Goal: Information Seeking & Learning: Find contact information

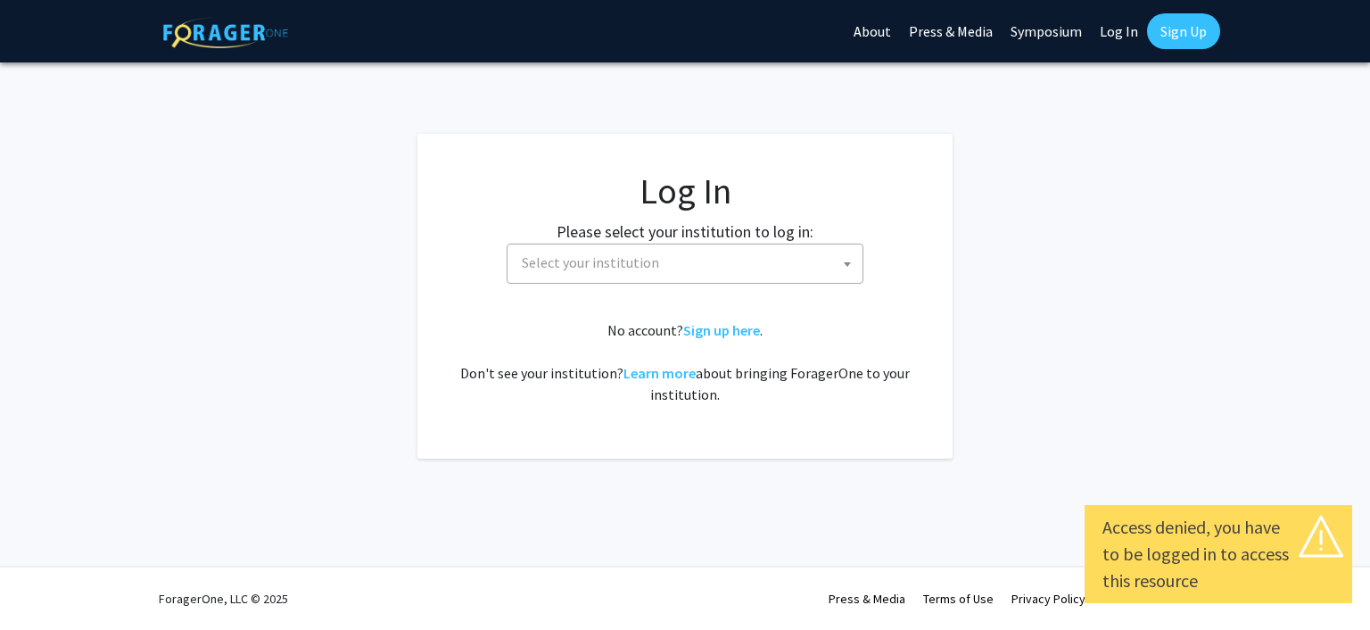
select select
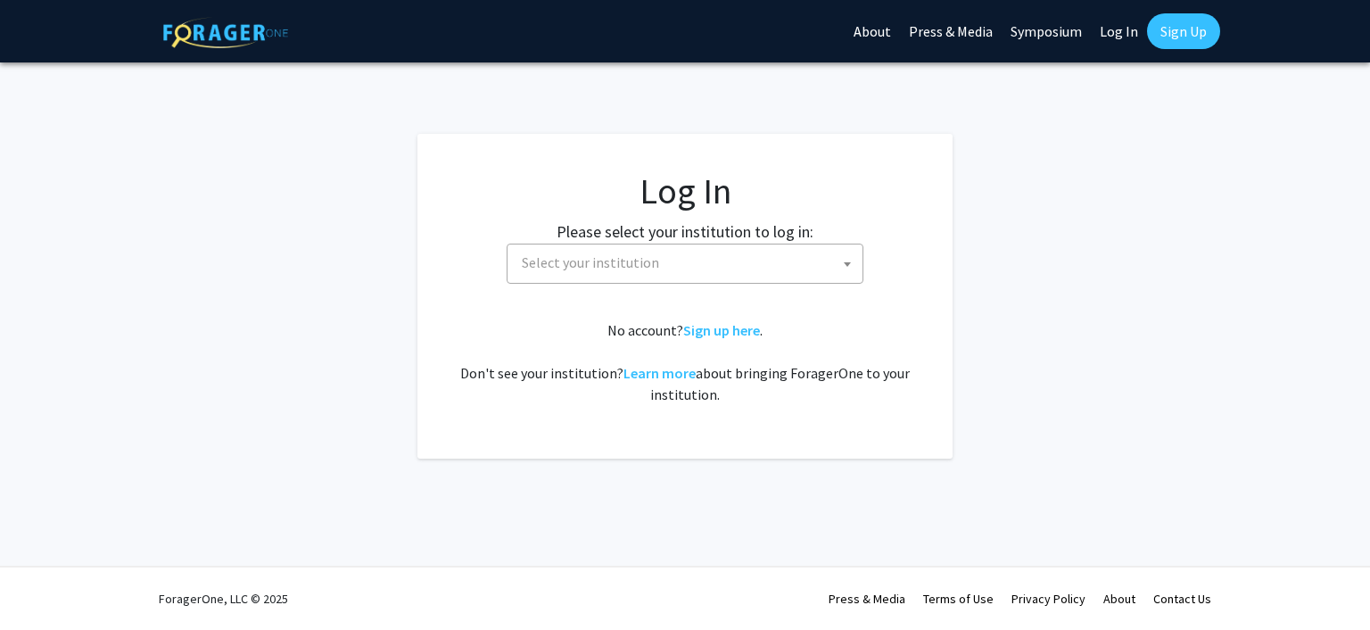
click at [605, 257] on span "Select your institution" at bounding box center [590, 262] width 137 height 18
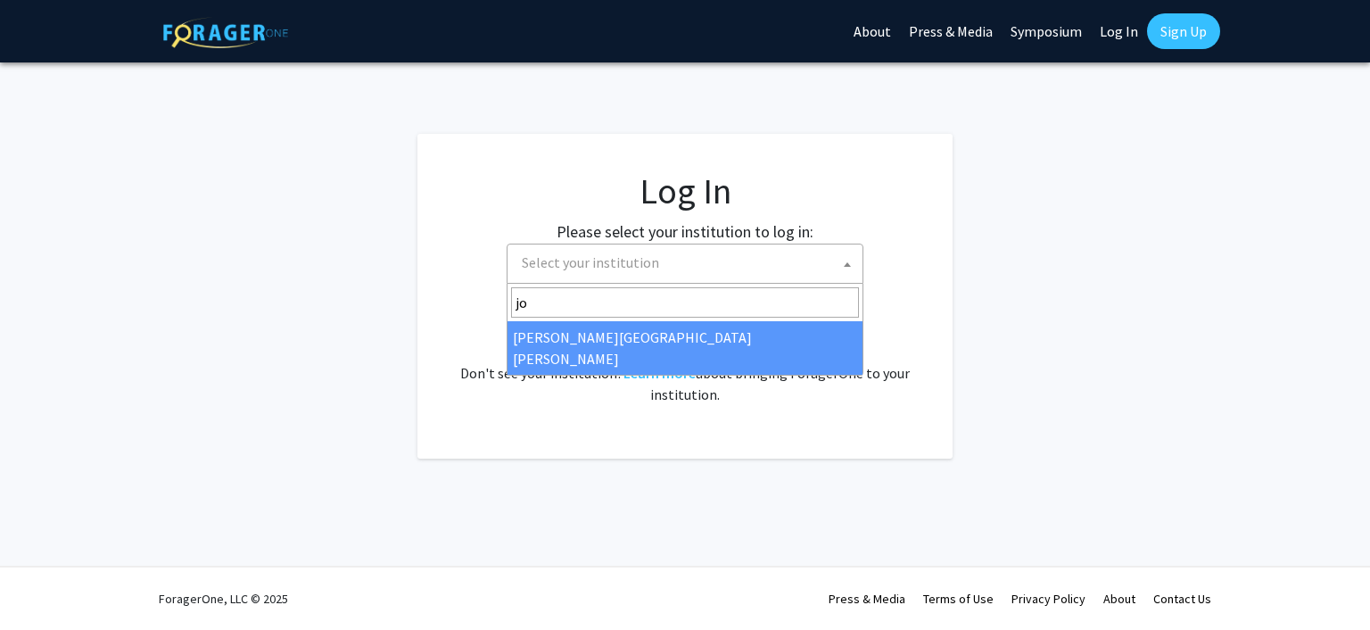
type input "jo"
select select "1"
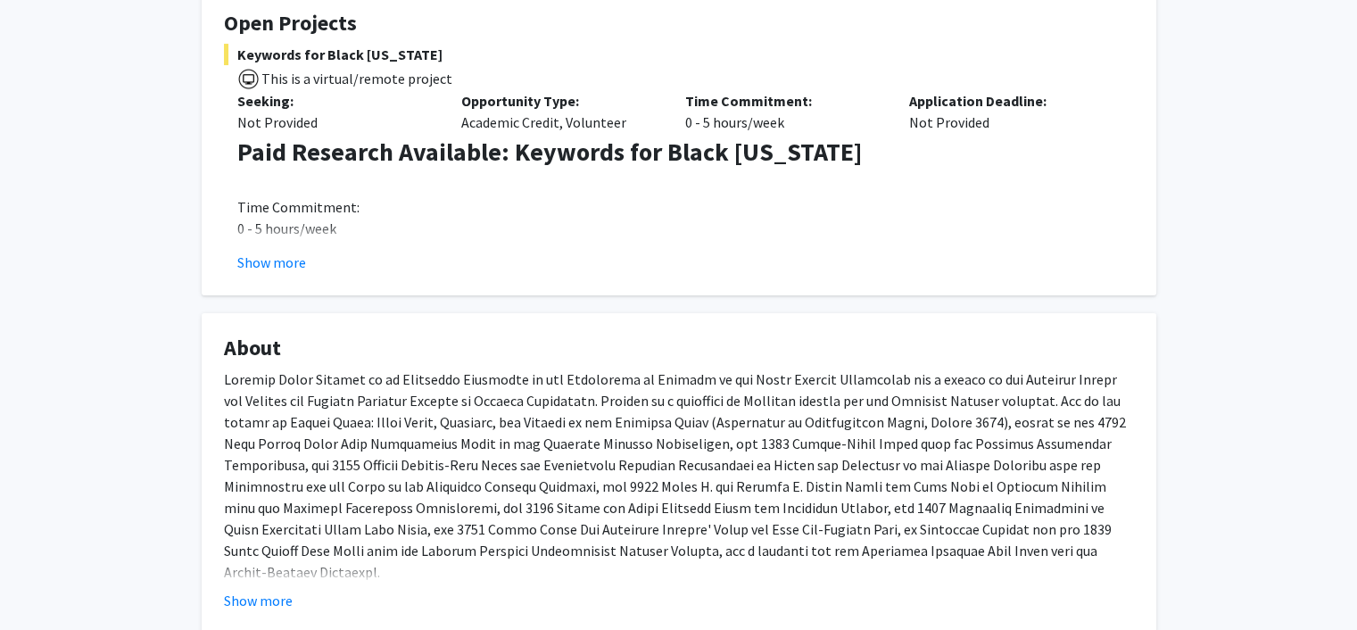
scroll to position [357, 0]
click at [285, 262] on button "Show more" at bounding box center [271, 262] width 69 height 21
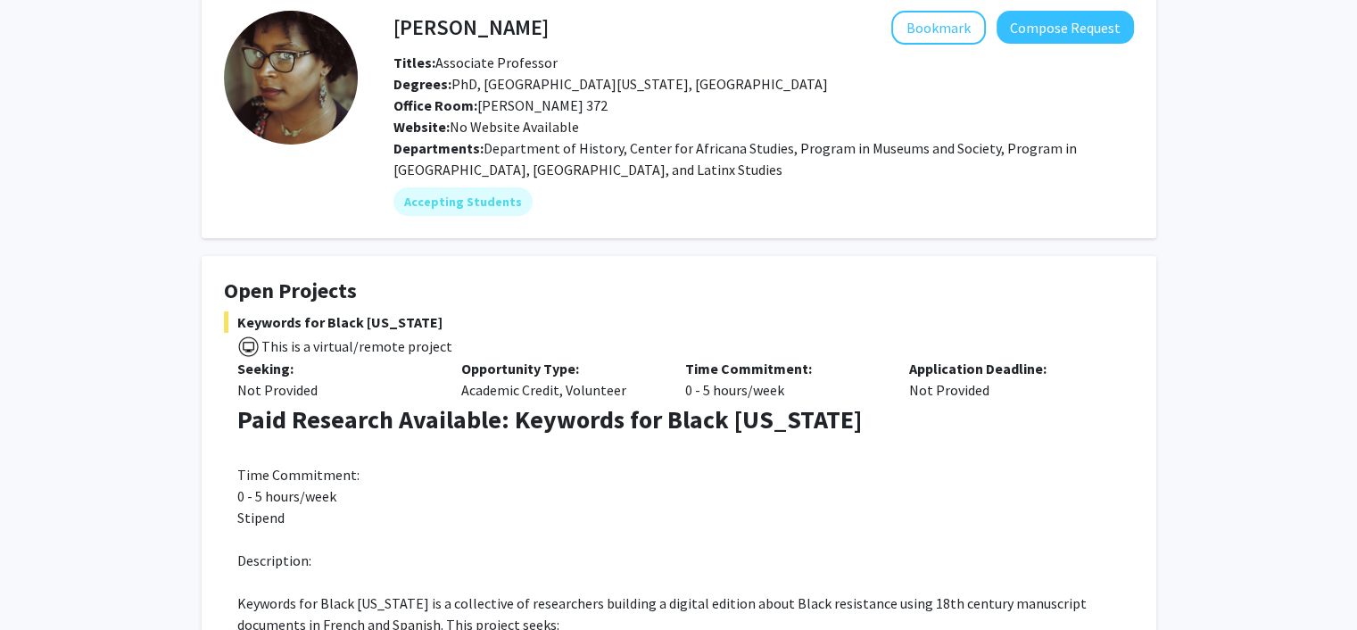
scroll to position [0, 0]
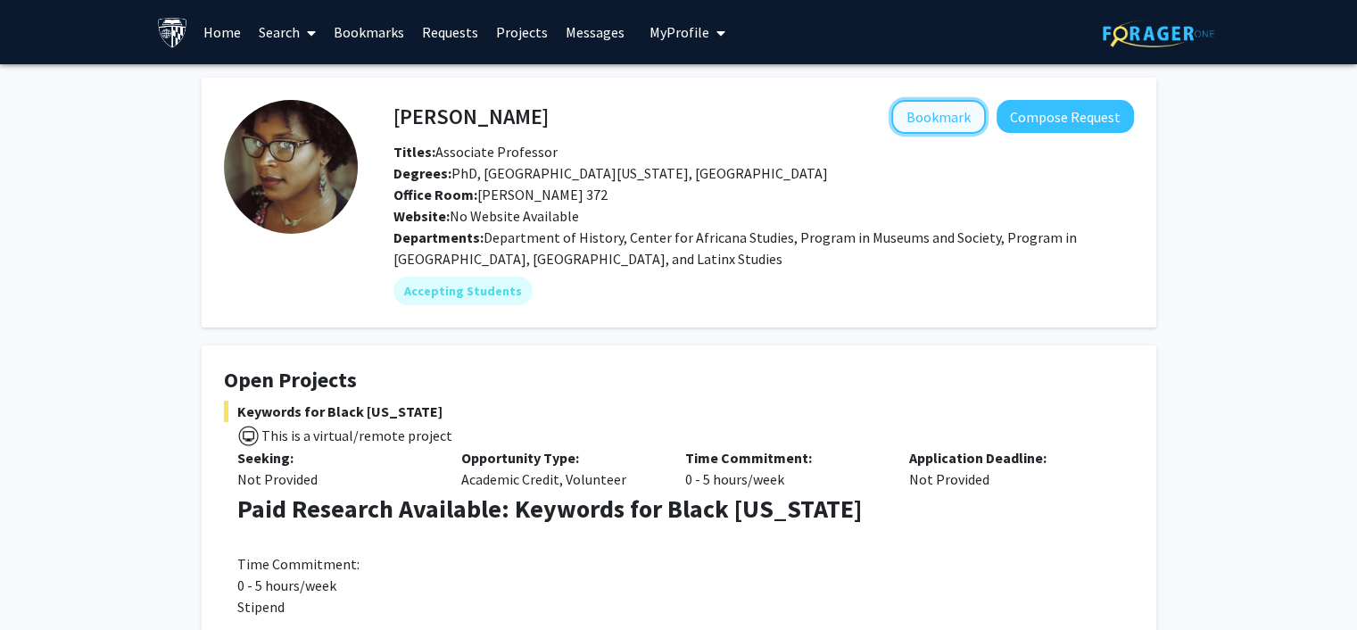
click at [948, 120] on button "Bookmark" at bounding box center [938, 117] width 95 height 34
click at [385, 34] on link "Bookmarks" at bounding box center [369, 32] width 88 height 62
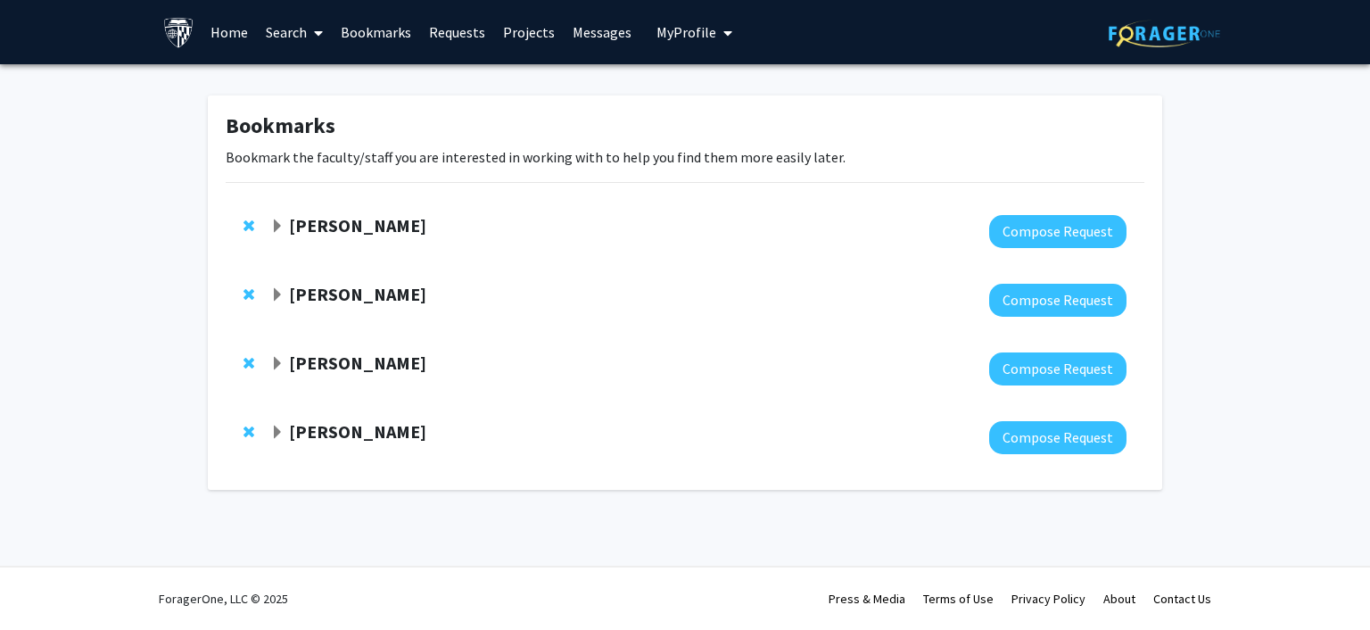
click at [278, 229] on span "Expand Jean Kim Bookmark" at bounding box center [277, 226] width 14 height 14
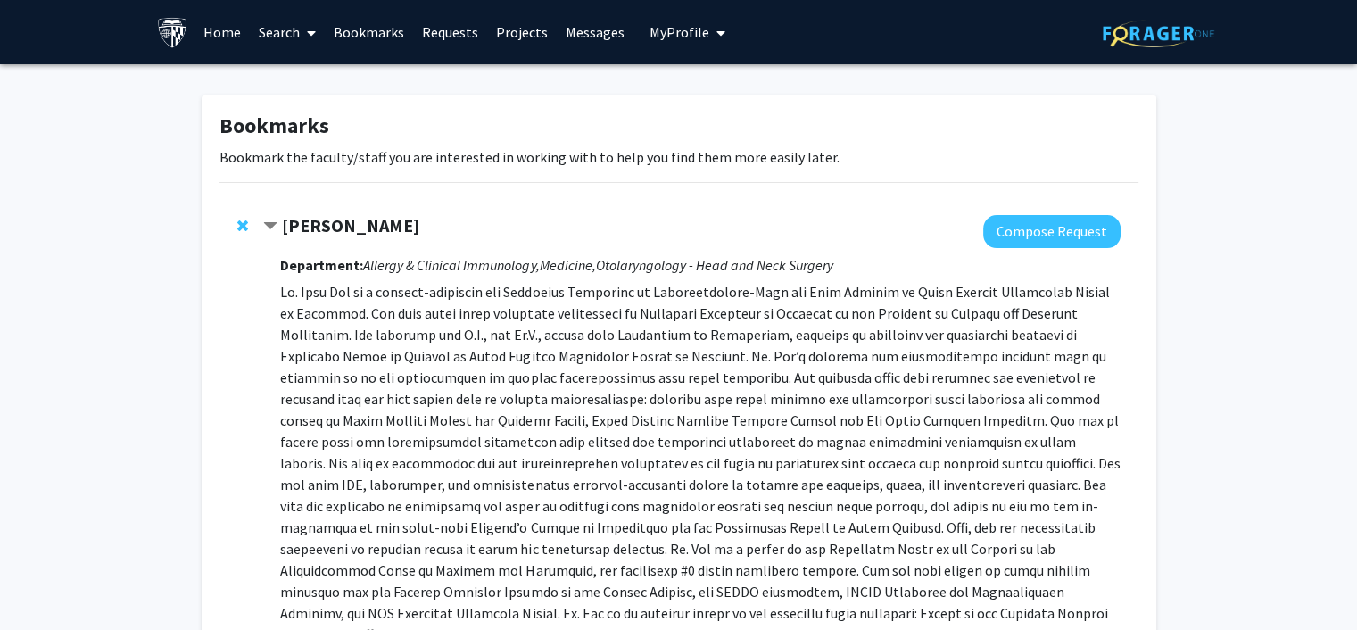
click at [275, 227] on span "Contract Jean Kim Bookmark" at bounding box center [270, 226] width 14 height 14
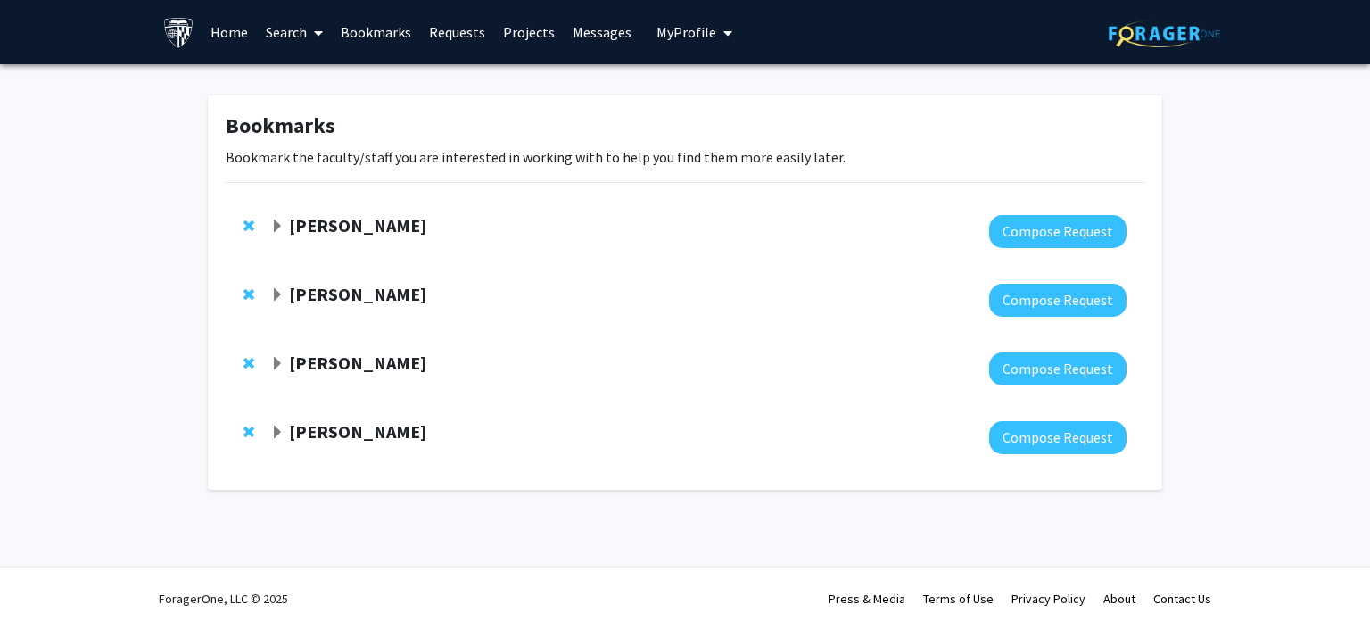
click at [275, 296] on span "Expand Alistair Kent Bookmark" at bounding box center [277, 295] width 14 height 14
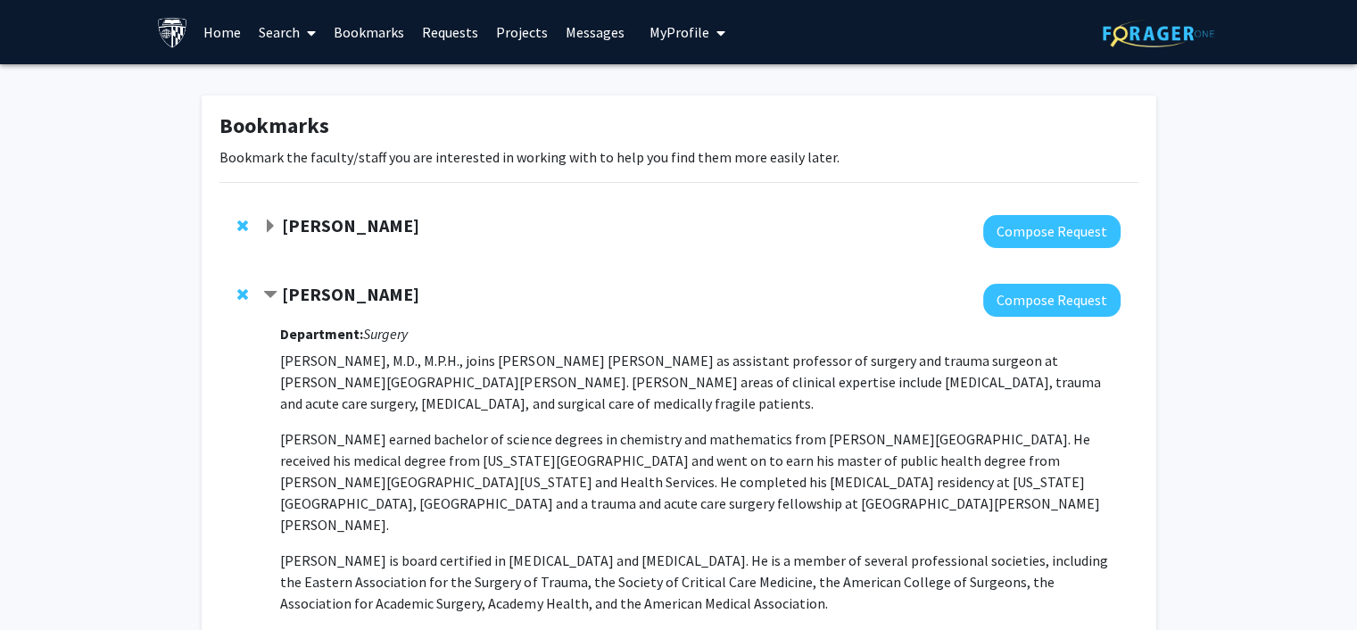
click at [275, 296] on span "Contract Alistair Kent Bookmark" at bounding box center [270, 295] width 14 height 14
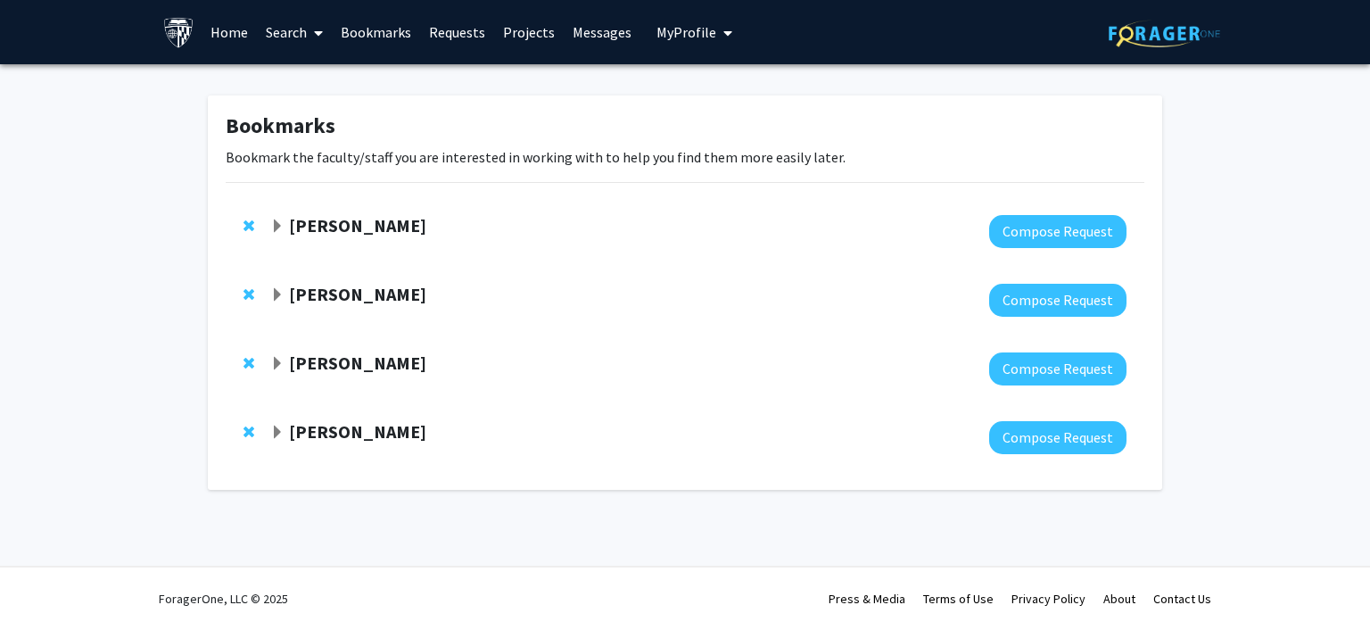
click at [293, 29] on link "Search" at bounding box center [294, 32] width 75 height 62
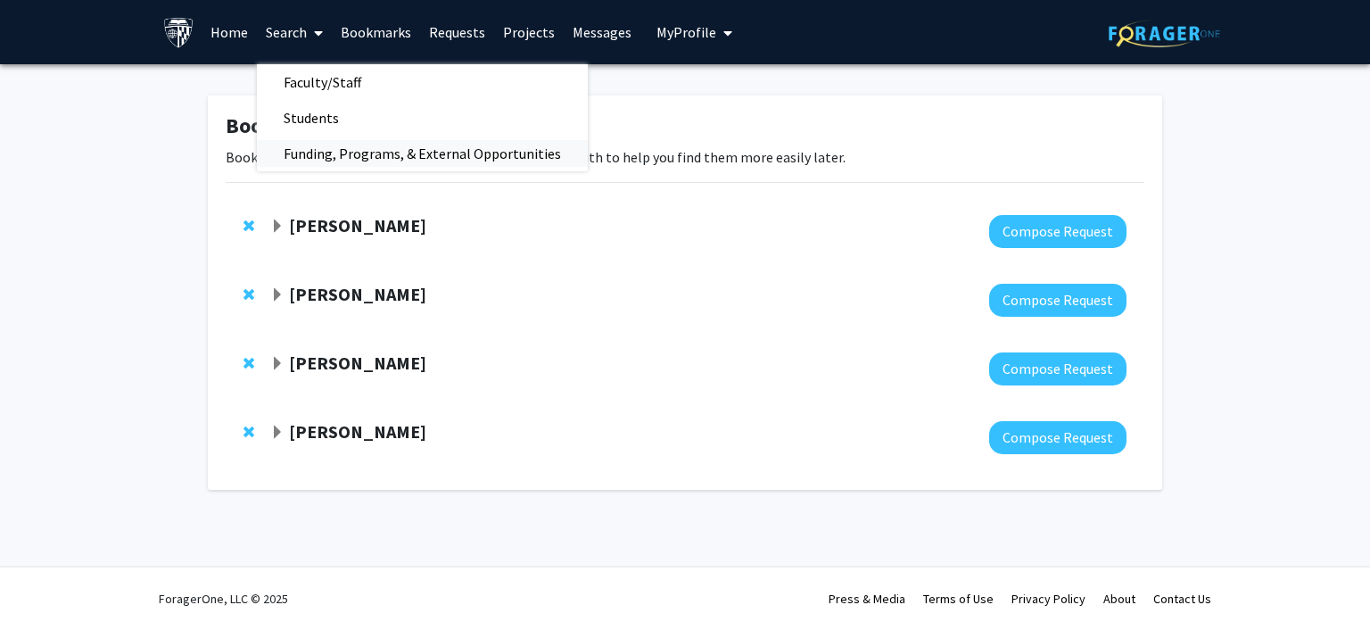
click at [321, 156] on span "Funding, Programs, & External Opportunities" at bounding box center [422, 154] width 331 height 36
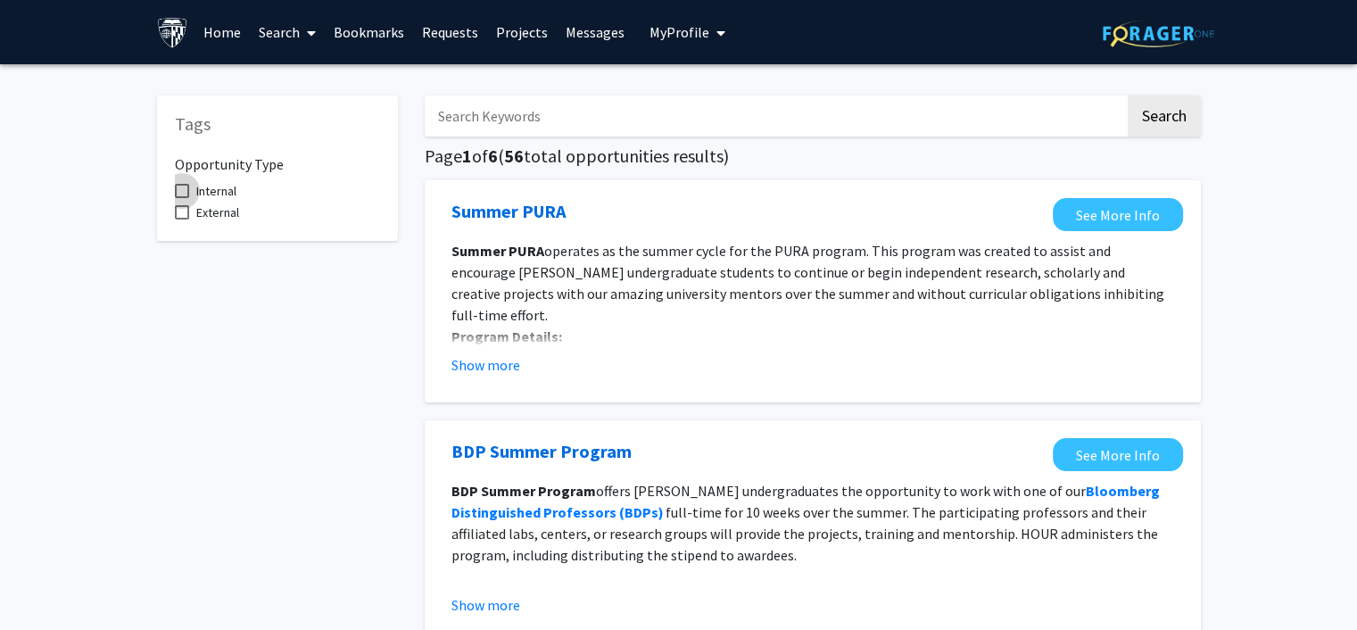
click at [181, 191] on span at bounding box center [182, 191] width 14 height 14
click at [181, 198] on input "Internal" at bounding box center [181, 198] width 1 height 1
checkbox input "true"
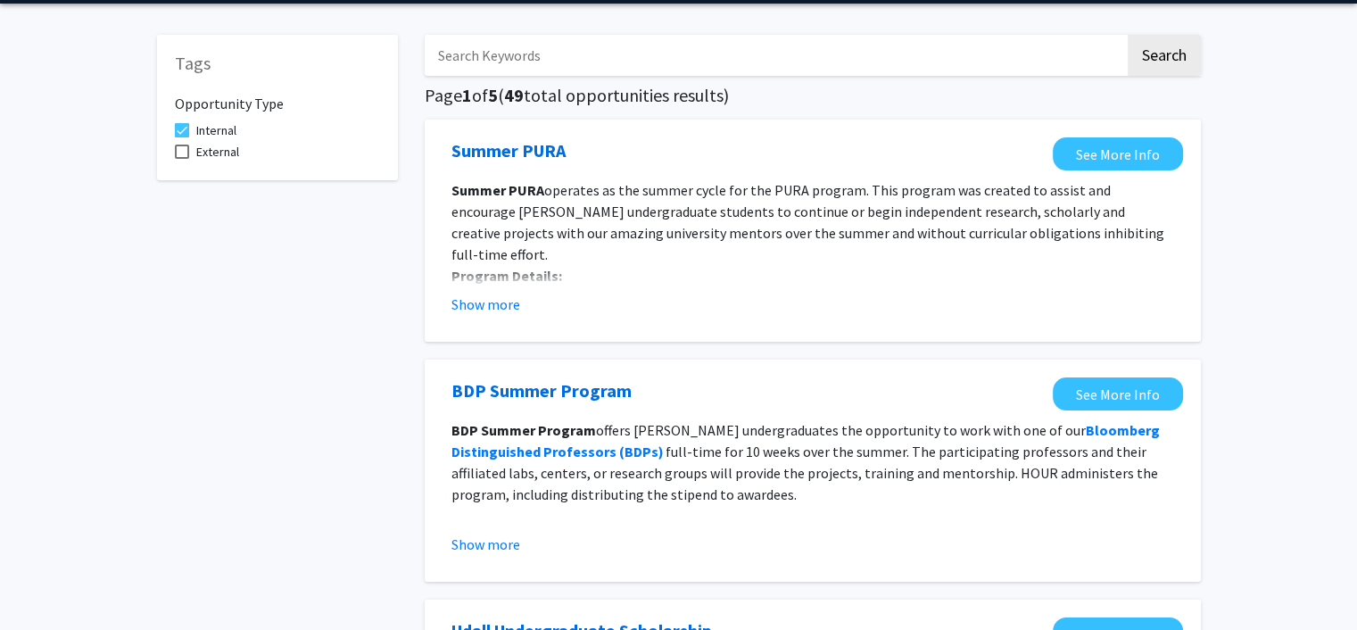
scroll to position [89, 0]
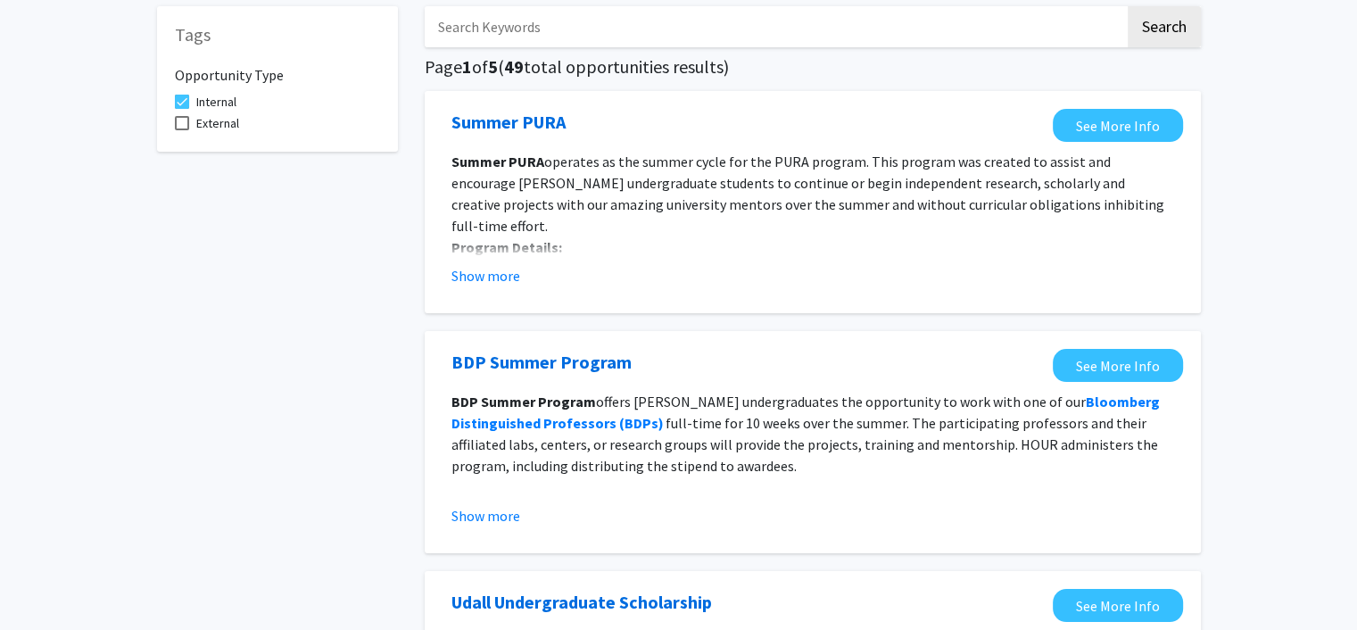
click at [490, 275] on button "Show more" at bounding box center [485, 275] width 69 height 21
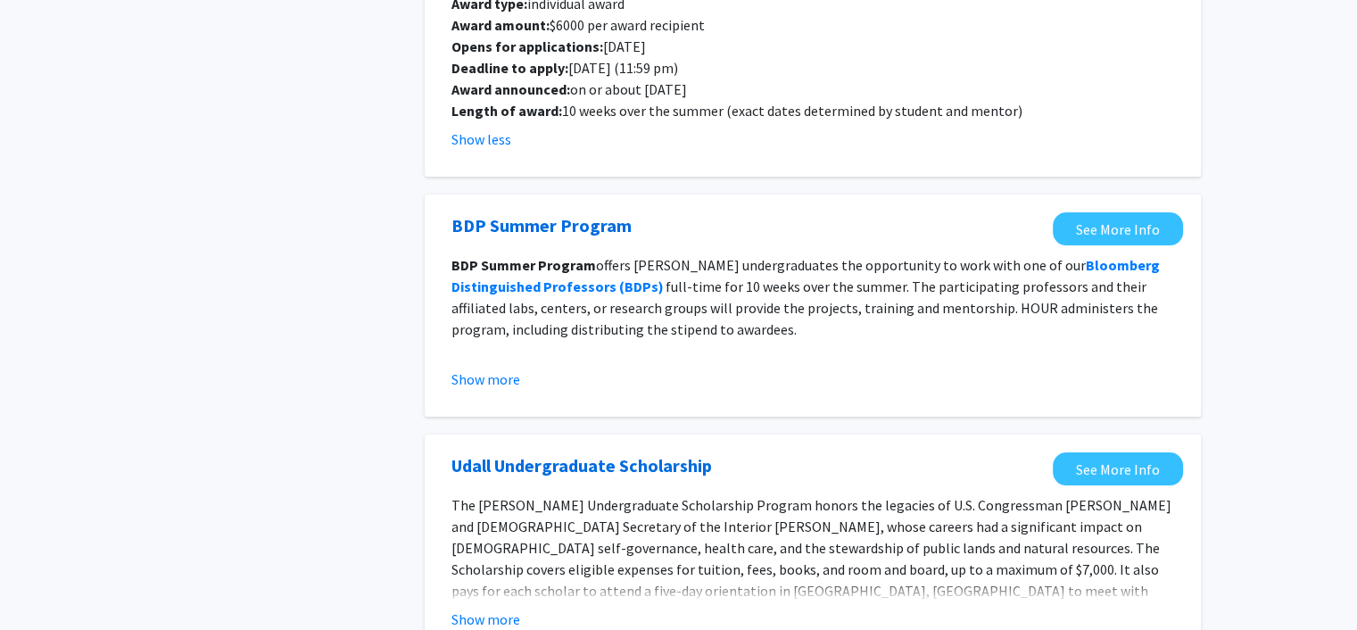
scroll to position [357, 0]
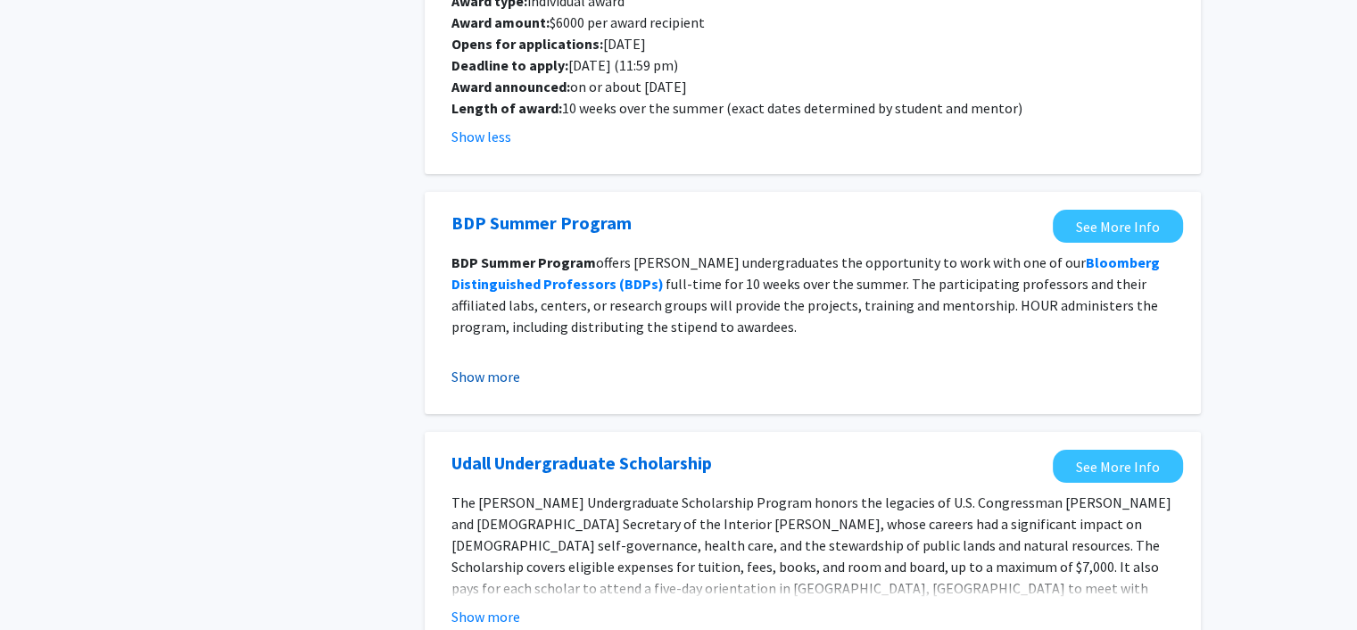
click at [483, 366] on button "Show more" at bounding box center [485, 376] width 69 height 21
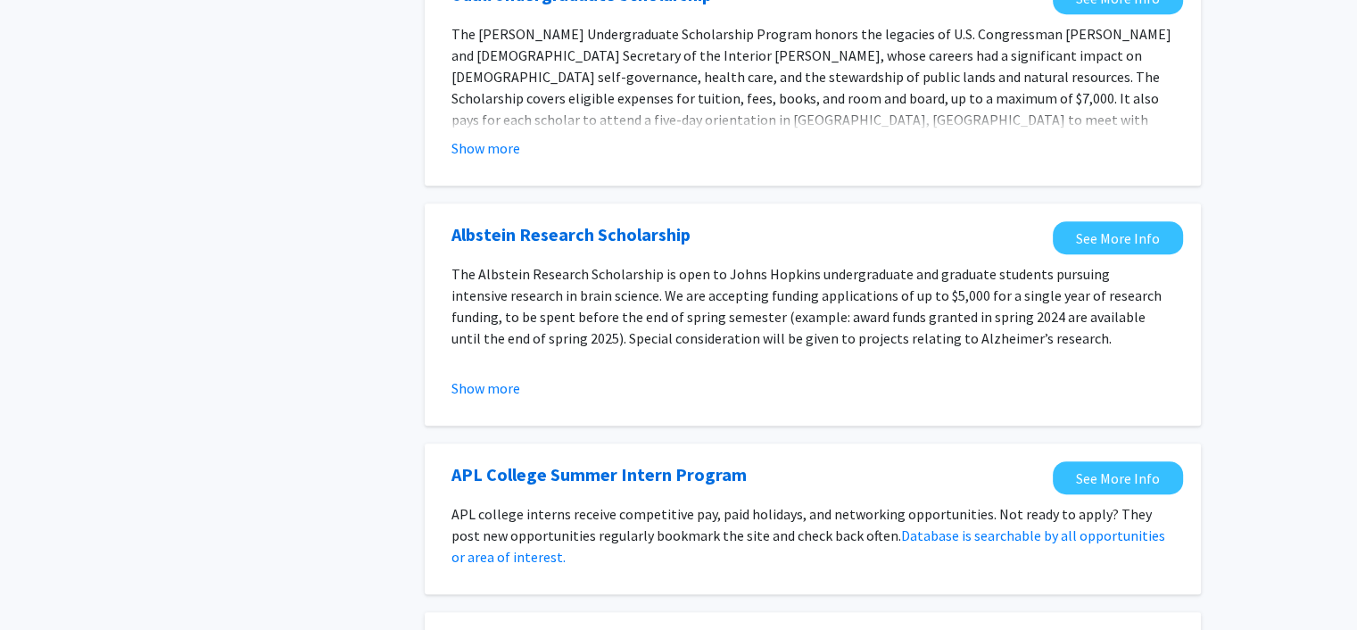
scroll to position [1070, 0]
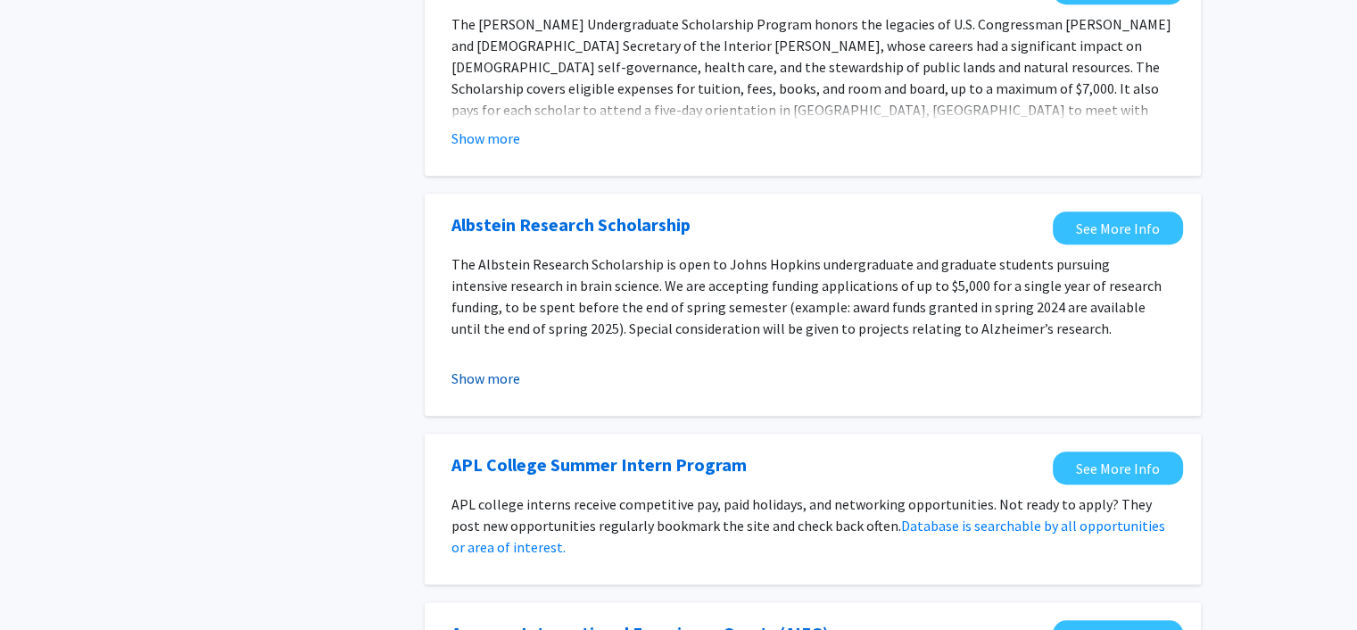
click at [495, 368] on button "Show more" at bounding box center [485, 378] width 69 height 21
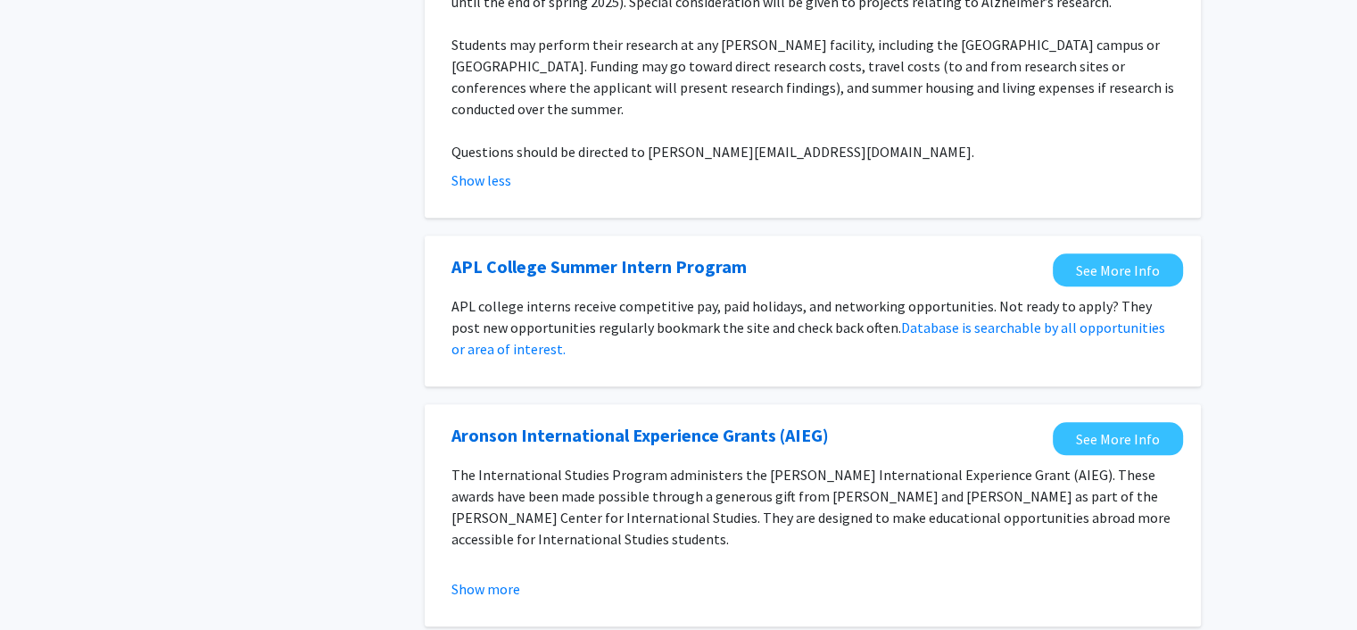
scroll to position [1427, 0]
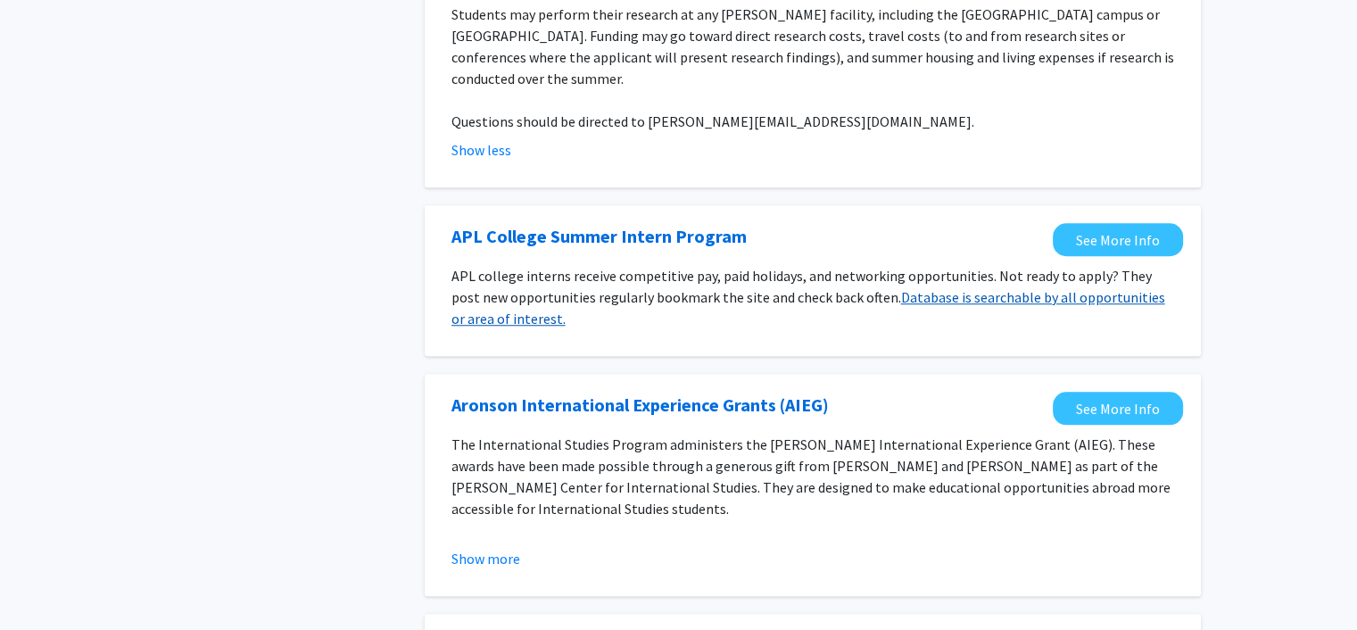
click at [493, 288] on link "Database is searchable by all opportunities or area of interest." at bounding box center [808, 307] width 714 height 39
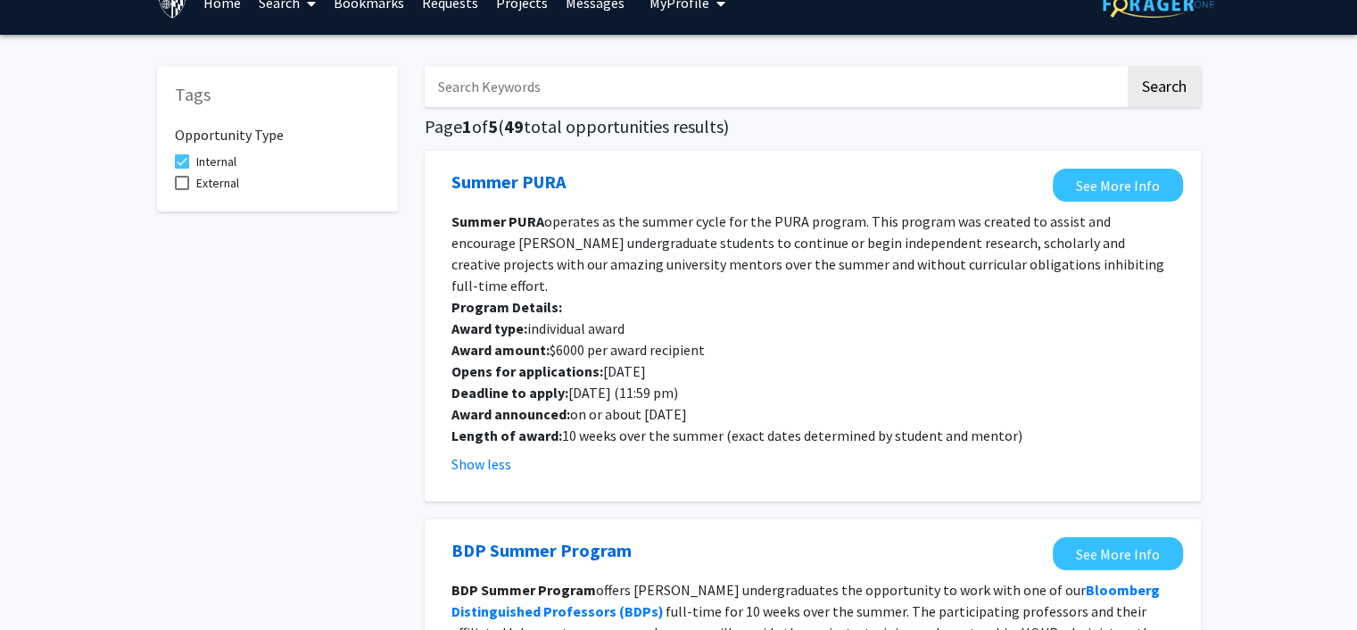
scroll to position [0, 0]
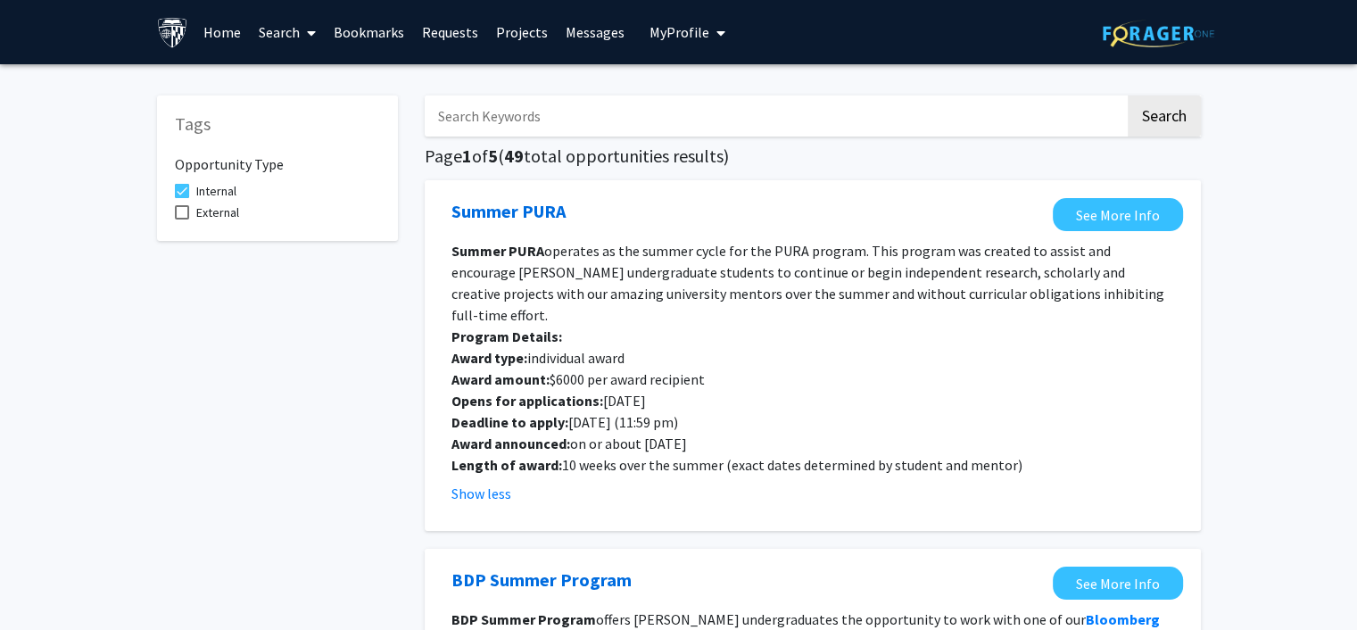
click at [520, 28] on link "Projects" at bounding box center [522, 32] width 70 height 62
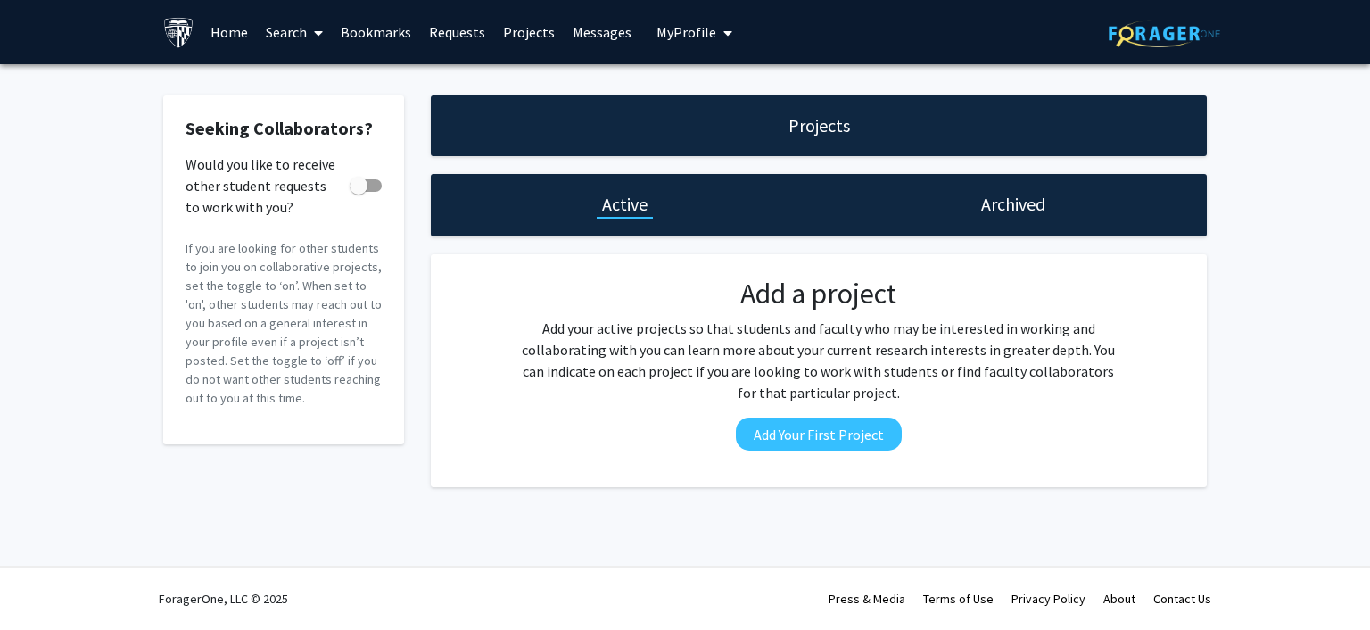
click at [283, 34] on link "Search" at bounding box center [294, 32] width 75 height 62
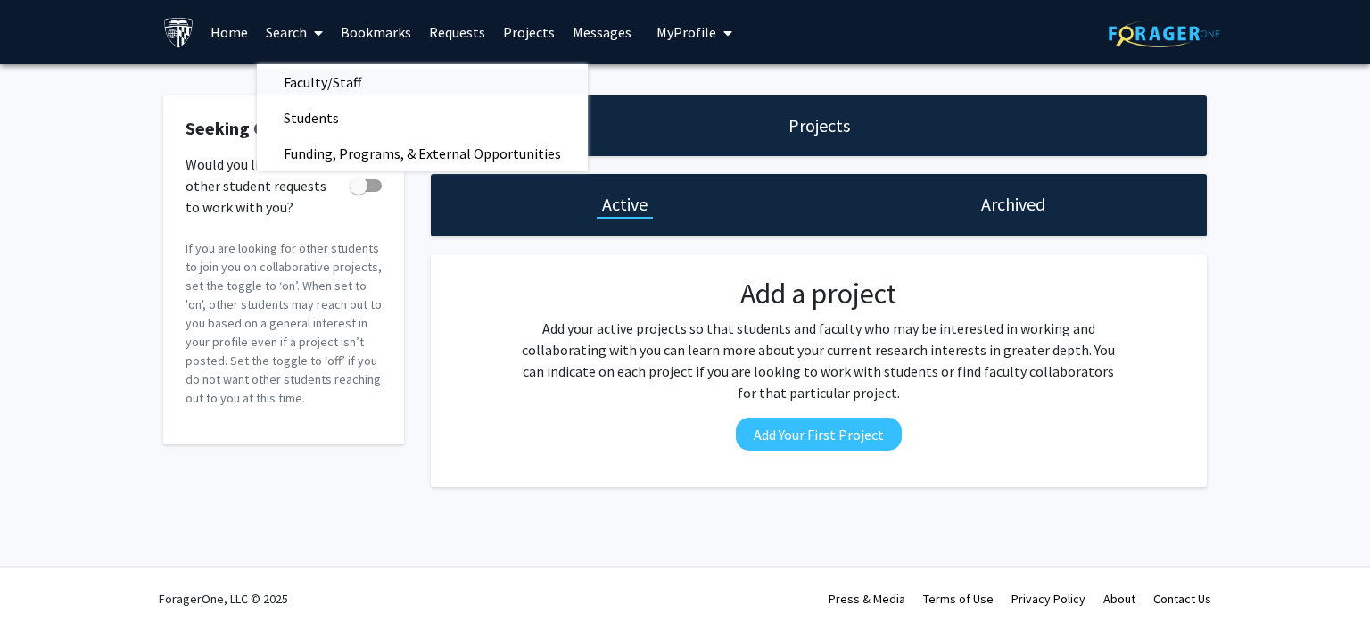
click at [335, 83] on span "Faculty/Staff" at bounding box center [322, 82] width 131 height 36
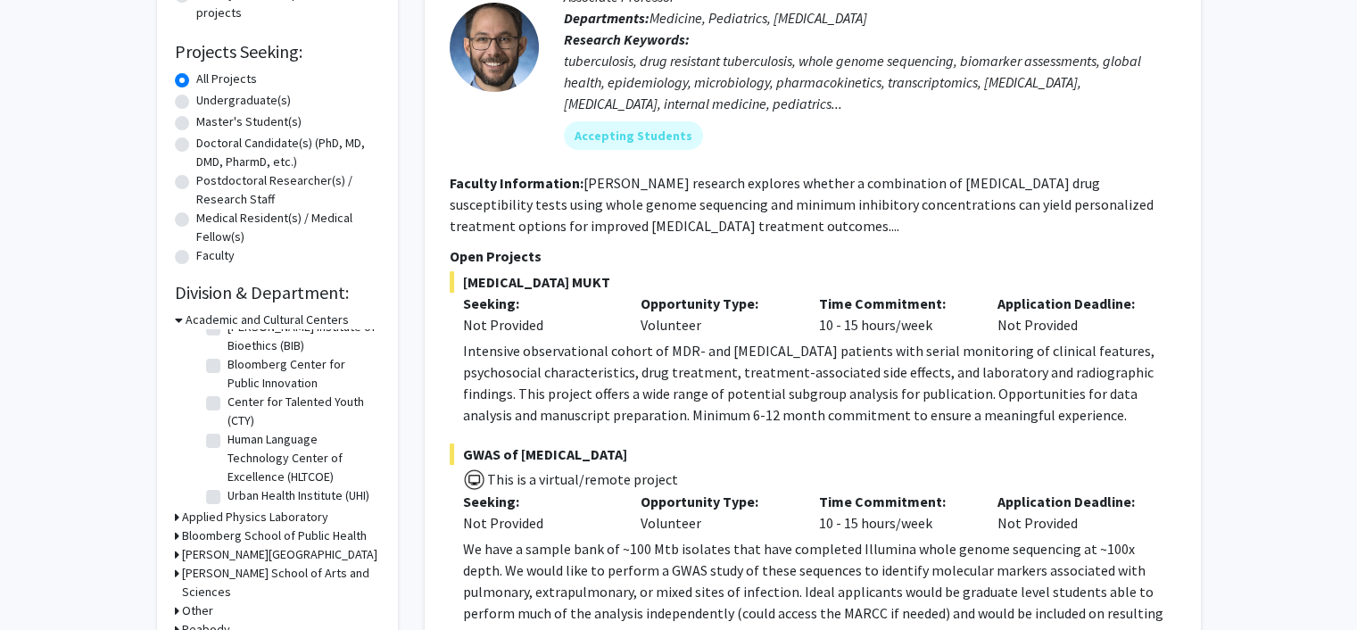
scroll to position [57, 0]
click at [227, 482] on label "Urban Health Institute (UHI)" at bounding box center [298, 491] width 142 height 19
click at [227, 482] on input "Urban Health Institute (UHI)" at bounding box center [233, 488] width 12 height 12
checkbox input "true"
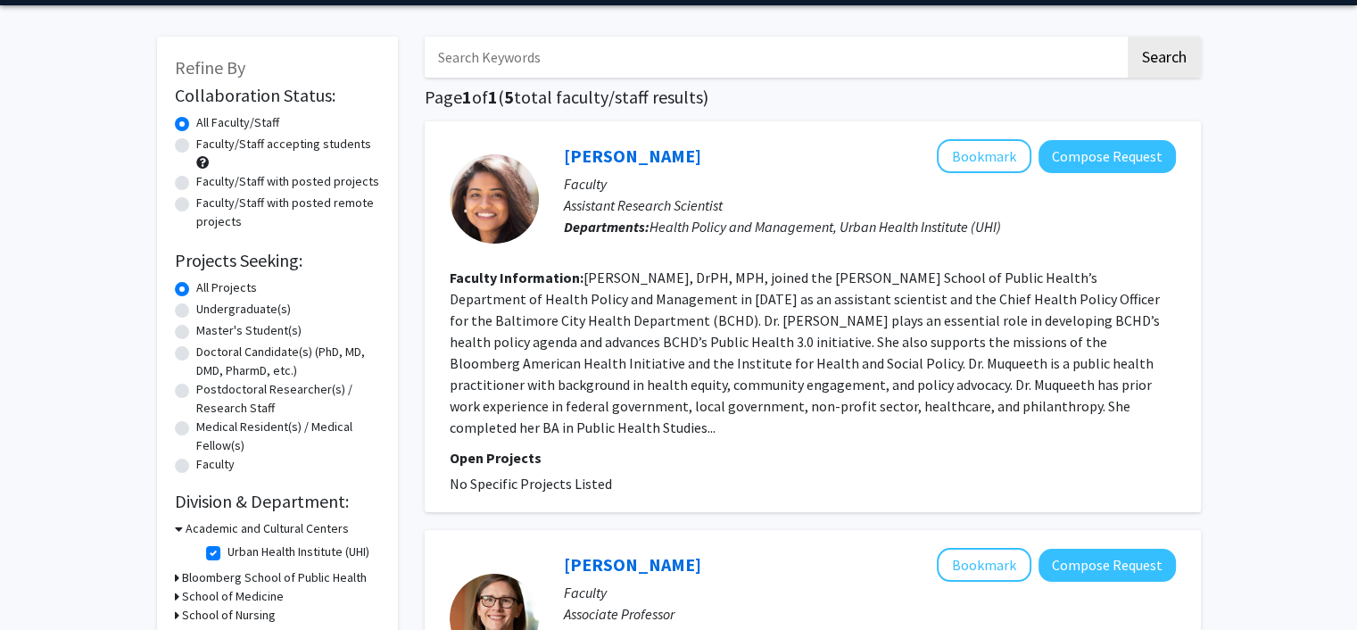
scroll to position [89, 0]
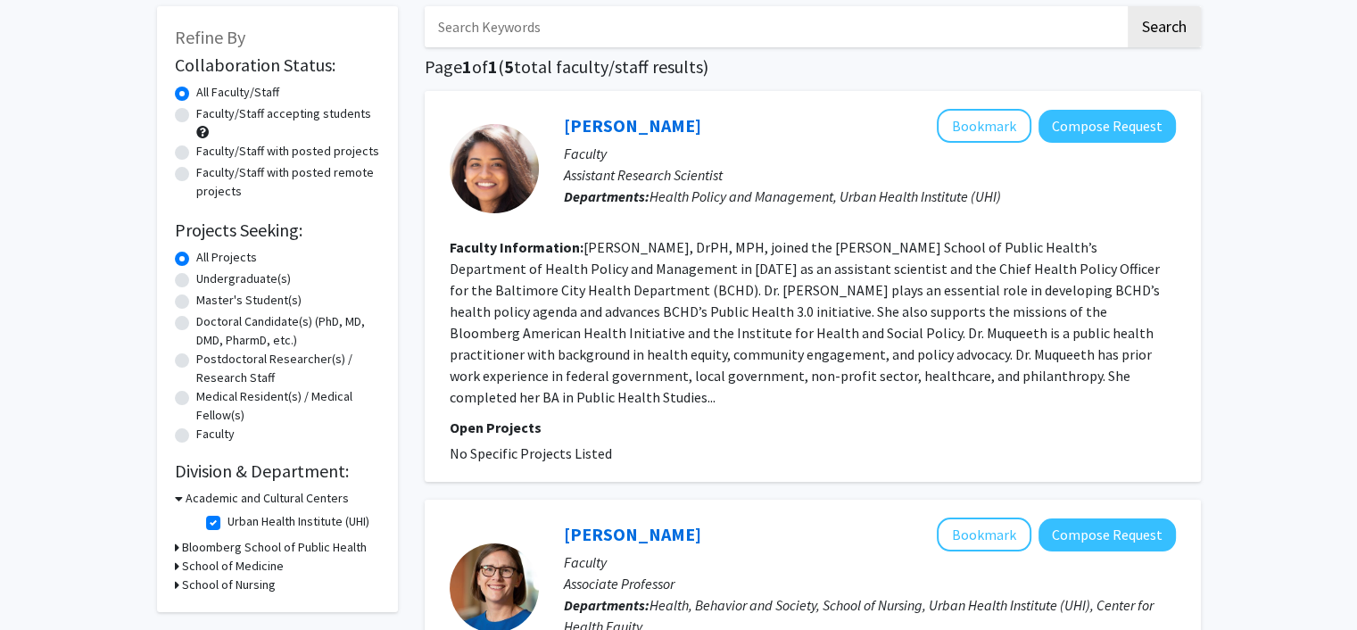
click at [196, 297] on label "Master's Student(s)" at bounding box center [248, 300] width 105 height 19
click at [196, 297] on input "Master's Student(s)" at bounding box center [202, 297] width 12 height 12
radio input "true"
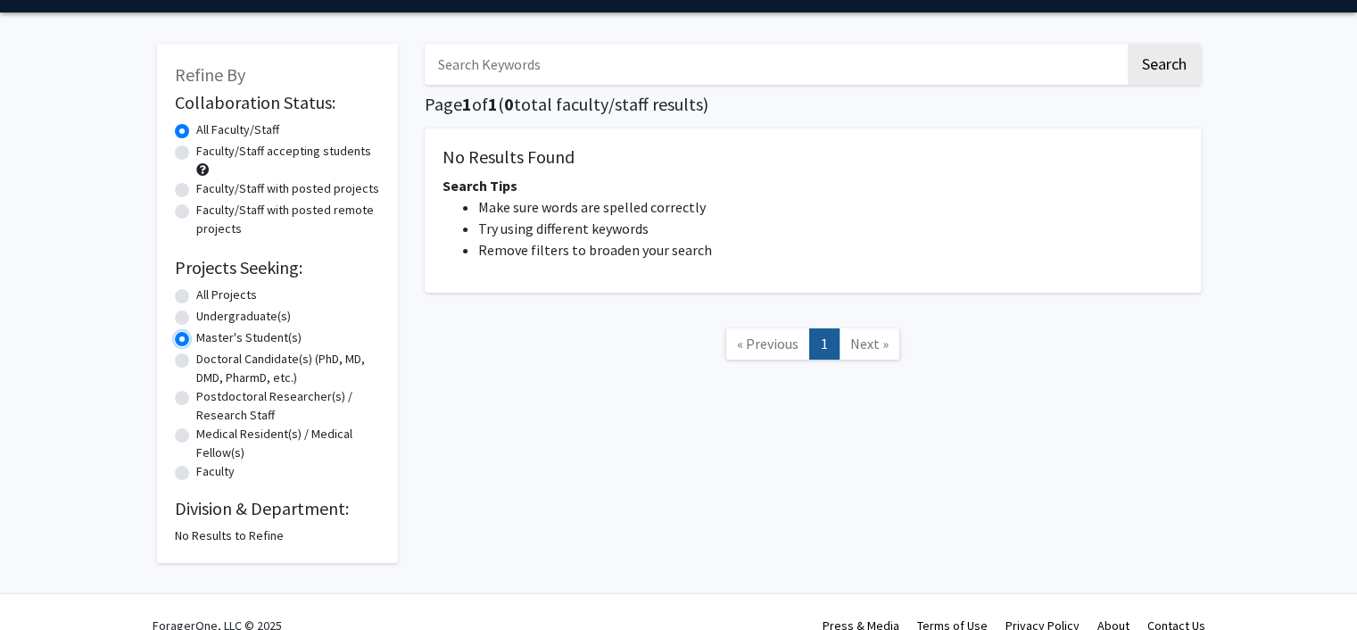
scroll to position [78, 0]
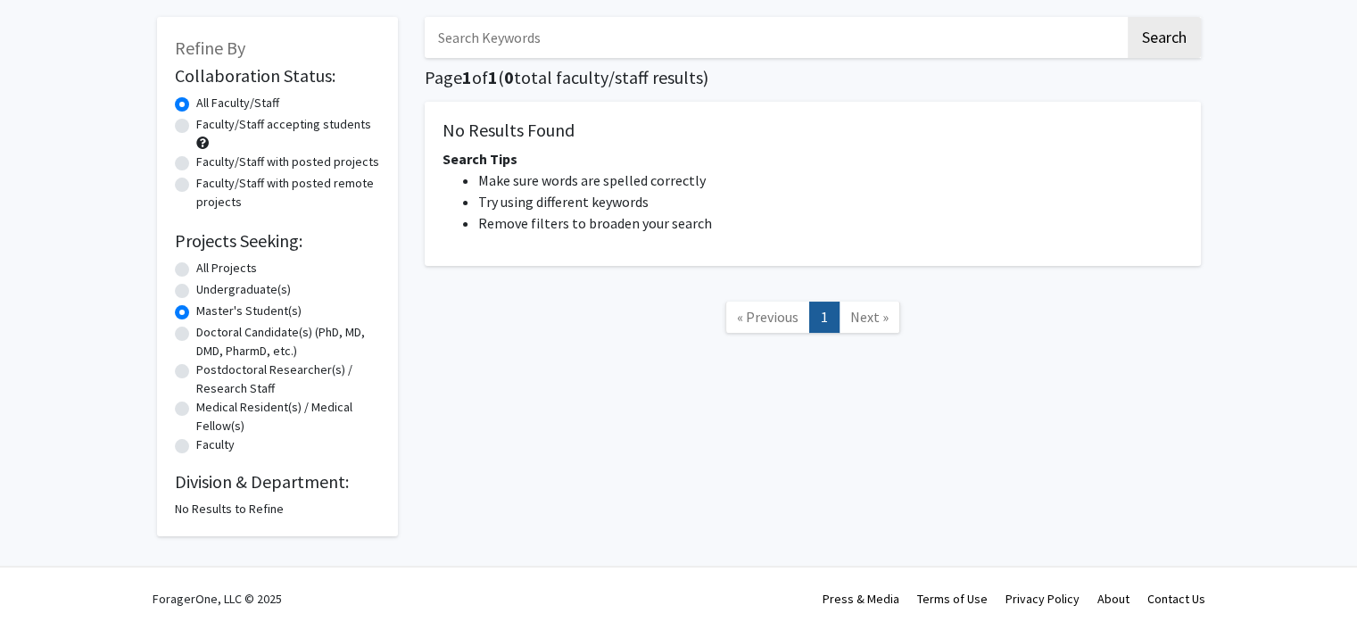
click at [196, 307] on label "Master's Student(s)" at bounding box center [248, 311] width 105 height 19
click at [196, 307] on input "Master's Student(s)" at bounding box center [202, 308] width 12 height 12
click at [196, 269] on label "All Projects" at bounding box center [226, 268] width 61 height 19
click at [196, 269] on input "All Projects" at bounding box center [202, 265] width 12 height 12
radio input "true"
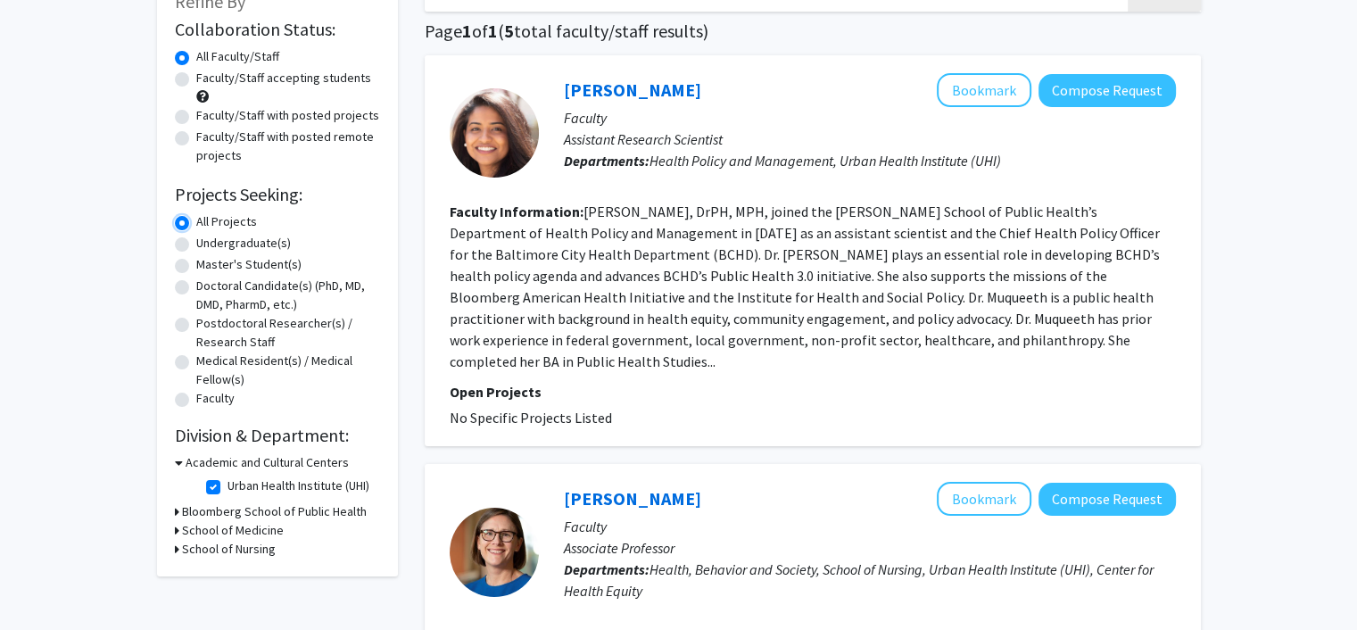
scroll to position [178, 0]
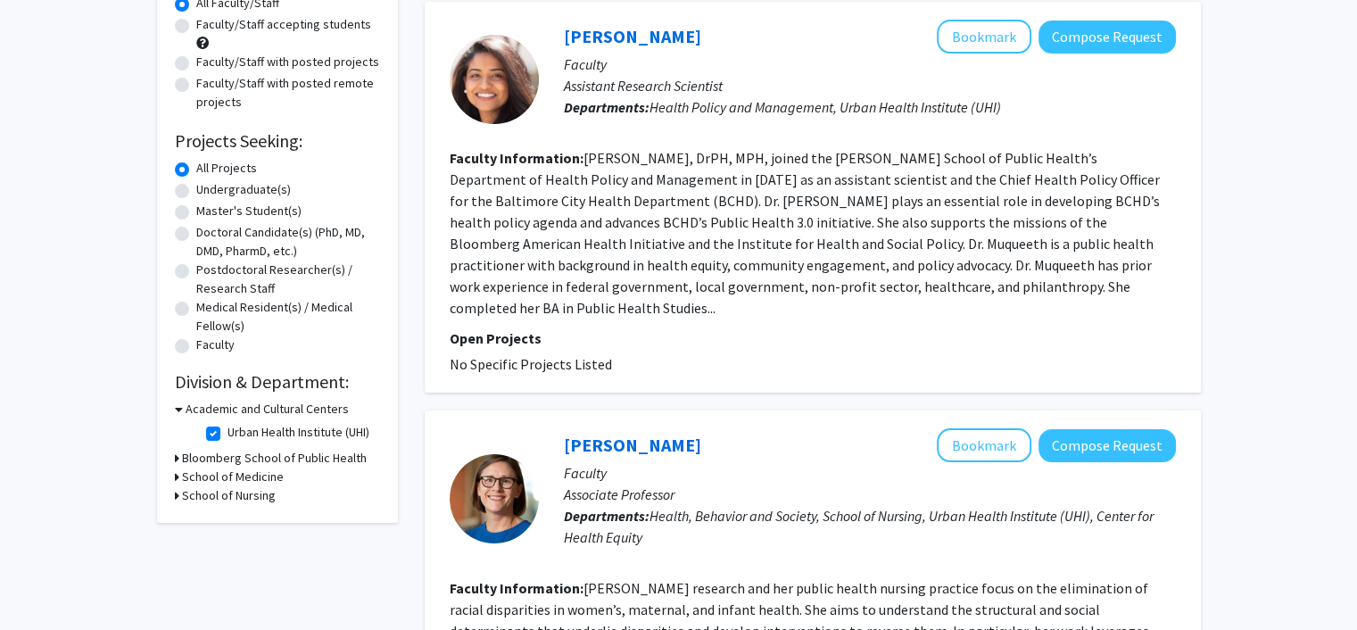
click at [227, 430] on label "Urban Health Institute (UHI)" at bounding box center [298, 432] width 142 height 19
click at [227, 430] on input "Urban Health Institute (UHI)" at bounding box center [233, 429] width 12 height 12
checkbox input "false"
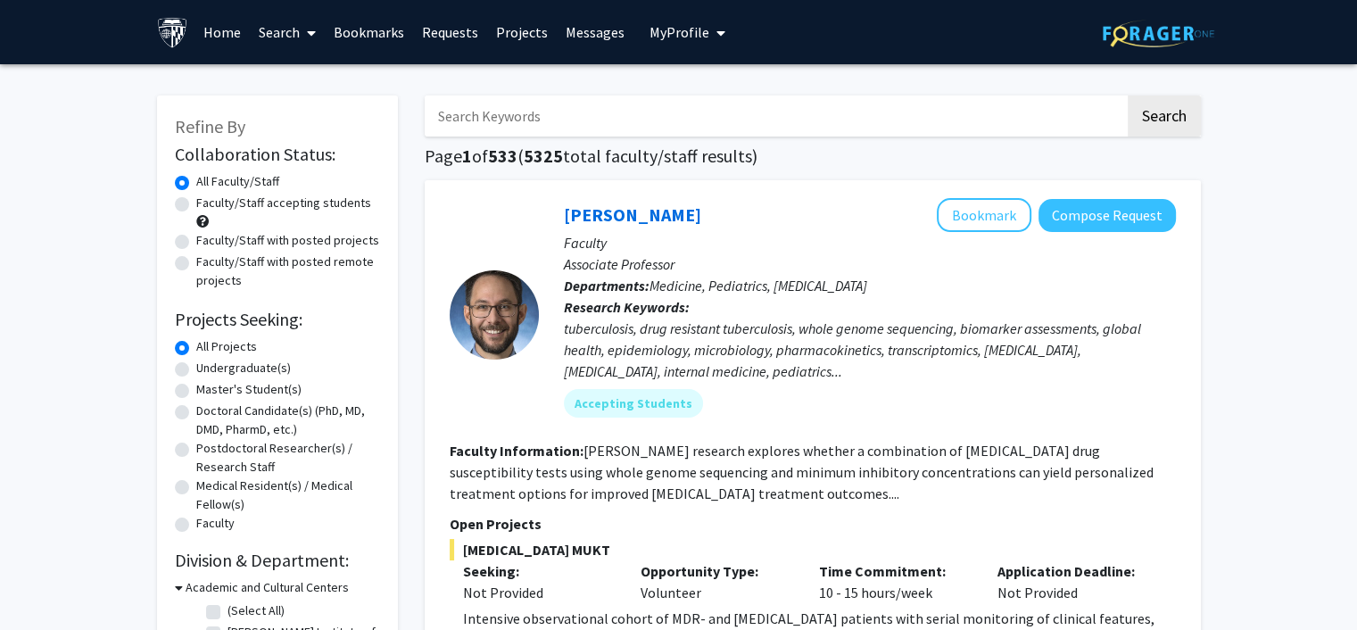
click at [196, 386] on label "Master's Student(s)" at bounding box center [248, 389] width 105 height 19
click at [196, 386] on input "Master's Student(s)" at bounding box center [202, 386] width 12 height 12
radio input "true"
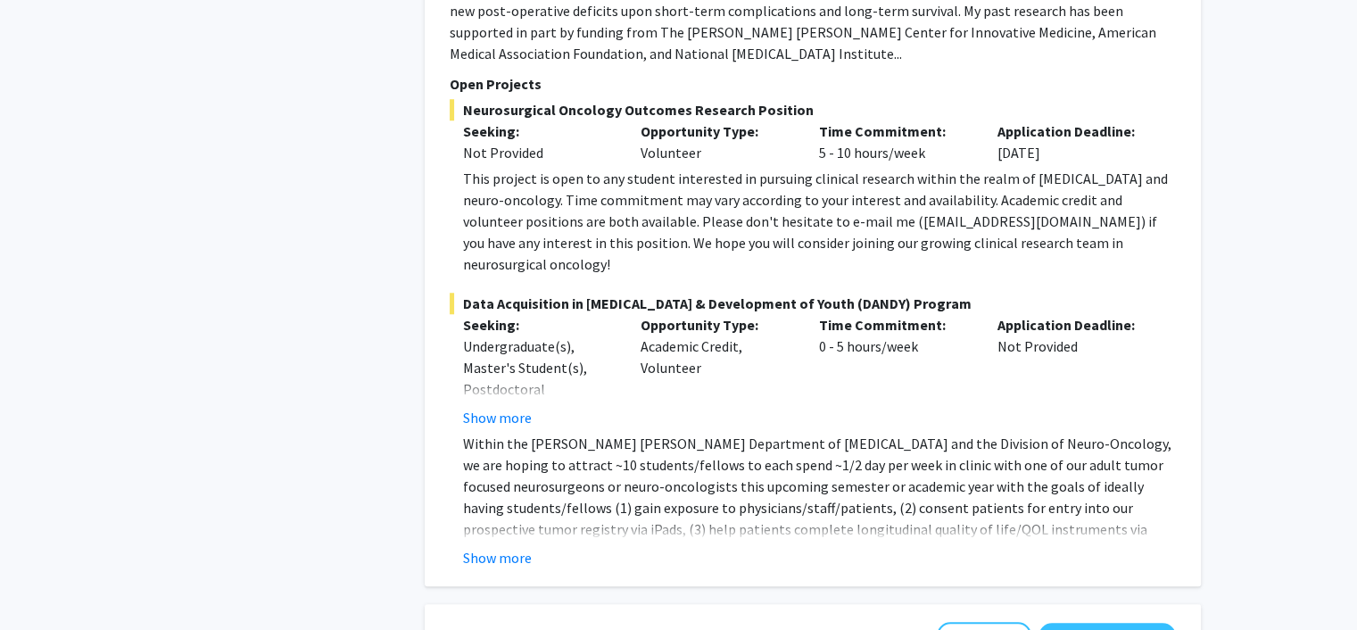
scroll to position [1606, 0]
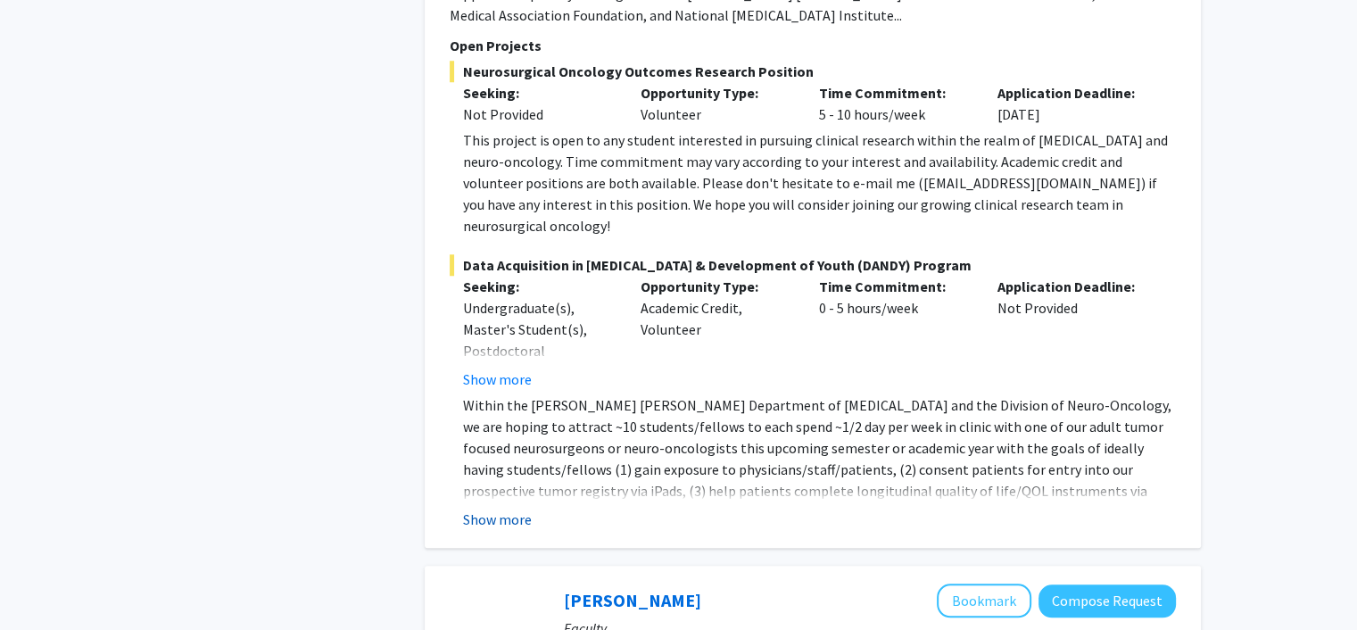
click at [496, 508] on button "Show more" at bounding box center [497, 518] width 69 height 21
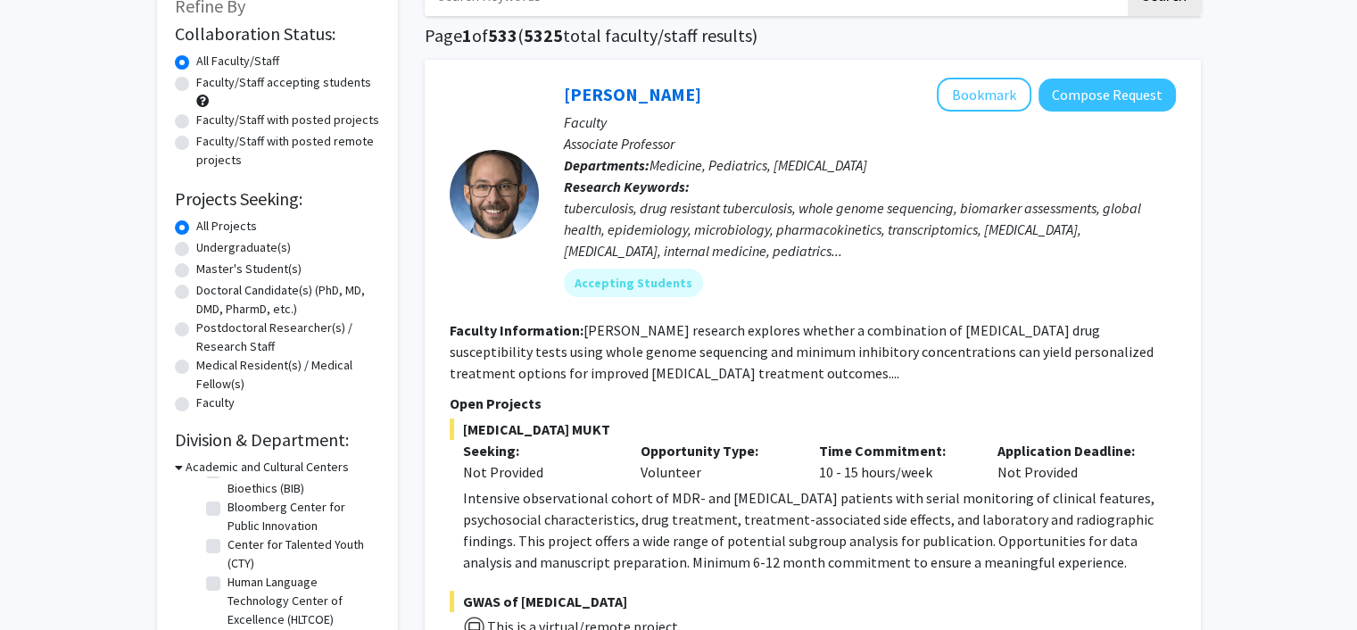
scroll to position [89, 0]
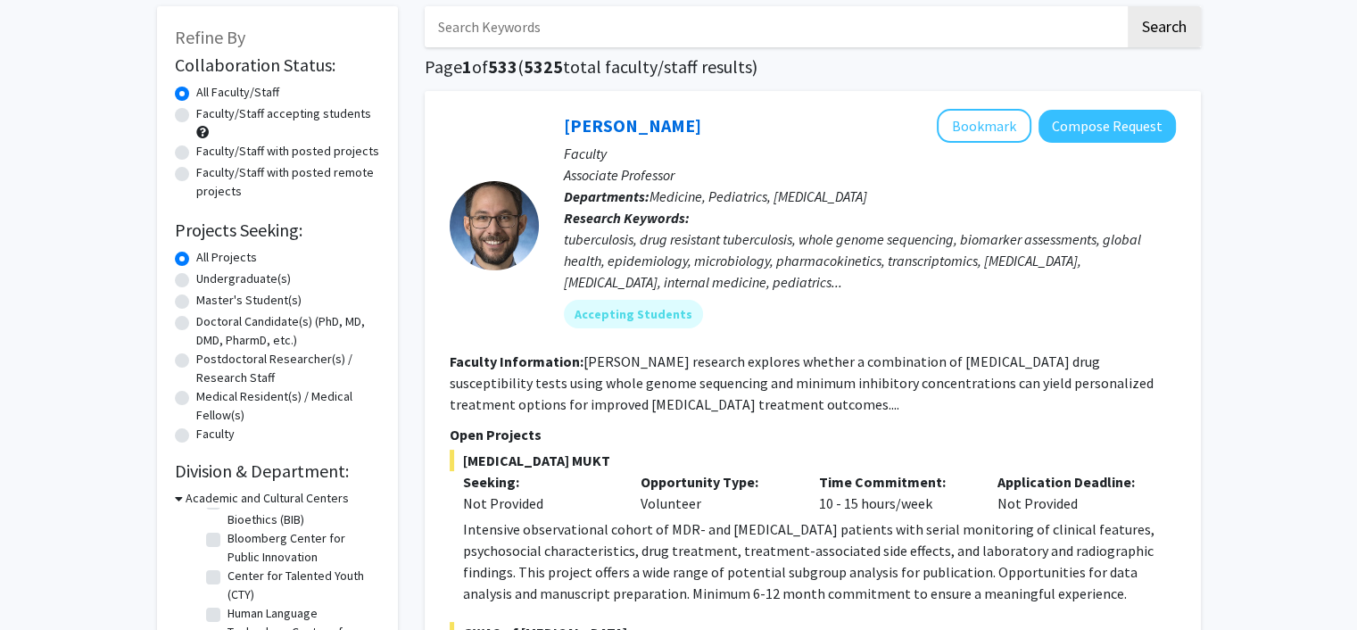
click at [196, 118] on label "Faculty/Staff accepting students" at bounding box center [283, 113] width 175 height 19
click at [196, 116] on input "Faculty/Staff accepting students" at bounding box center [202, 110] width 12 height 12
radio input "true"
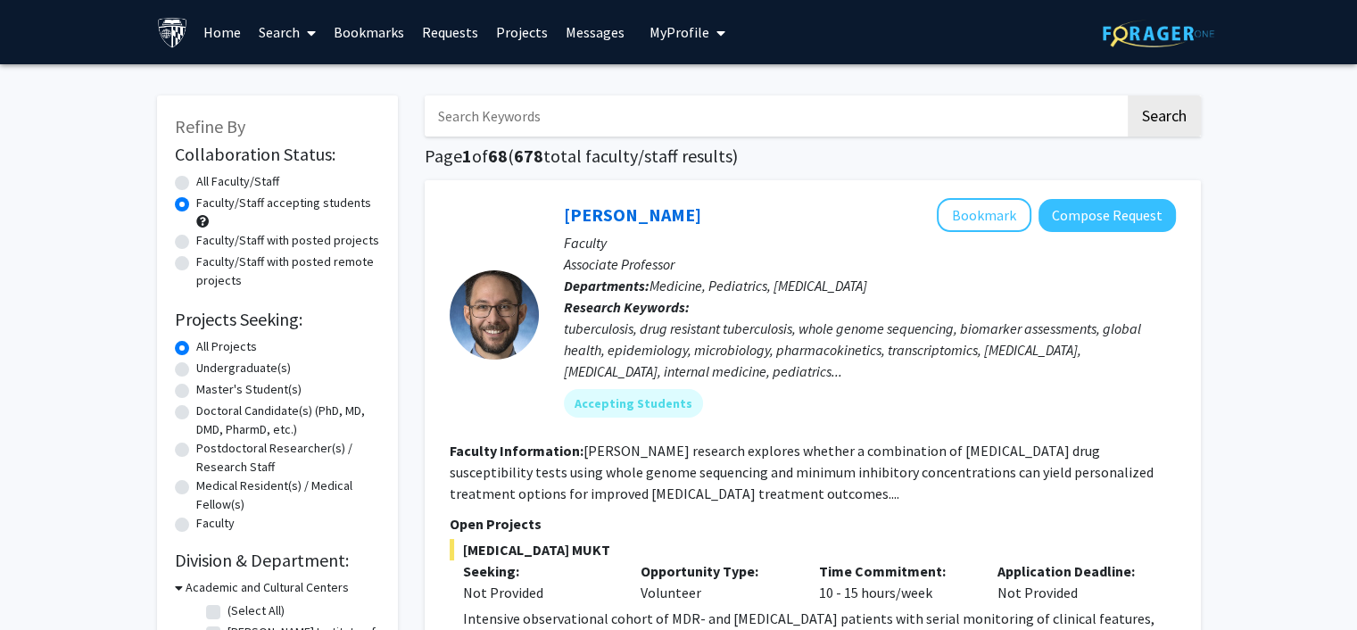
click at [196, 260] on label "Faculty/Staff with posted remote projects" at bounding box center [288, 270] width 184 height 37
click at [196, 260] on input "Faculty/Staff with posted remote projects" at bounding box center [202, 258] width 12 height 12
radio input "true"
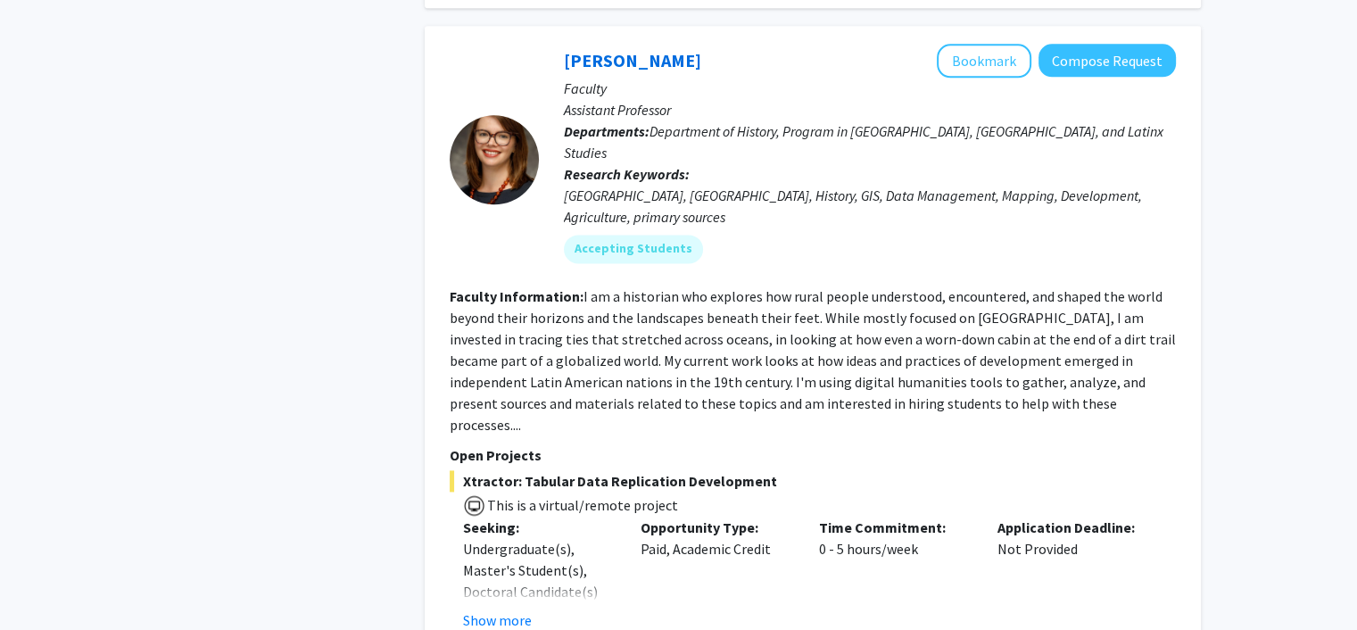
scroll to position [2408, 0]
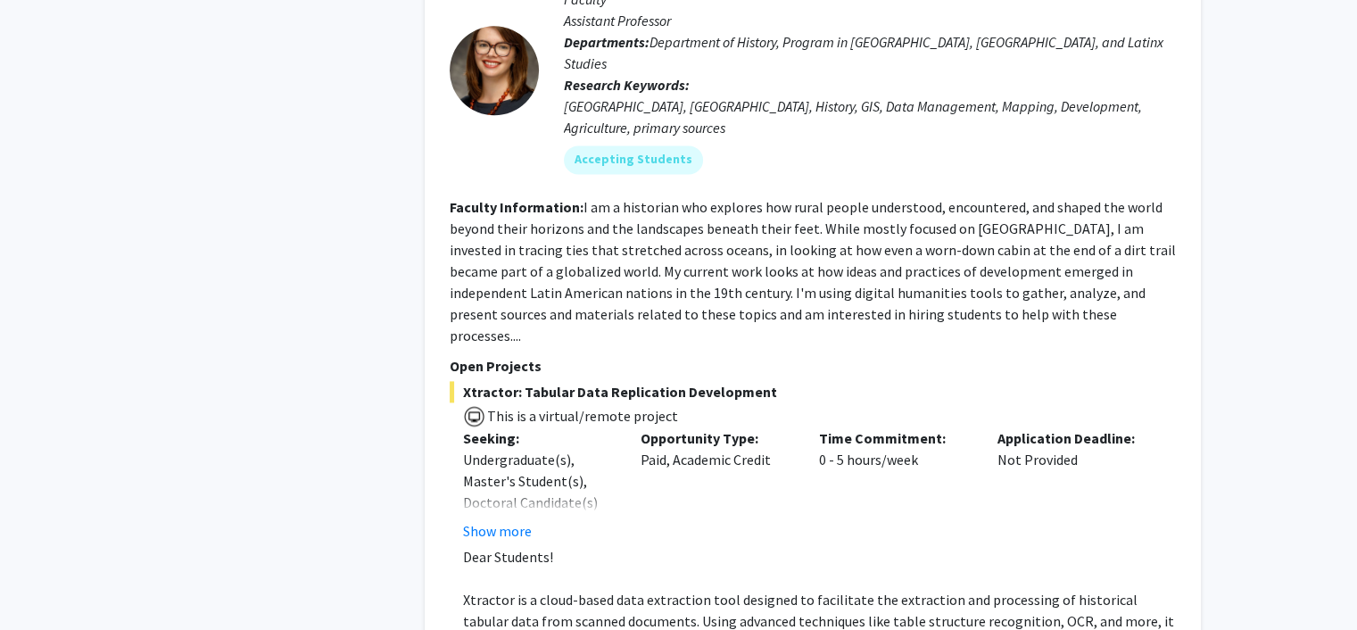
click at [498, 520] on button "Show more" at bounding box center [497, 530] width 69 height 21
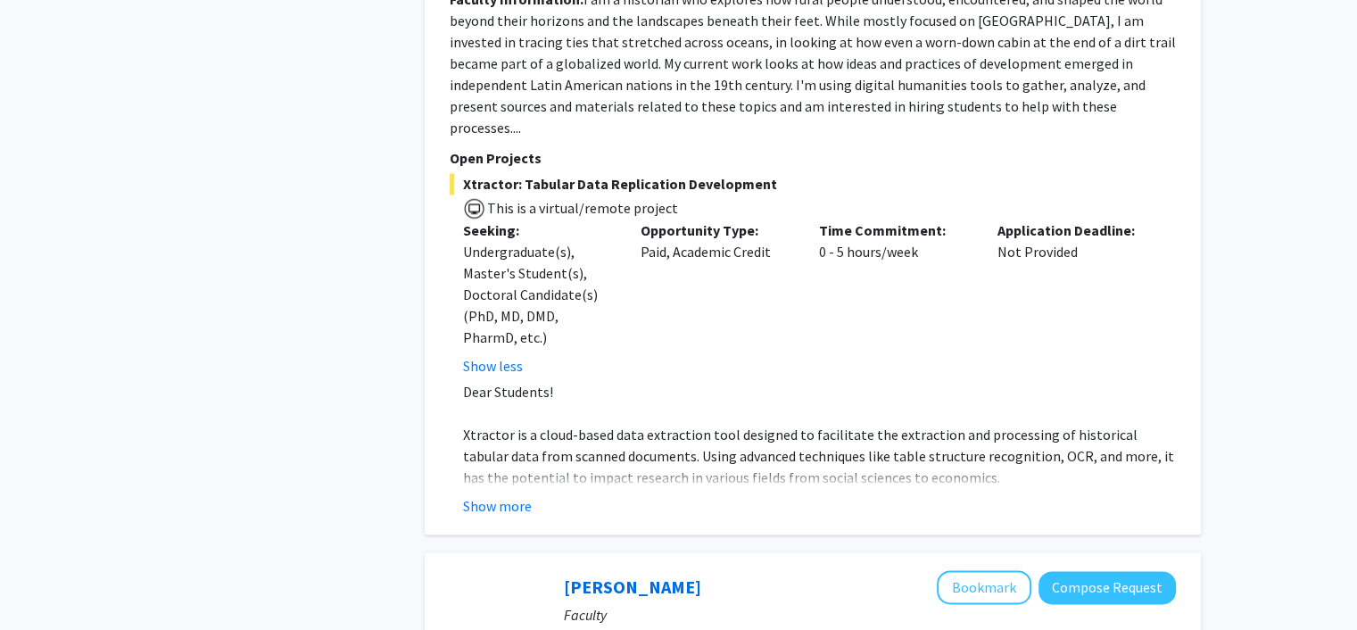
scroll to position [2676, 0]
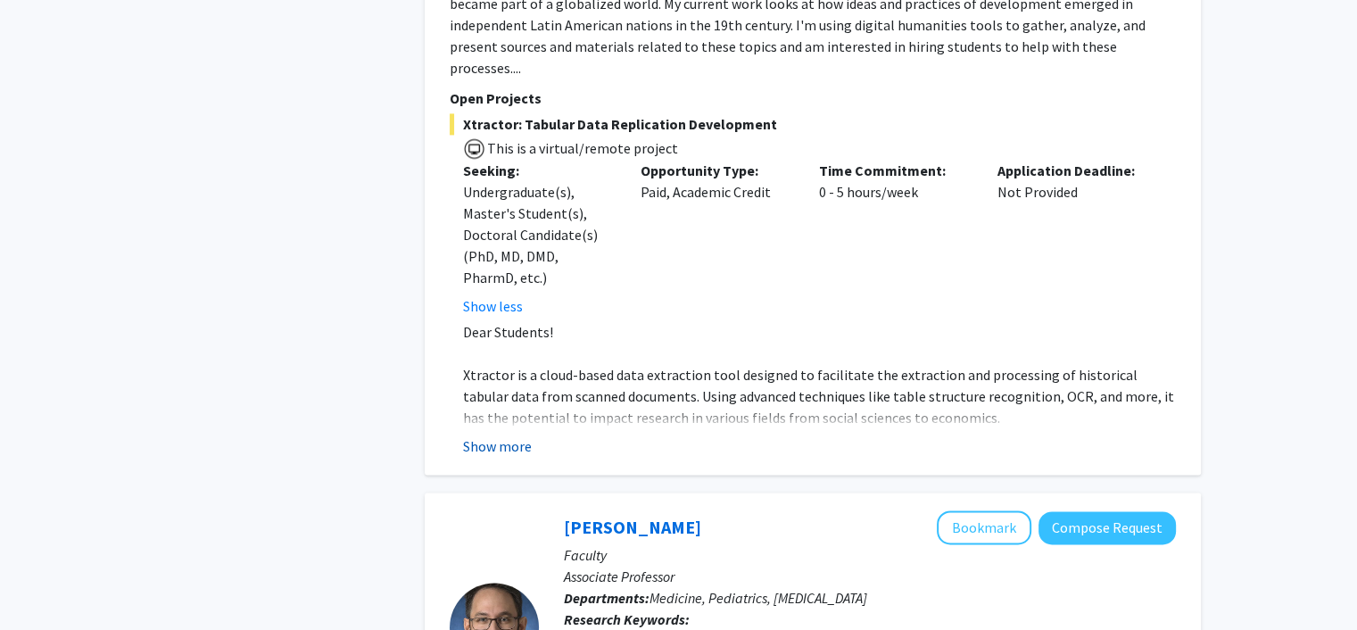
click at [500, 435] on button "Show more" at bounding box center [497, 445] width 69 height 21
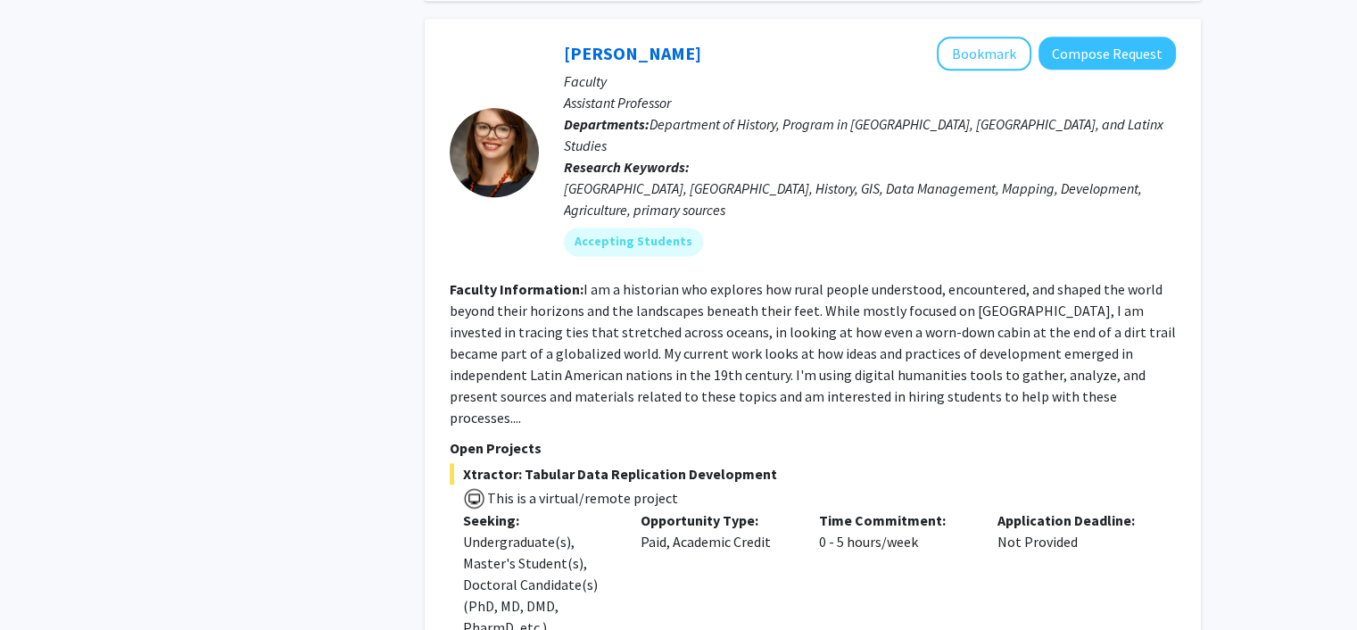
scroll to position [2230, 0]
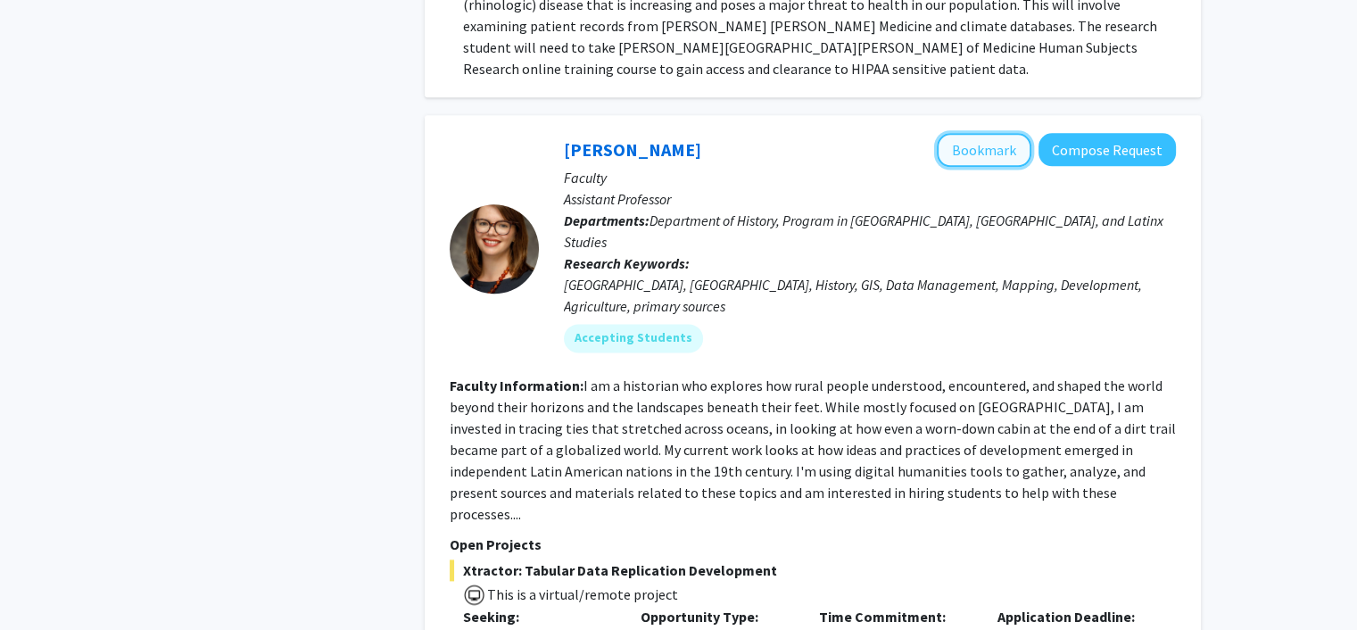
drag, startPoint x: 989, startPoint y: 117, endPoint x: 978, endPoint y: 138, distance: 24.3
click at [989, 133] on button "Bookmark" at bounding box center [984, 150] width 95 height 34
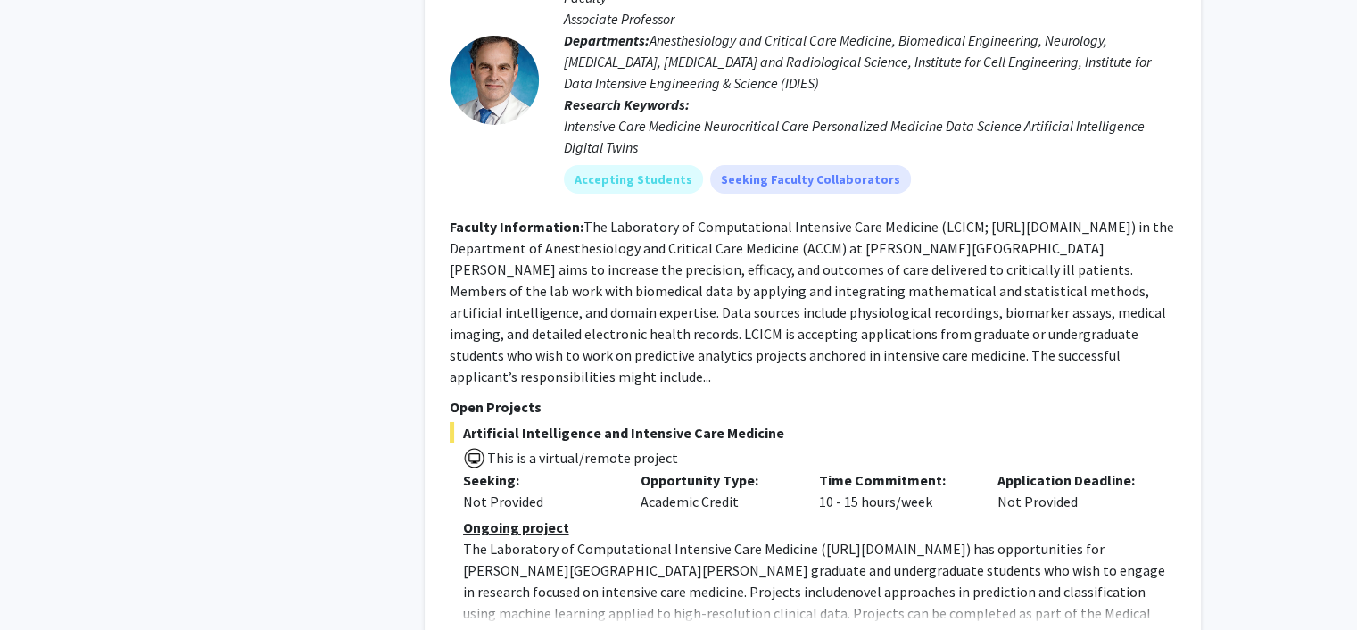
scroll to position [6155, 0]
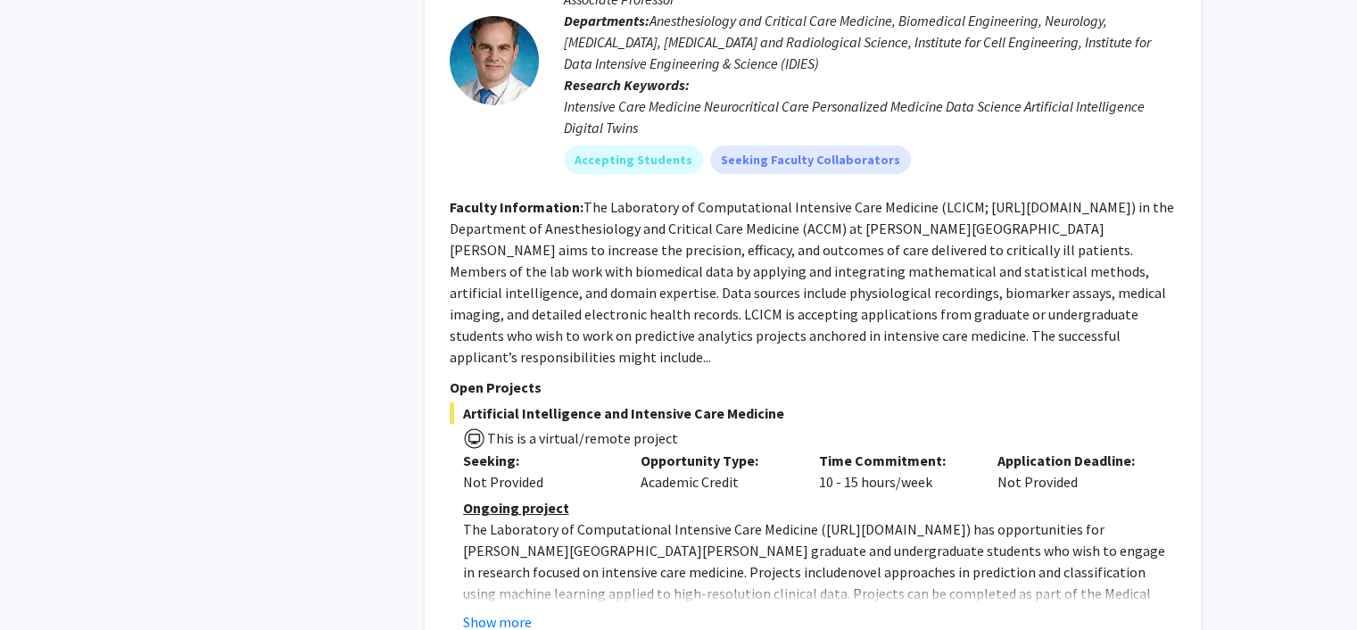
click at [490, 611] on button "Show more" at bounding box center [497, 621] width 69 height 21
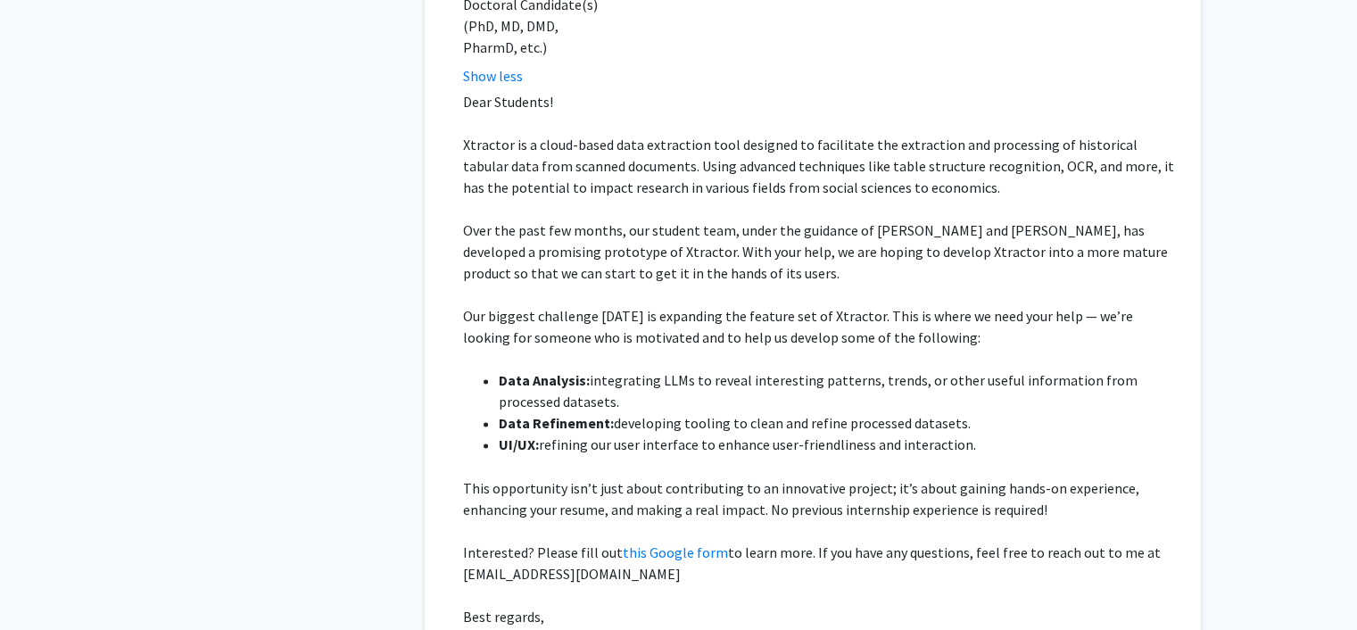
scroll to position [2995, 0]
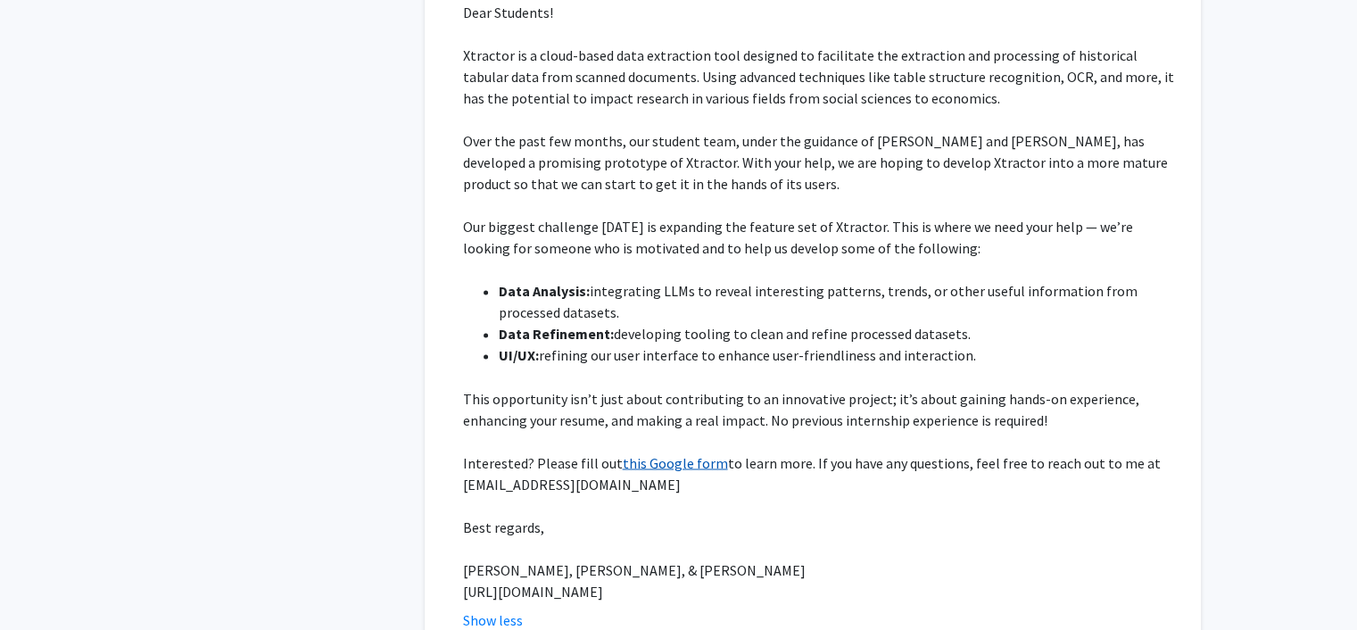
click at [648, 453] on link "this Google form" at bounding box center [675, 462] width 105 height 18
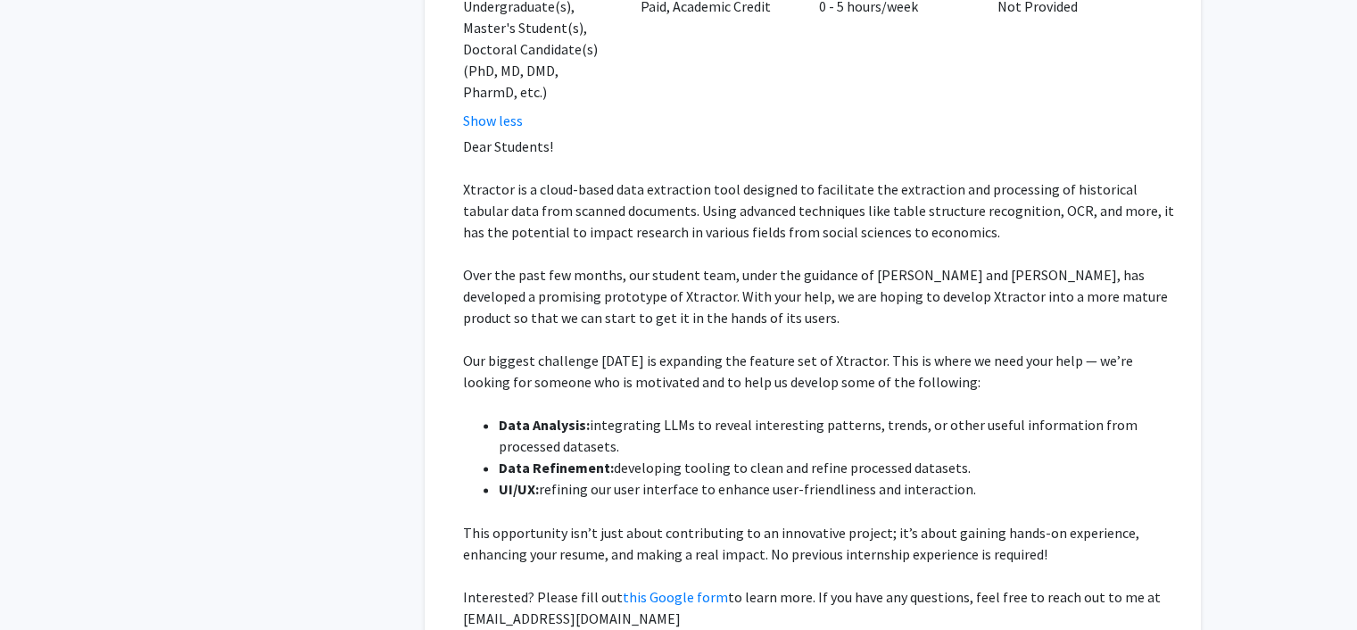
scroll to position [2906, 0]
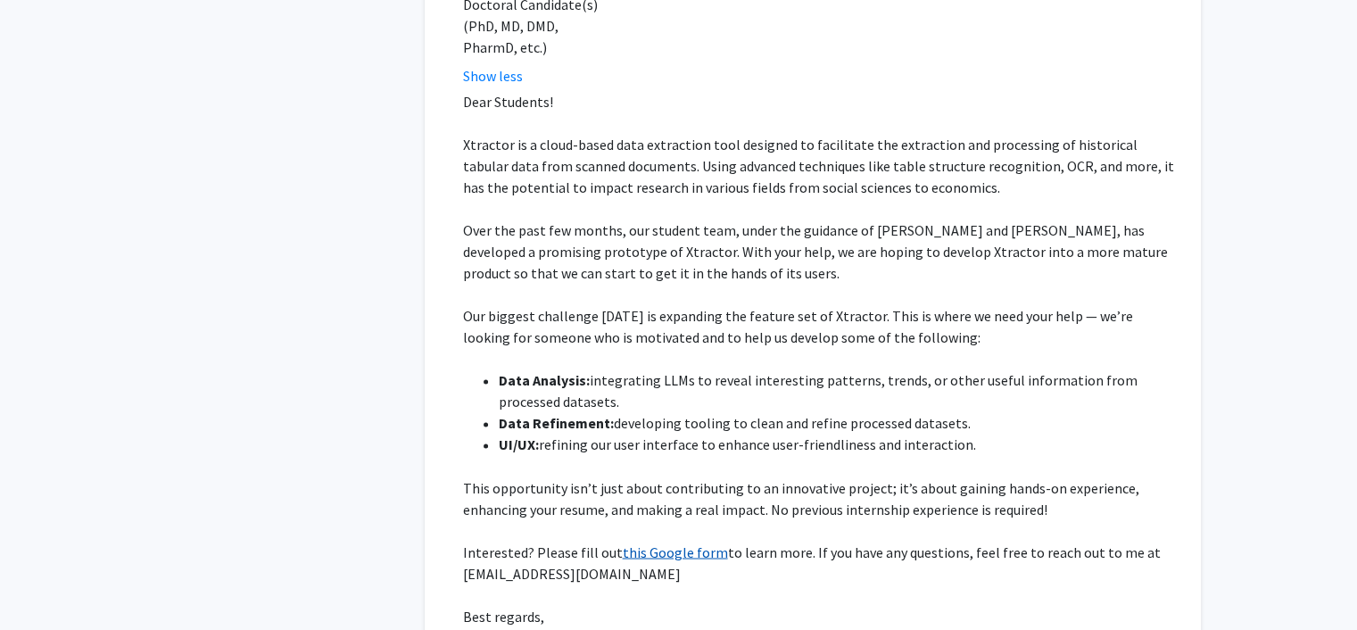
click at [674, 542] on link "this Google form" at bounding box center [675, 551] width 105 height 18
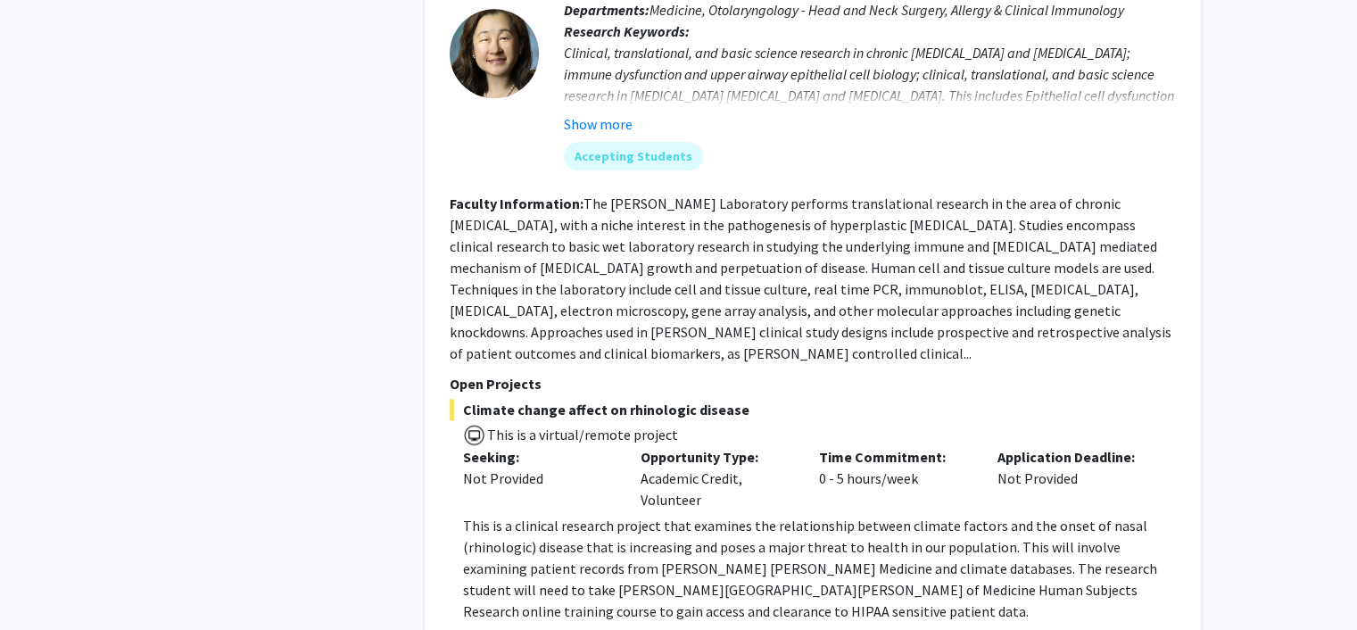
scroll to position [1657, 0]
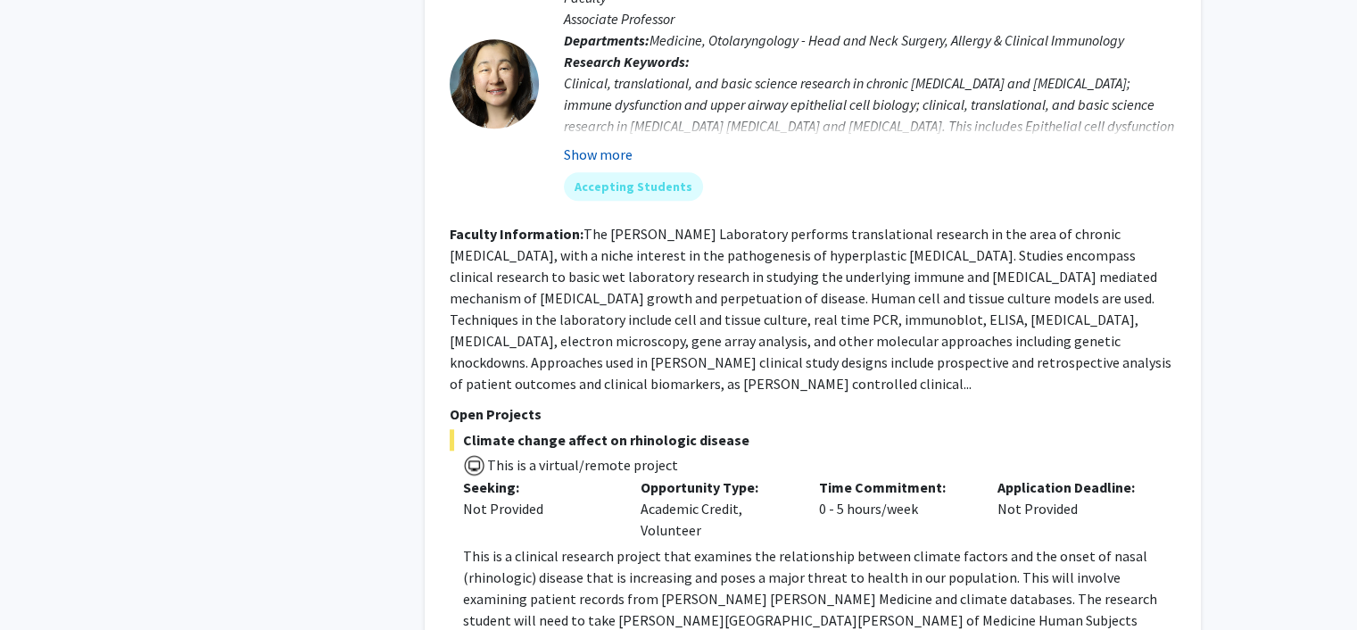
click at [622, 144] on button "Show more" at bounding box center [598, 154] width 69 height 21
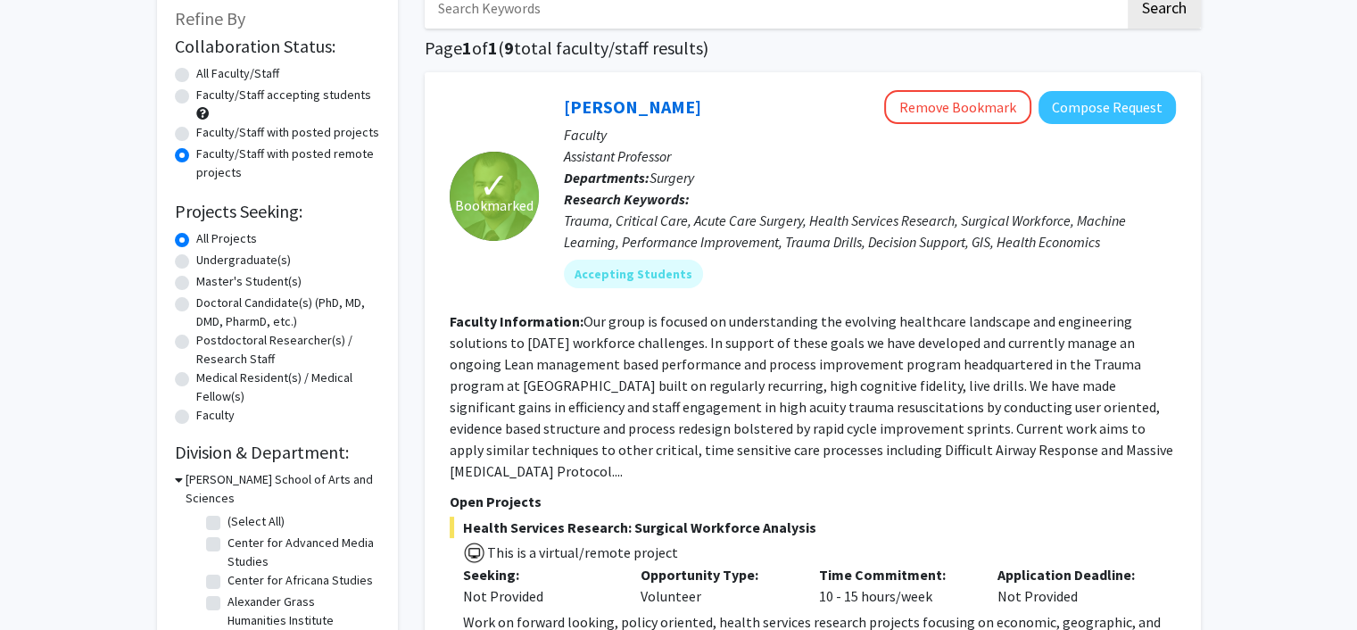
scroll to position [0, 0]
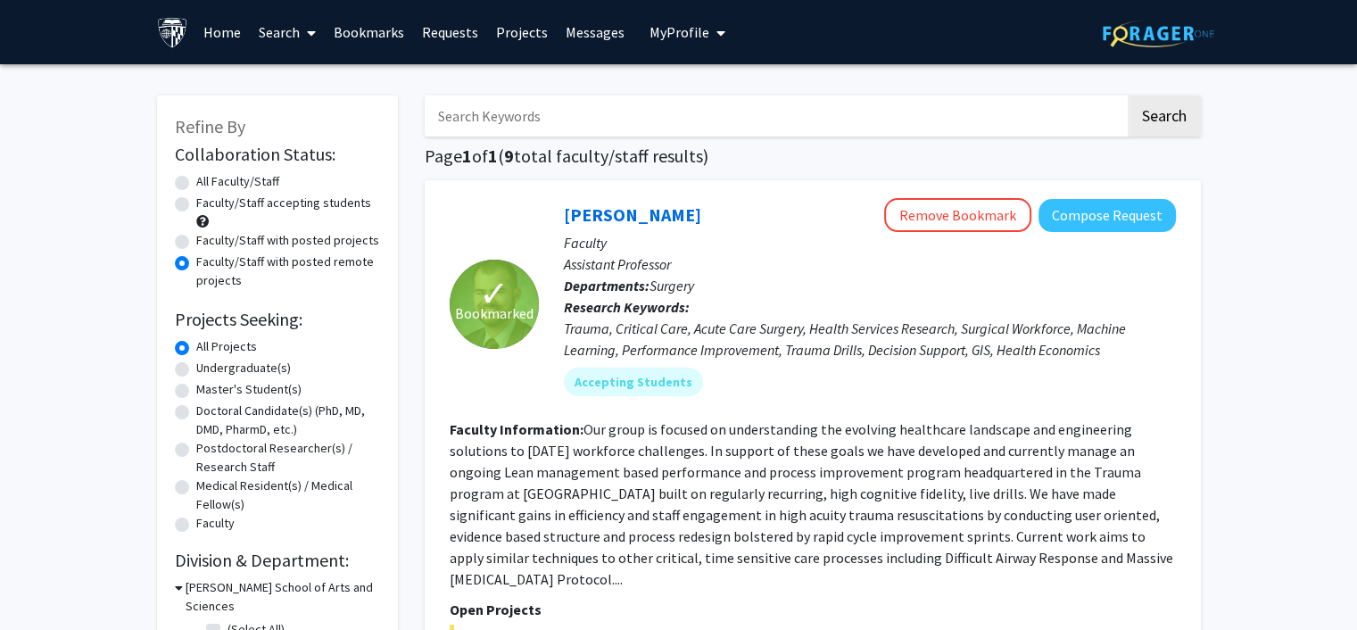
click at [577, 31] on link "Messages" at bounding box center [595, 32] width 77 height 62
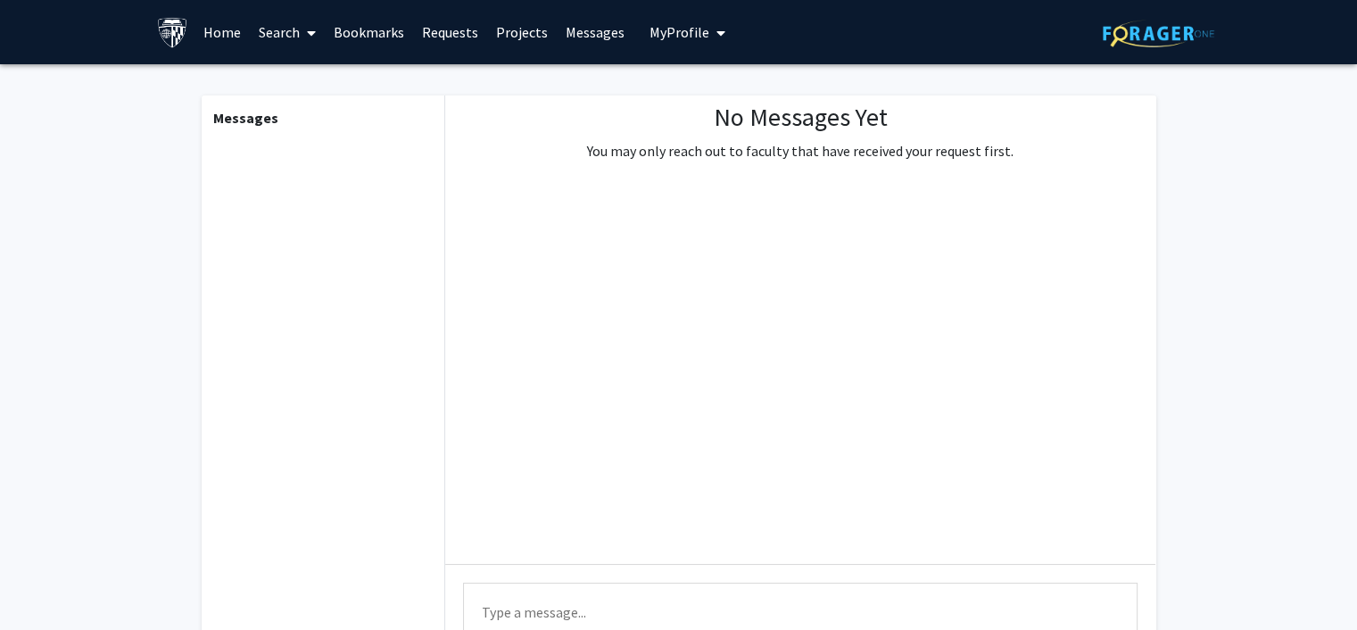
click at [579, 32] on link "Messages" at bounding box center [595, 32] width 77 height 62
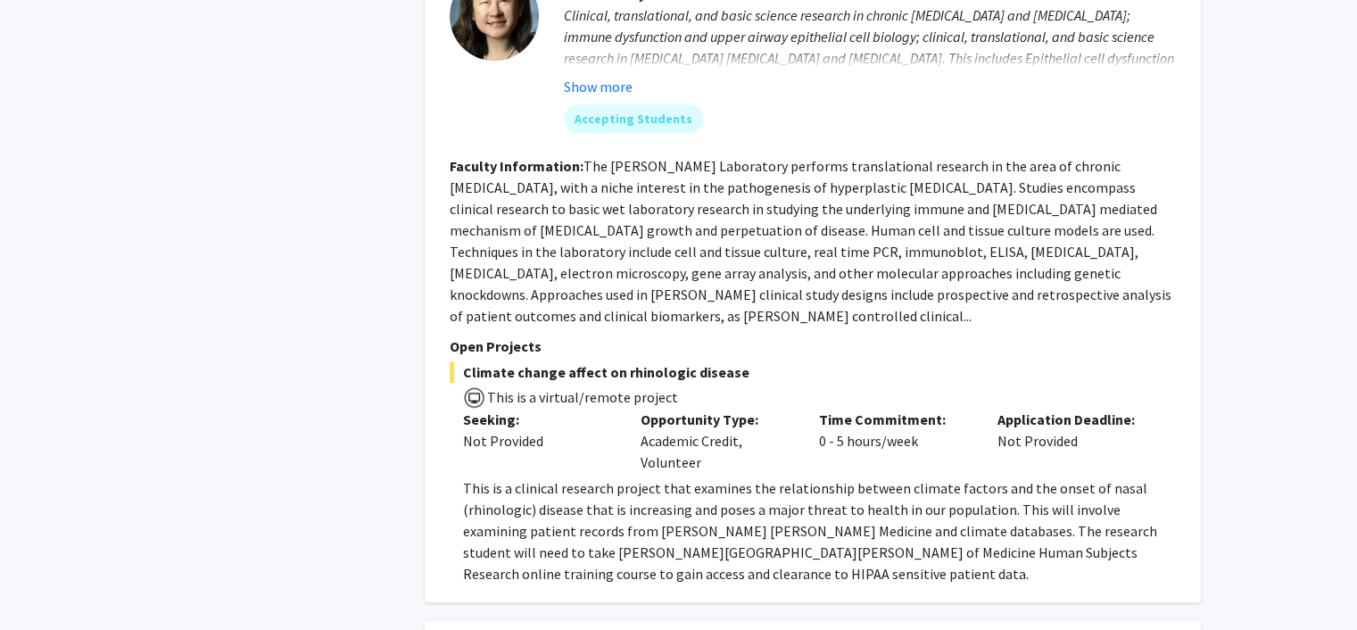
scroll to position [1695, 0]
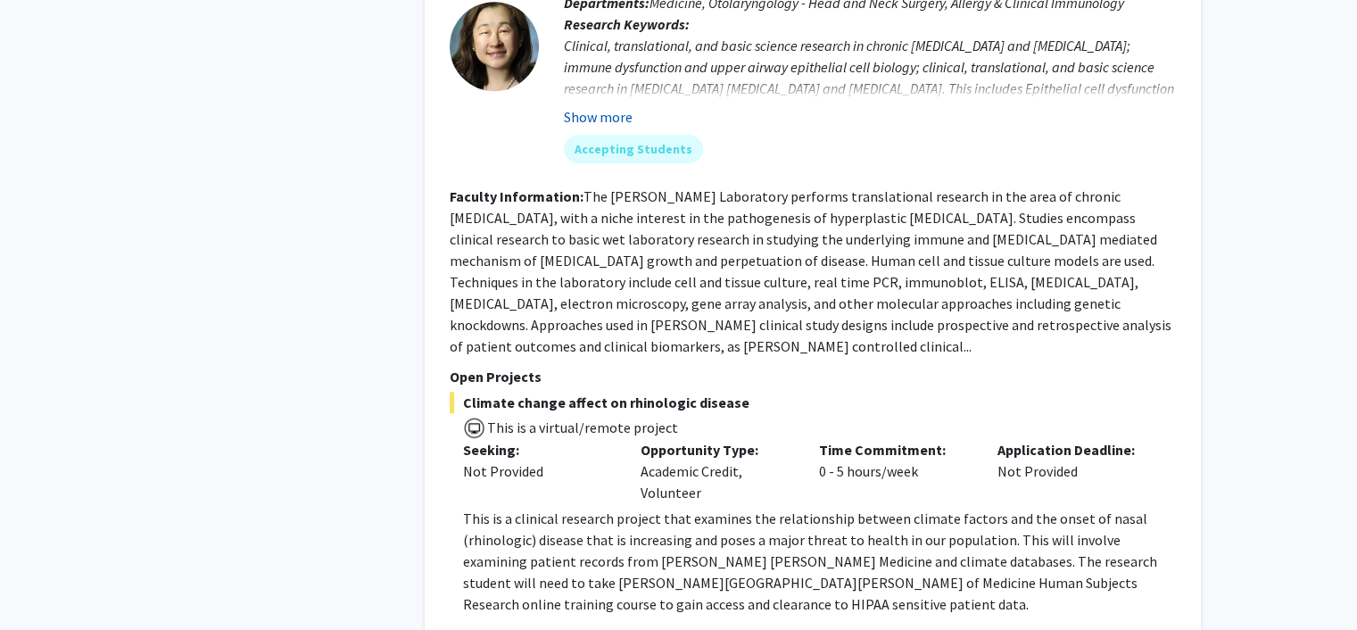
click at [587, 106] on button "Show more" at bounding box center [598, 116] width 69 height 21
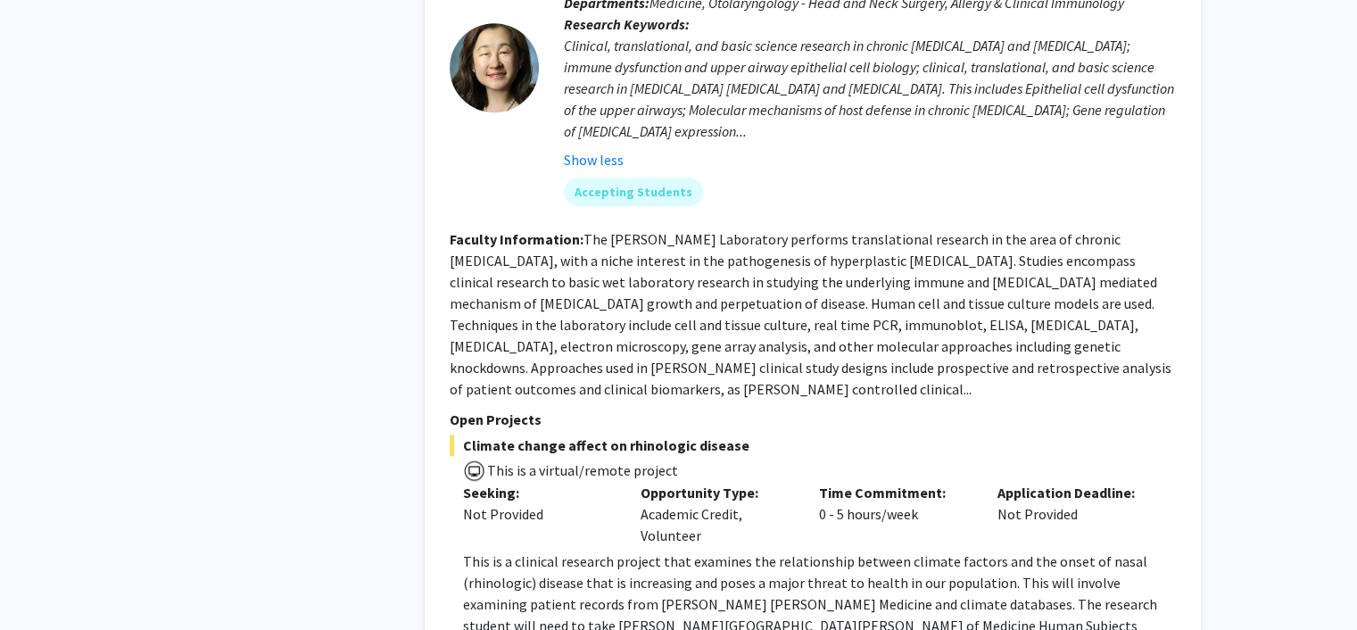
scroll to position [1784, 0]
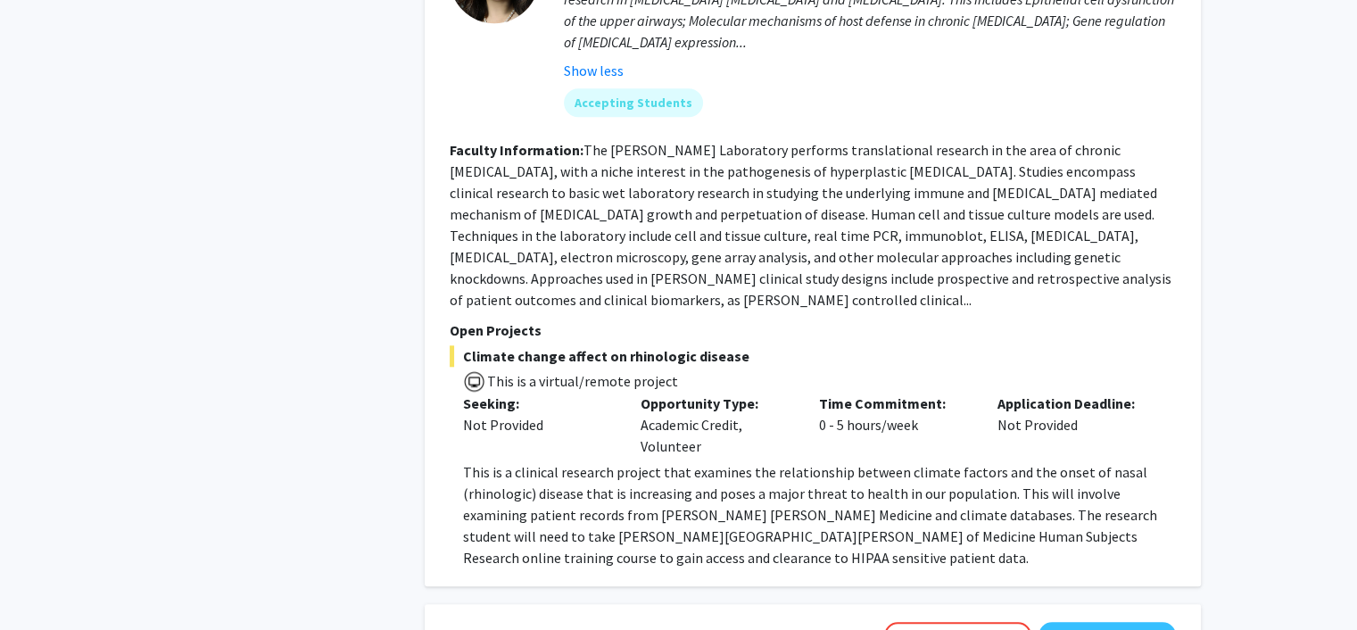
click at [963, 319] on p "Open Projects" at bounding box center [813, 329] width 726 height 21
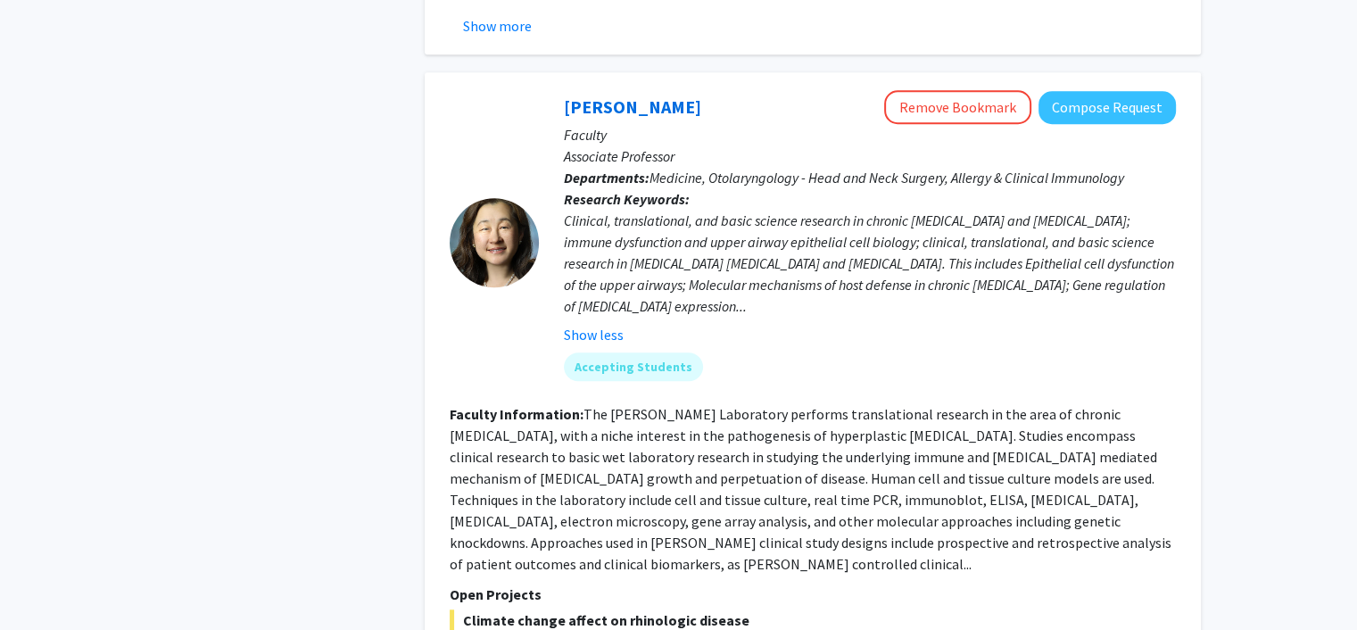
scroll to position [1516, 0]
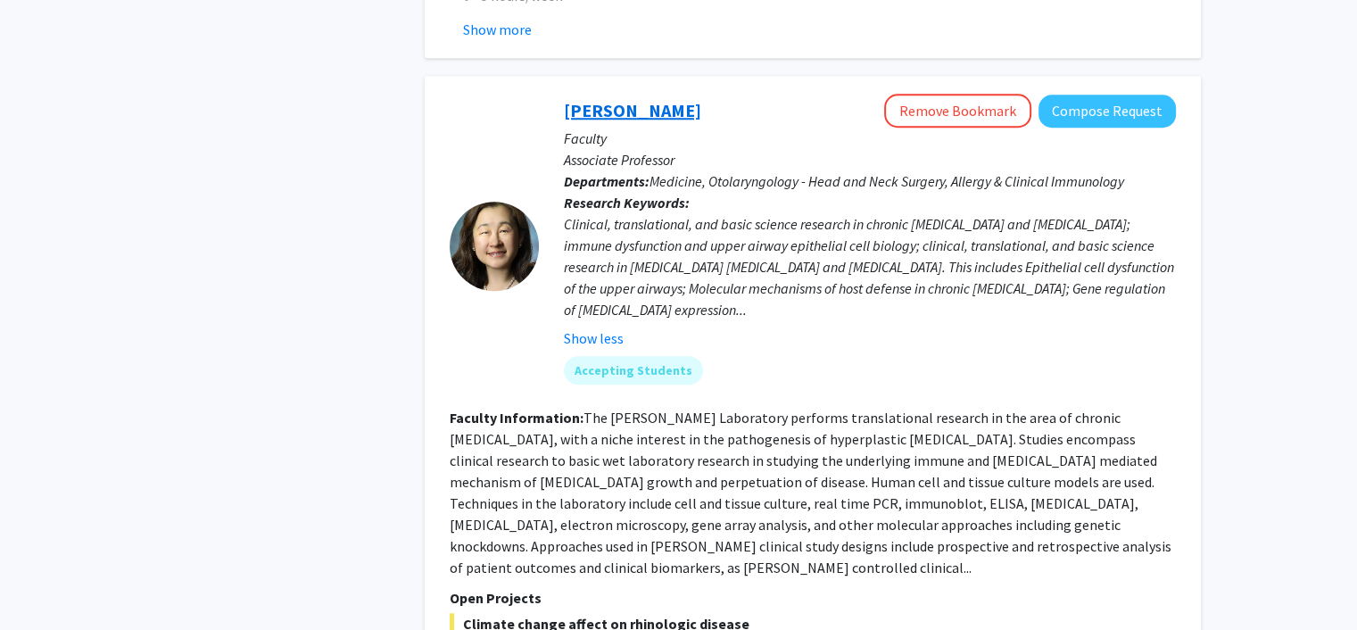
click at [596, 99] on link "Jean Kim" at bounding box center [632, 110] width 137 height 22
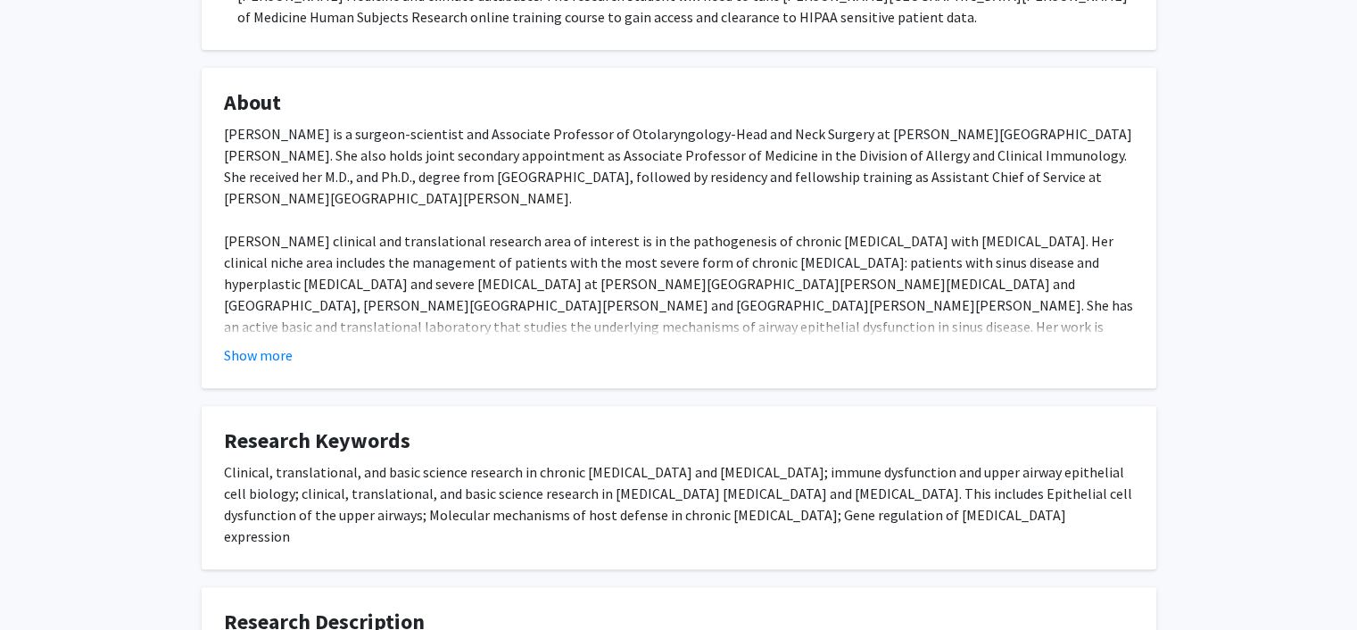
scroll to position [516, 0]
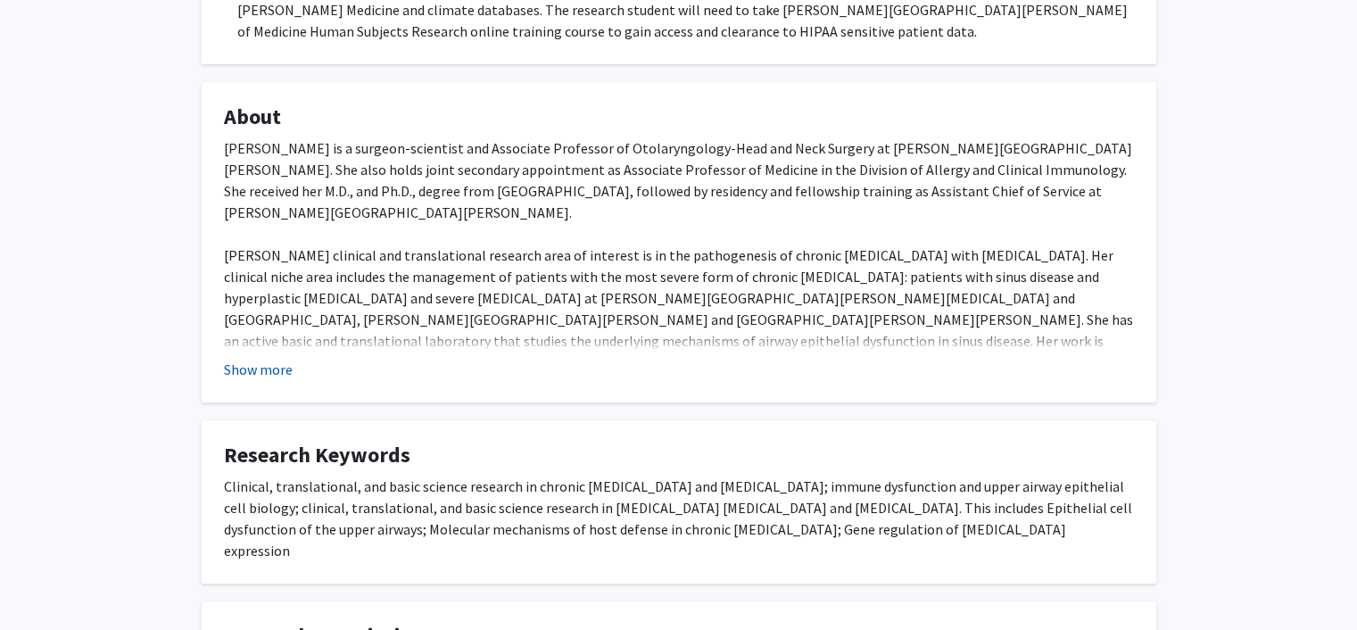
click at [272, 368] on button "Show more" at bounding box center [258, 369] width 69 height 21
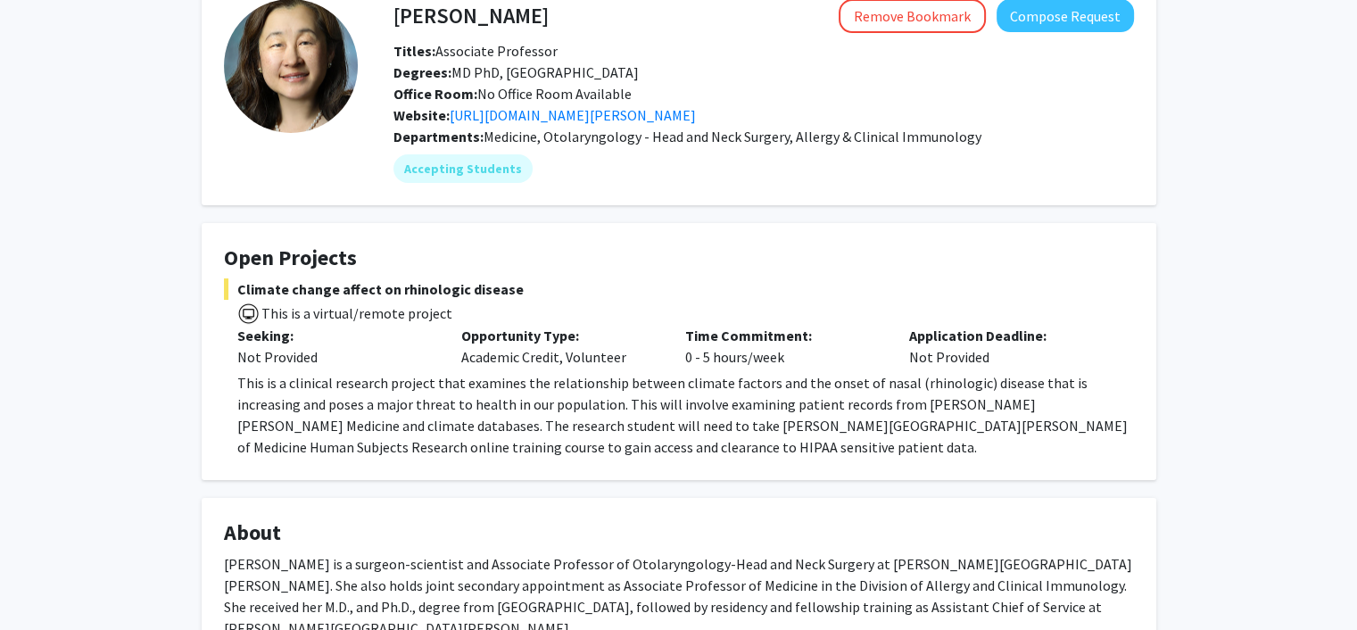
scroll to position [70, 0]
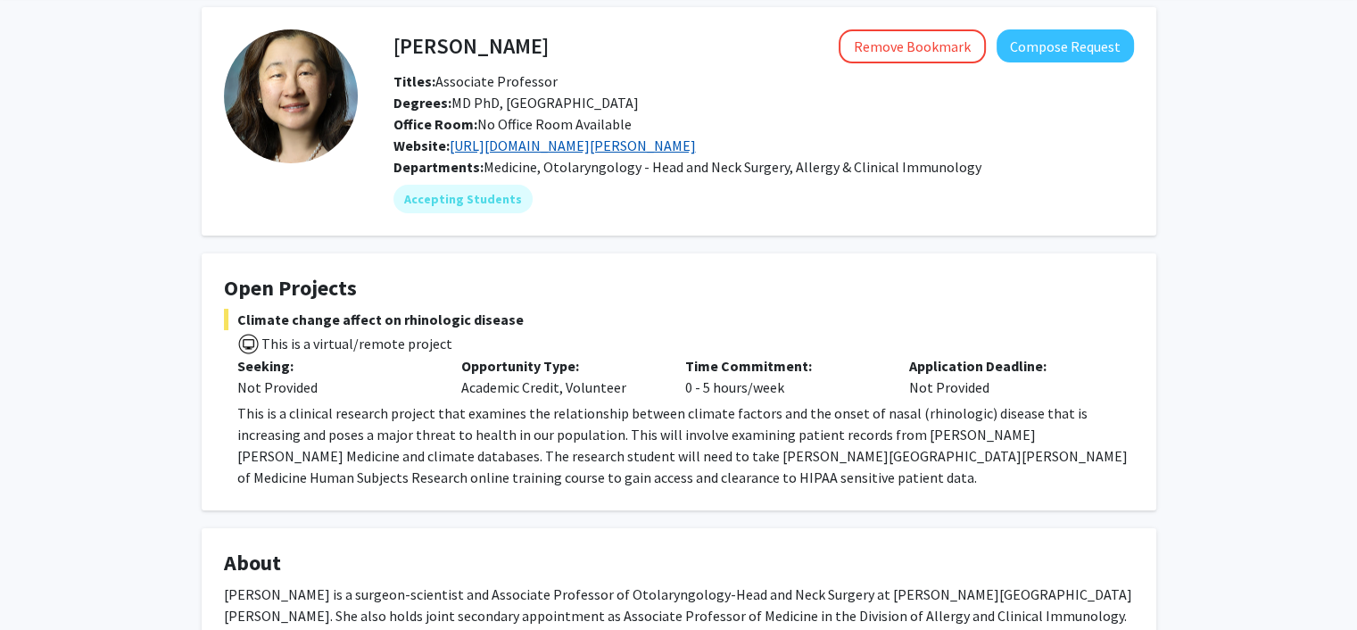
click at [696, 145] on link "https://www.hopkinsmedicine.org/research/labs/jean-kim-lab" at bounding box center [573, 145] width 246 height 18
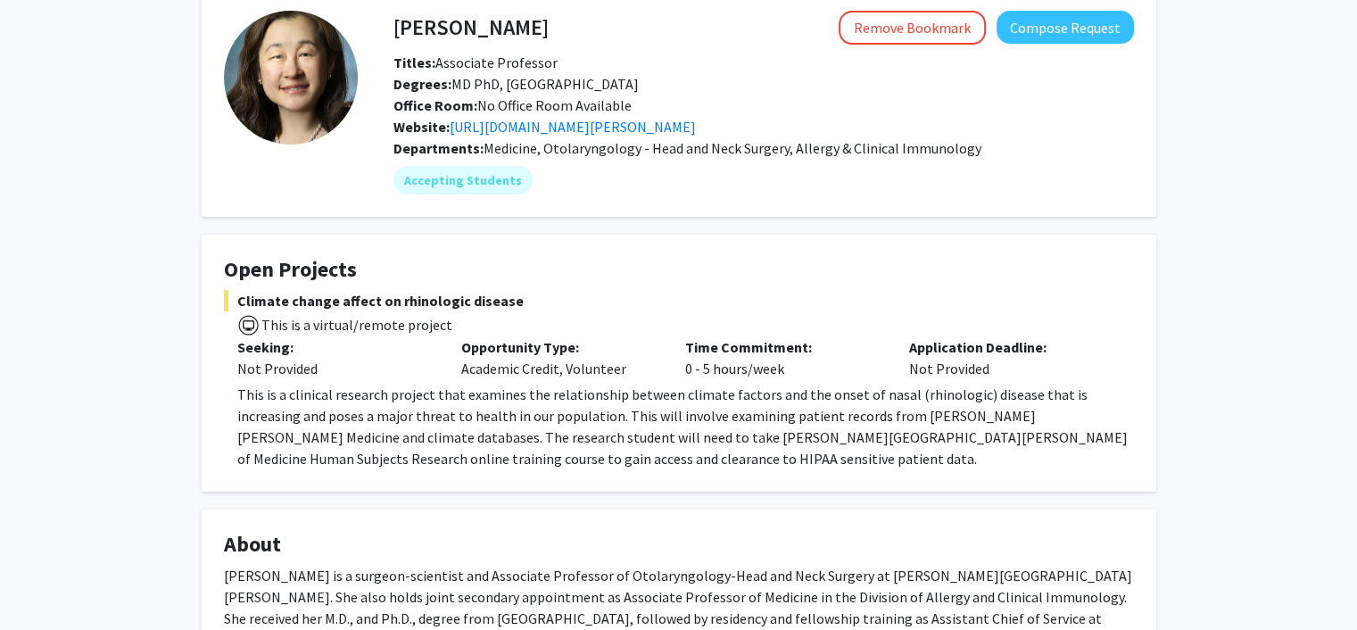
scroll to position [0, 0]
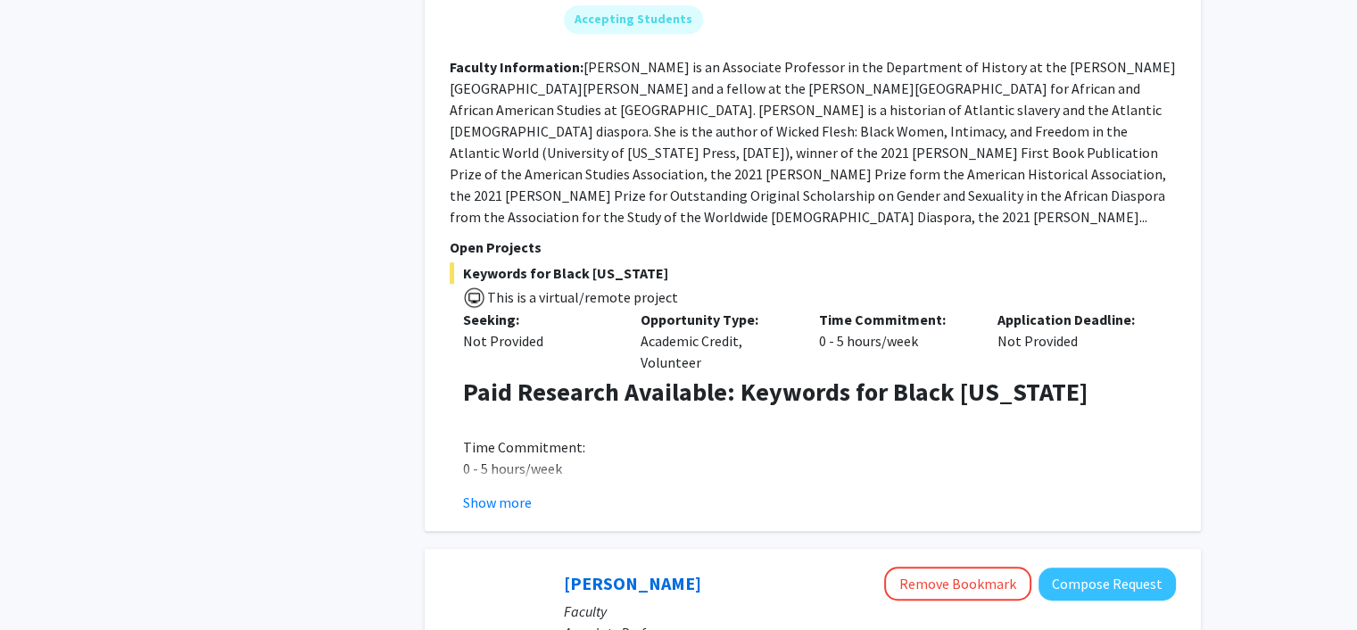
scroll to position [1070, 0]
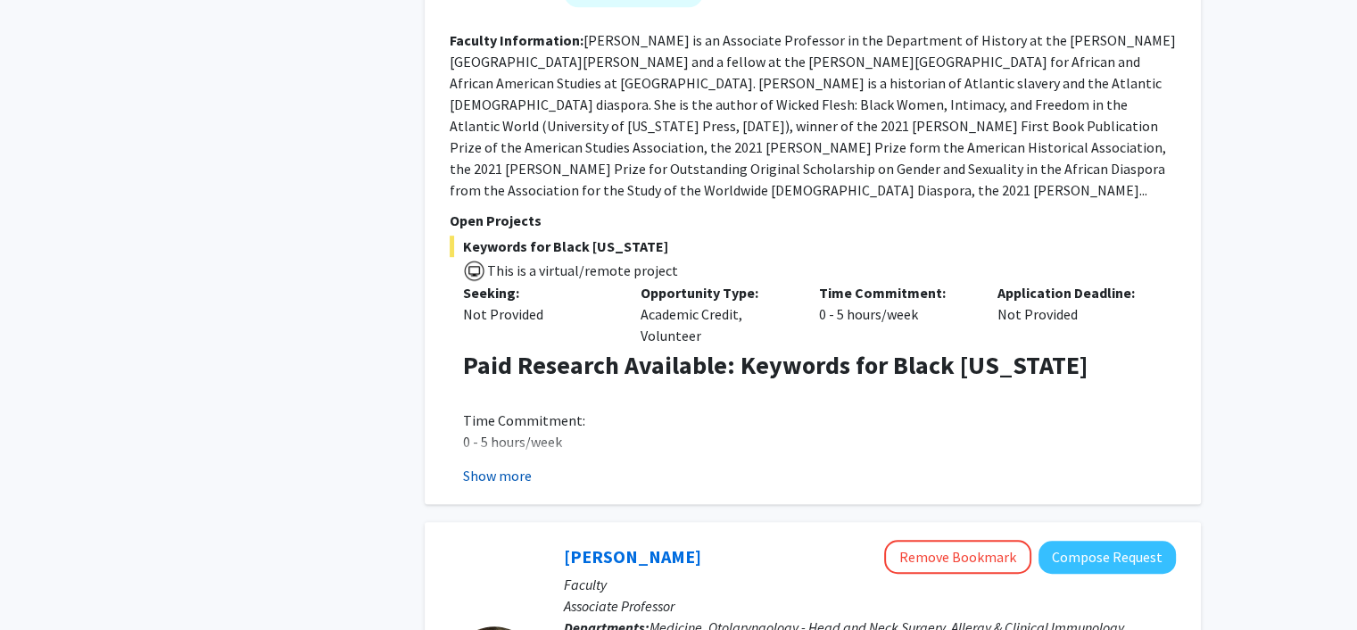
click at [516, 465] on button "Show more" at bounding box center [497, 475] width 69 height 21
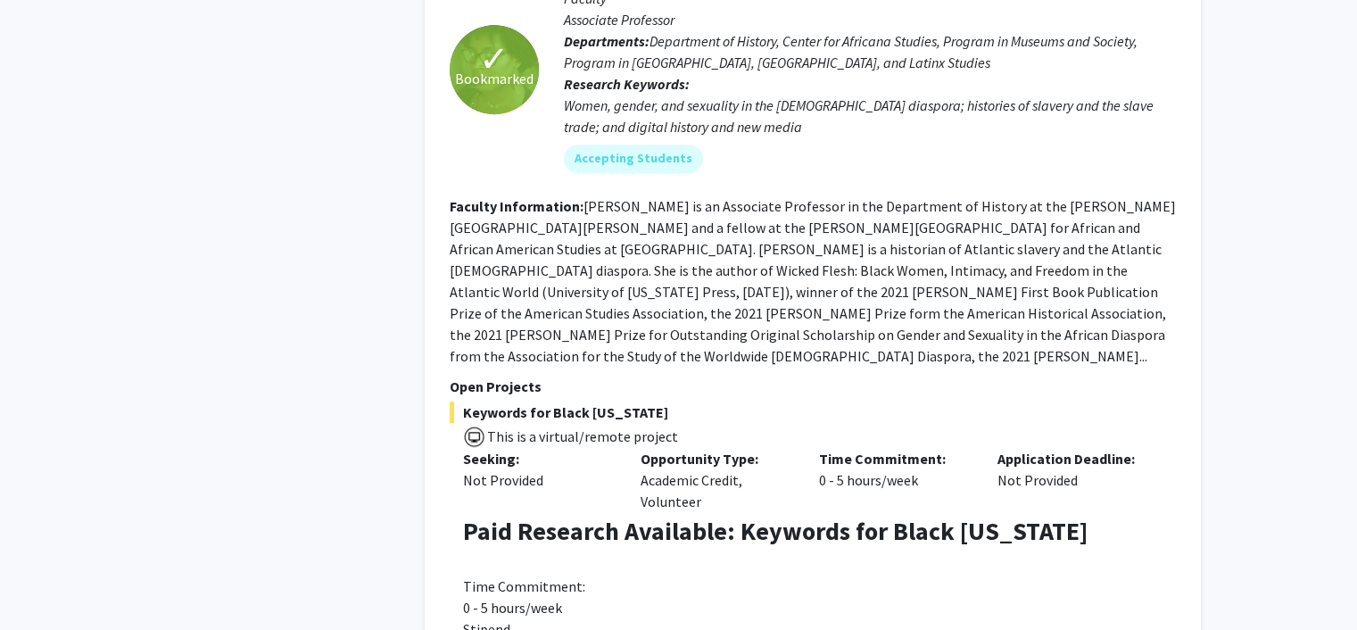
scroll to position [803, 0]
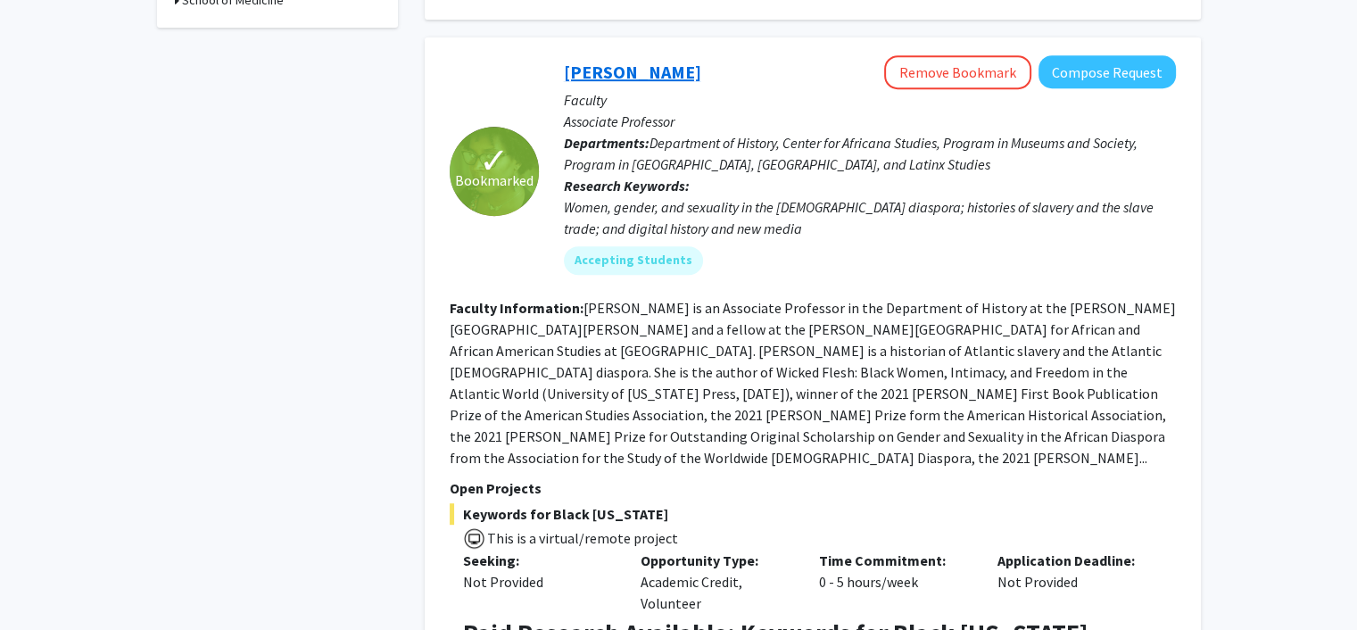
click at [599, 77] on link "Jessica Marie Johnson" at bounding box center [632, 72] width 137 height 22
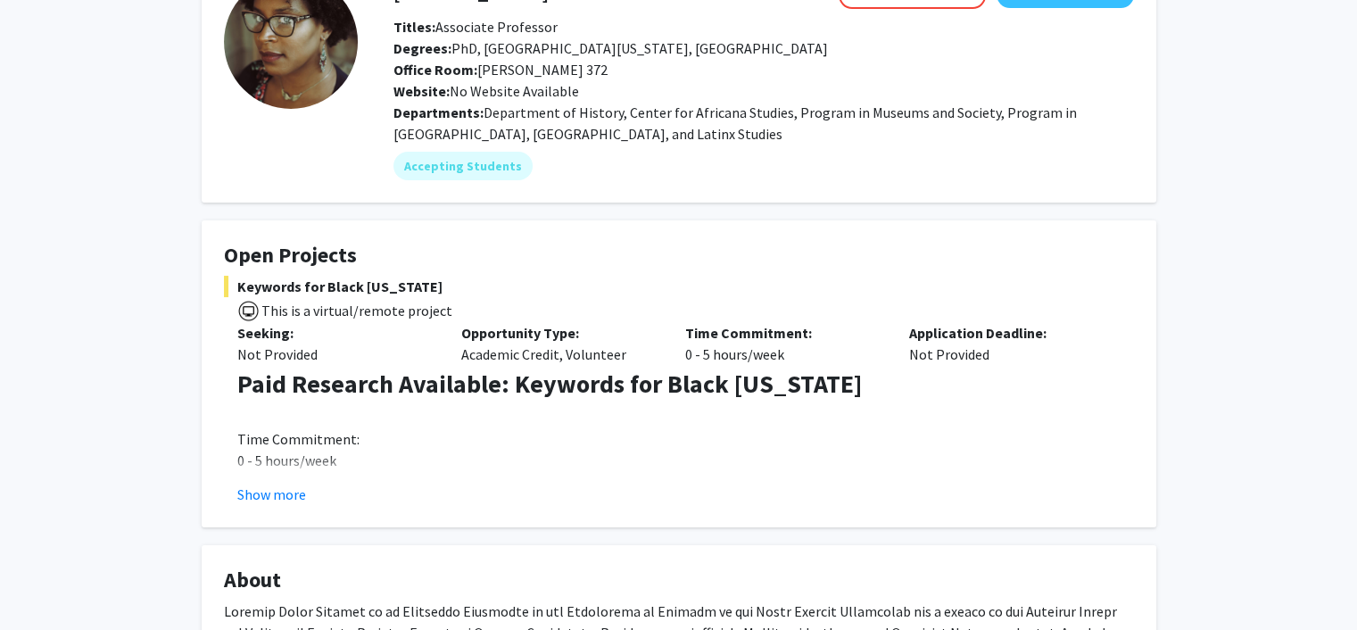
scroll to position [268, 0]
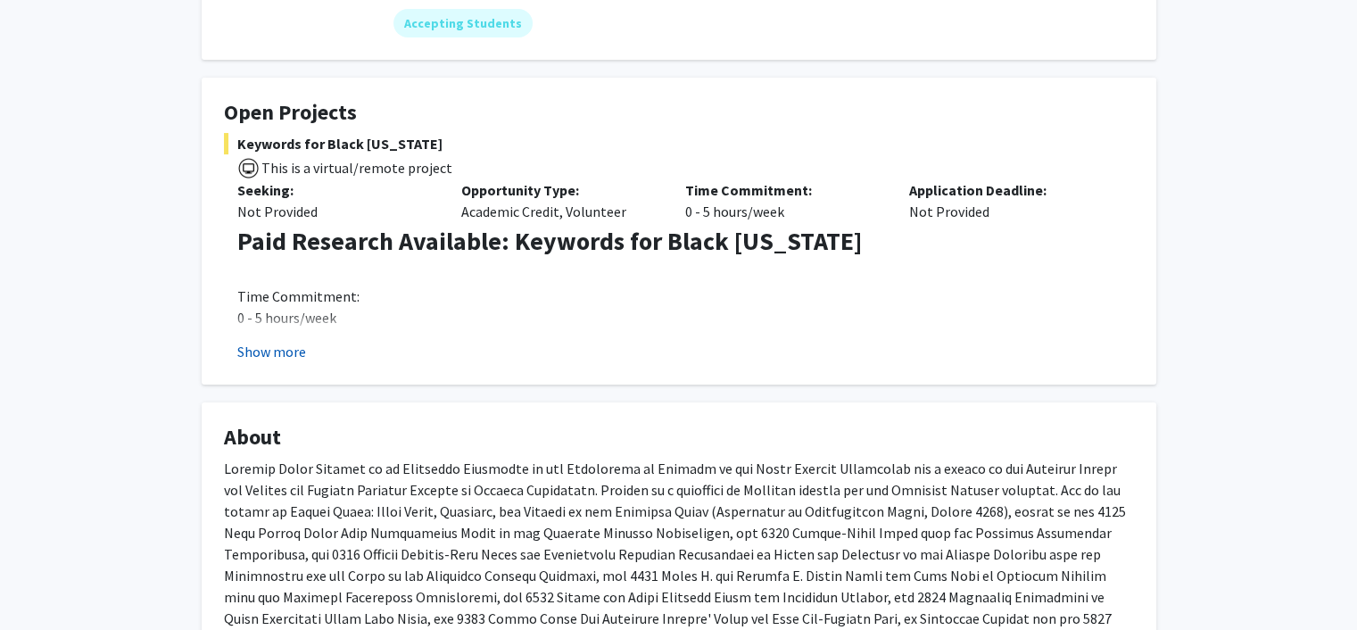
click at [284, 353] on button "Show more" at bounding box center [271, 351] width 69 height 21
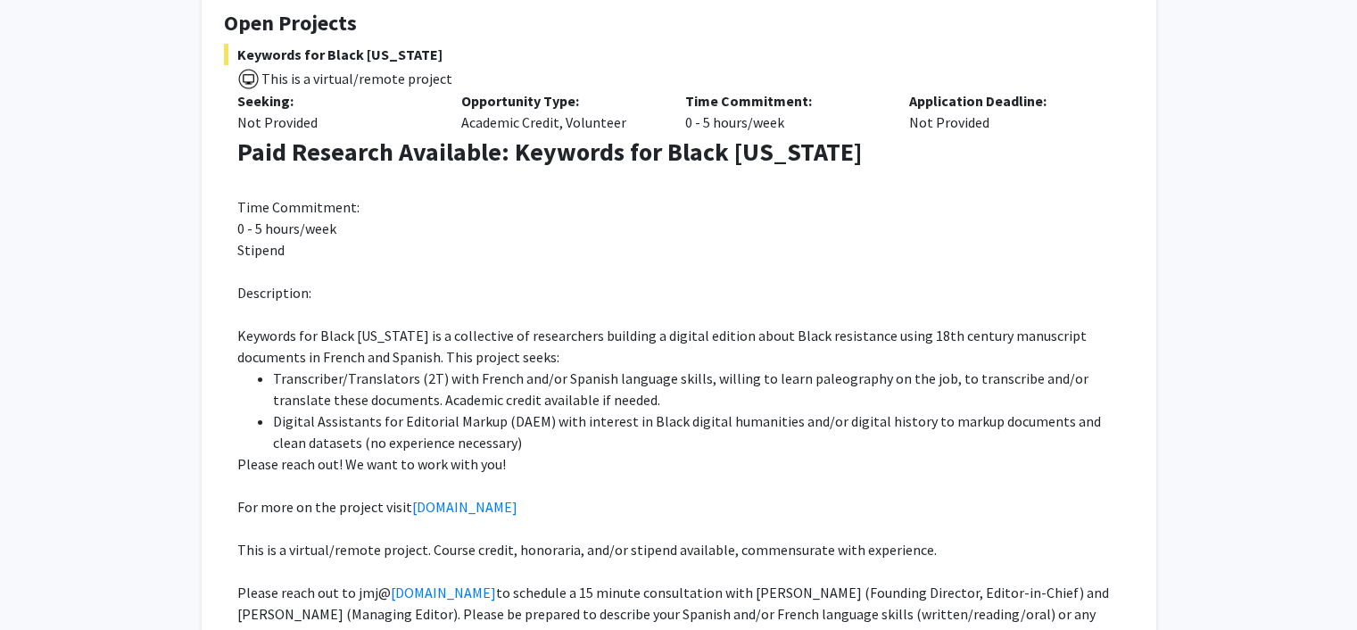
scroll to position [446, 0]
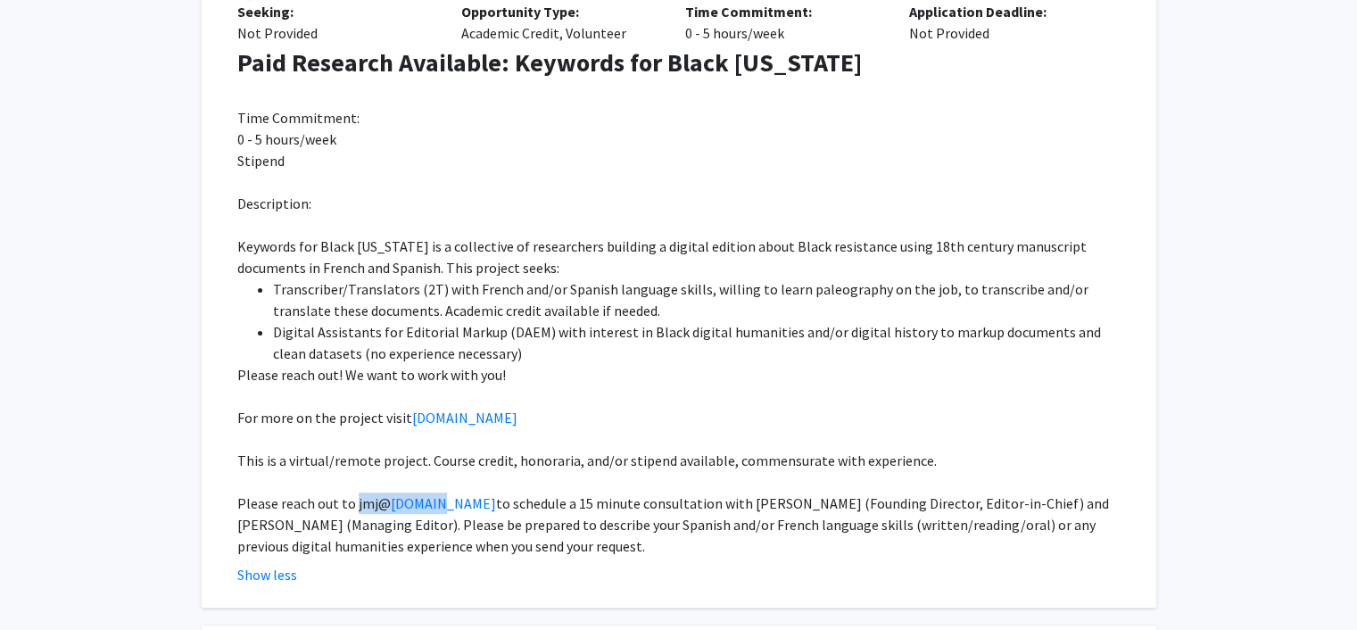
drag, startPoint x: 351, startPoint y: 502, endPoint x: 428, endPoint y: 501, distance: 76.7
click at [428, 501] on p "Please reach out to jmj@ jhu.edu to schedule a 15 minute consultation with Dr. …" at bounding box center [685, 524] width 896 height 64
copy p "jmj@ jhu.edu"
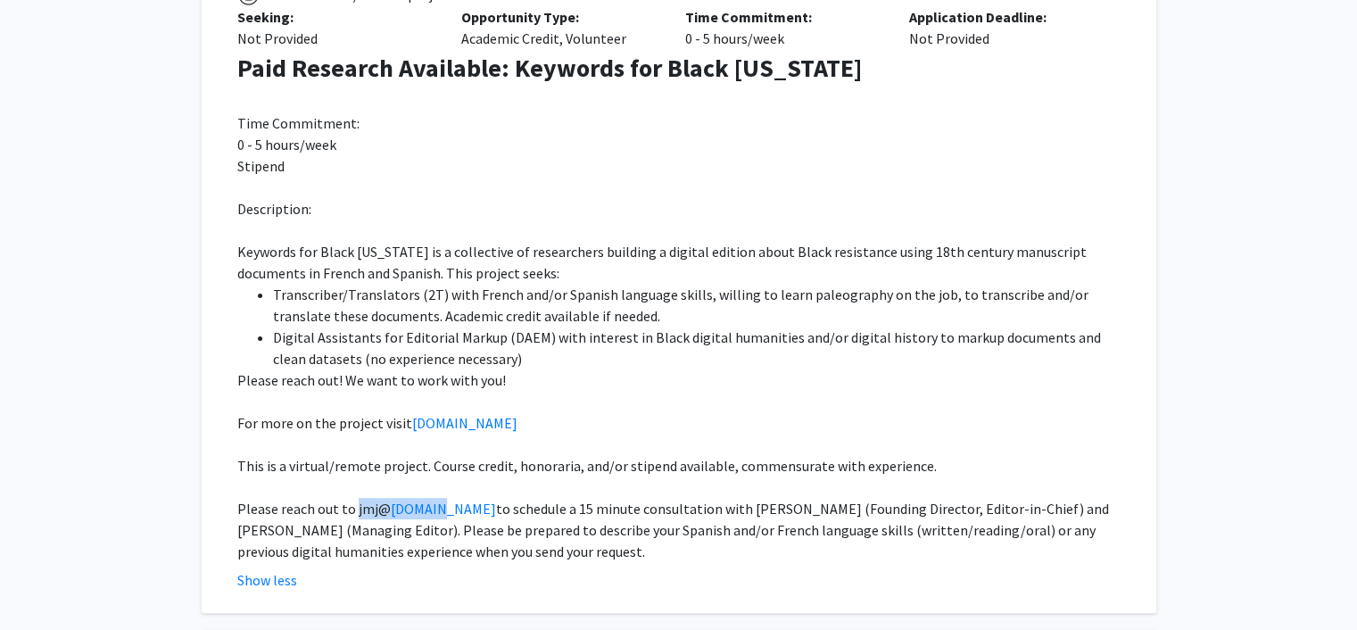
scroll to position [268, 0]
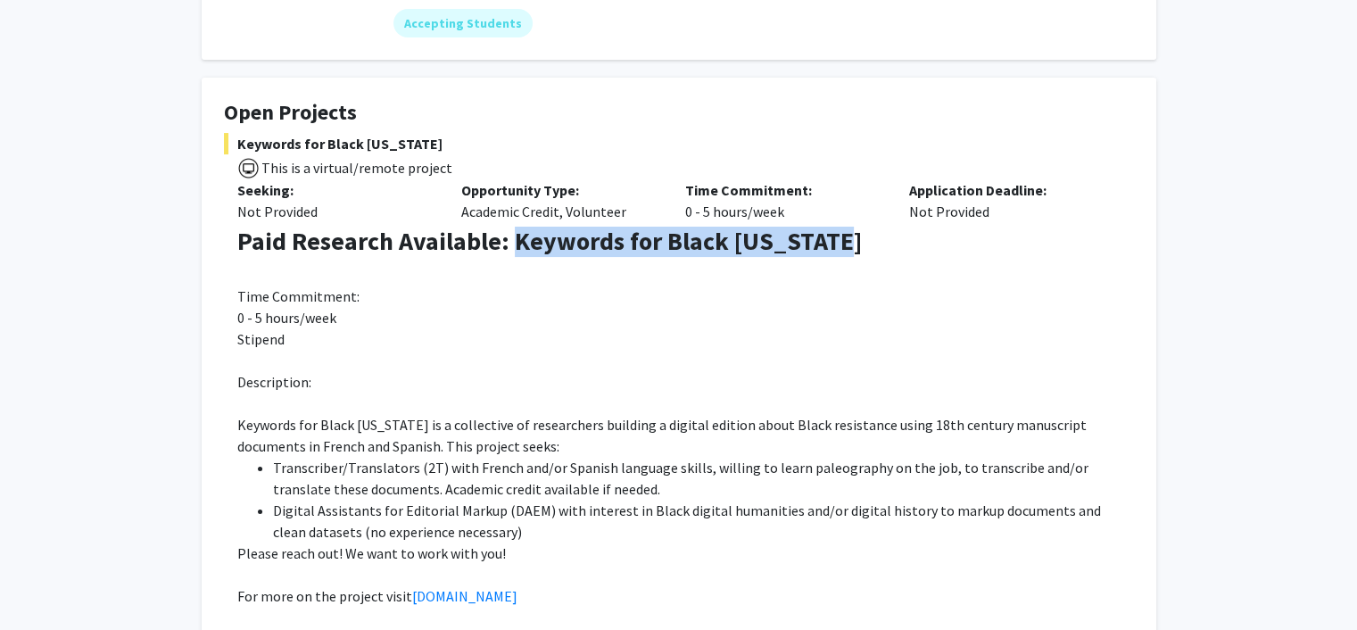
drag, startPoint x: 849, startPoint y: 244, endPoint x: 512, endPoint y: 253, distance: 337.3
click at [512, 253] on h3 "Paid Research Available: Keywords for Black Louisiana" at bounding box center [685, 242] width 896 height 30
copy strong "Keywords for Black Louisiana"
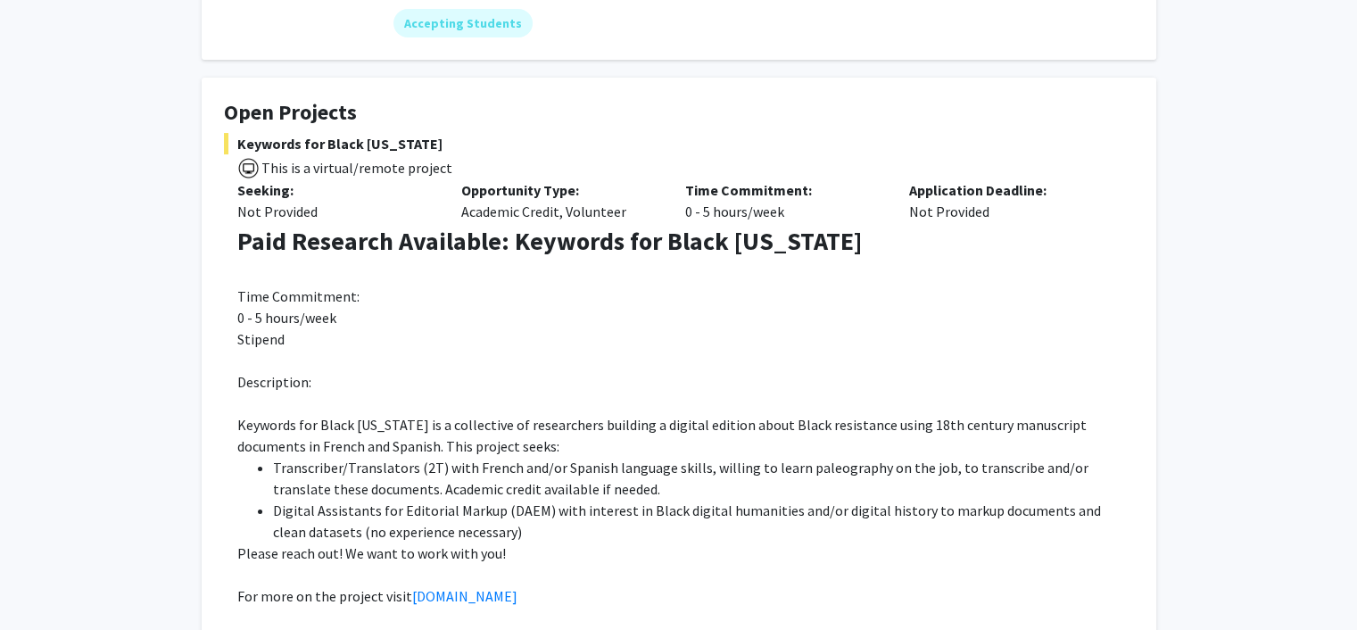
click at [517, 312] on p "0 - 5 hours/week" at bounding box center [685, 317] width 896 height 21
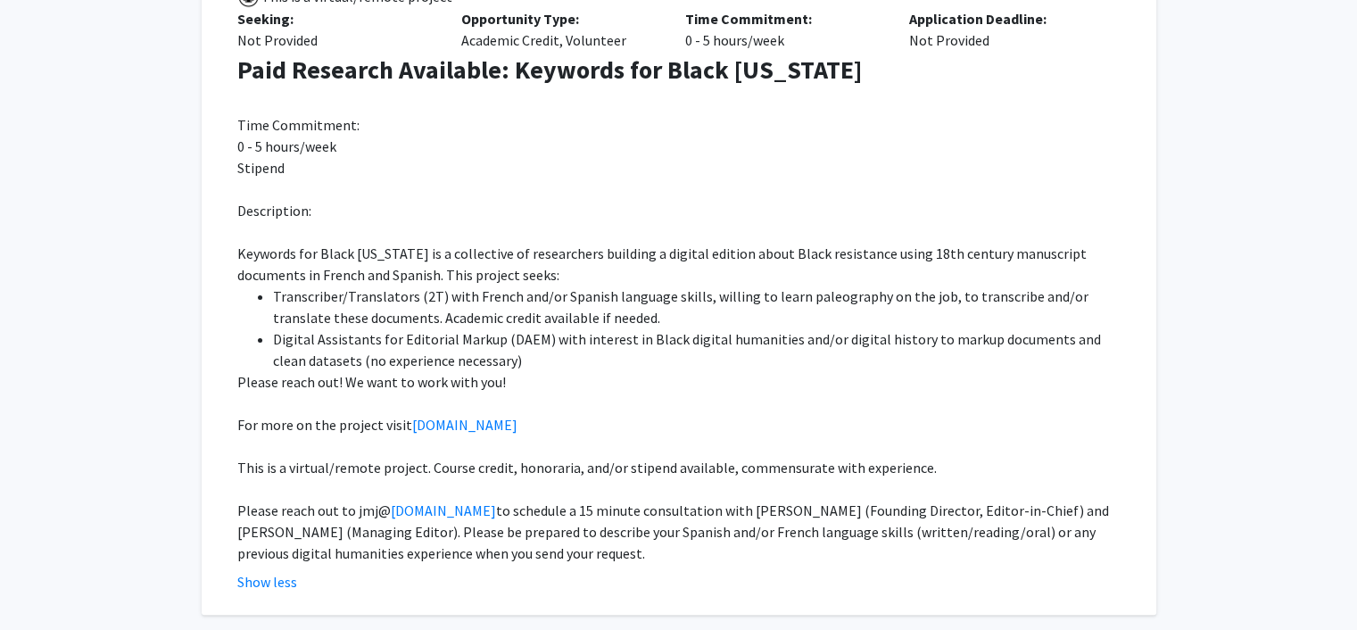
scroll to position [535, 0]
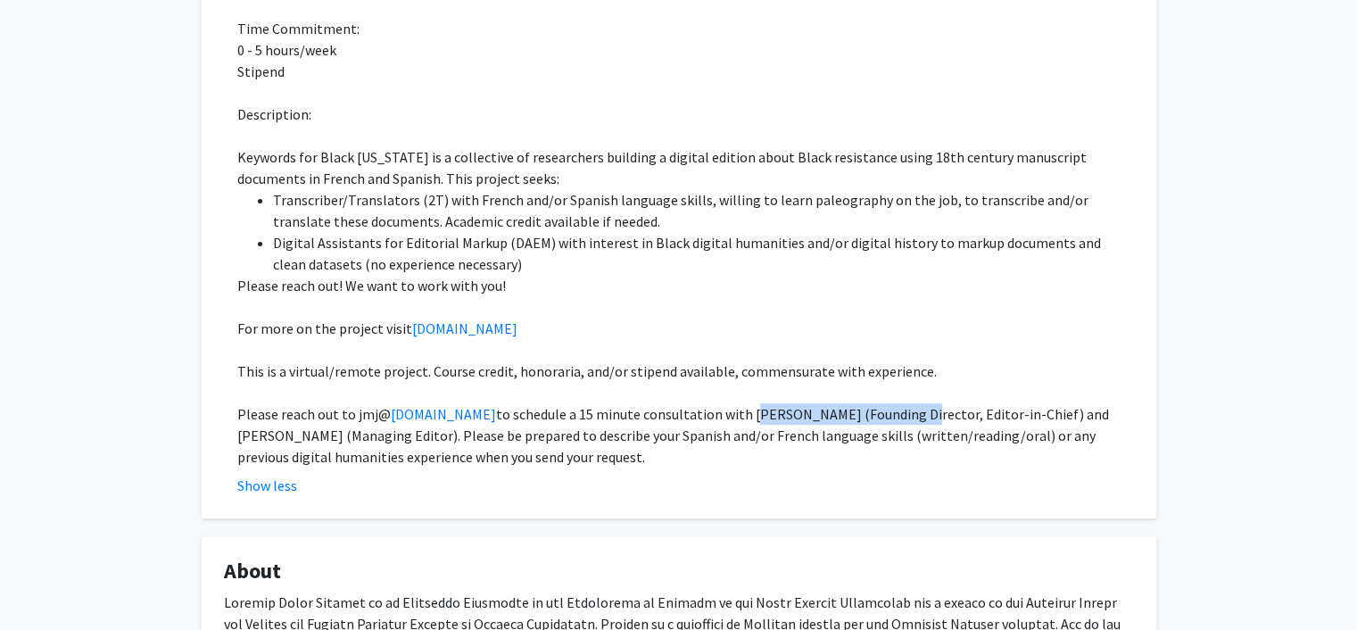
drag, startPoint x: 685, startPoint y: 415, endPoint x: 834, endPoint y: 420, distance: 149.1
click at [834, 420] on span "to schedule a 15 minute consultation with Dr. Jessica Marie Johnson (Founding D…" at bounding box center [673, 435] width 872 height 61
copy span "Dr. Jessica Marie Johnson"
click at [770, 256] on li "Digital Assistants for Editorial Markup (DAEM) with interest in Black digital h…" at bounding box center [703, 253] width 861 height 43
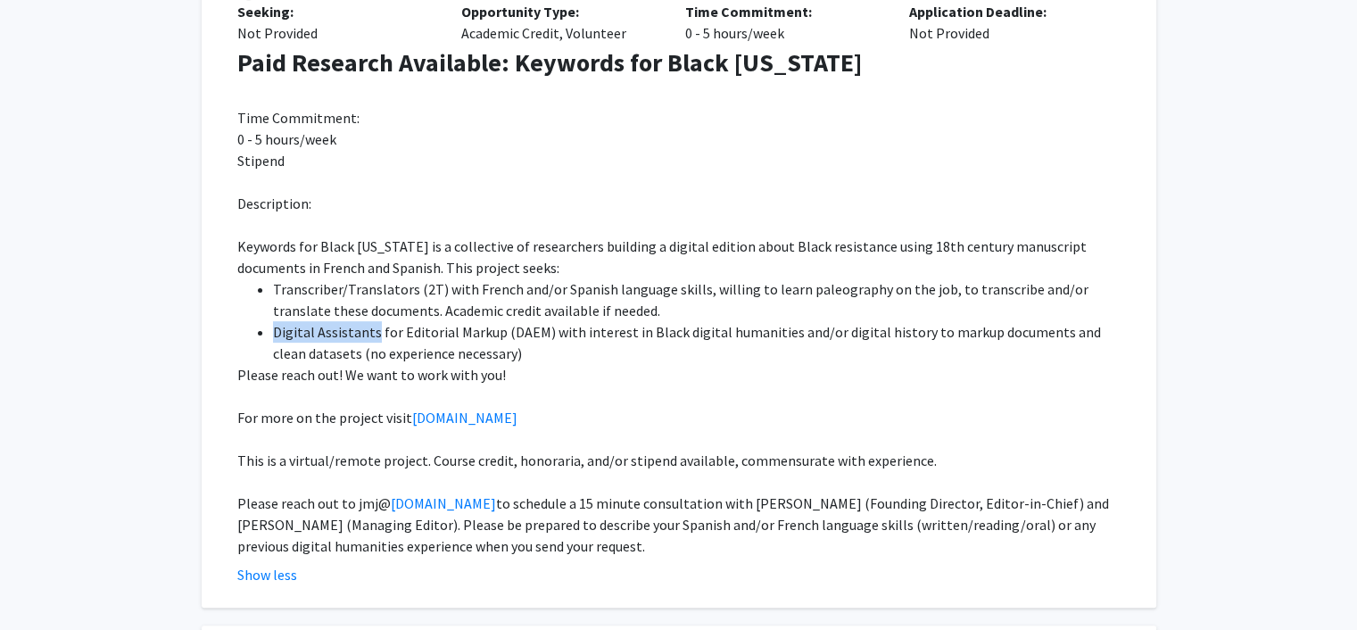
drag, startPoint x: 275, startPoint y: 331, endPoint x: 371, endPoint y: 338, distance: 96.6
click at [371, 338] on span "Digital Assistants for Editorial Markup (DAEM) with interest in Black digital h…" at bounding box center [687, 342] width 828 height 39
copy span "Digital Assistants"
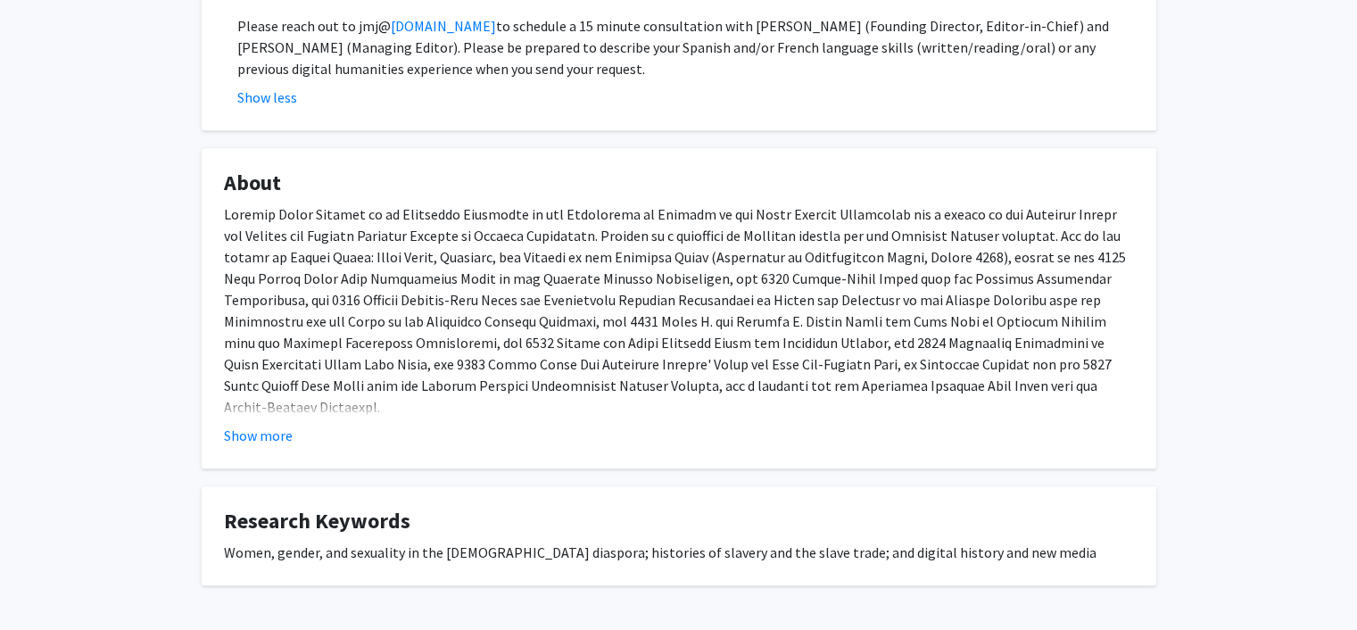
scroll to position [989, 0]
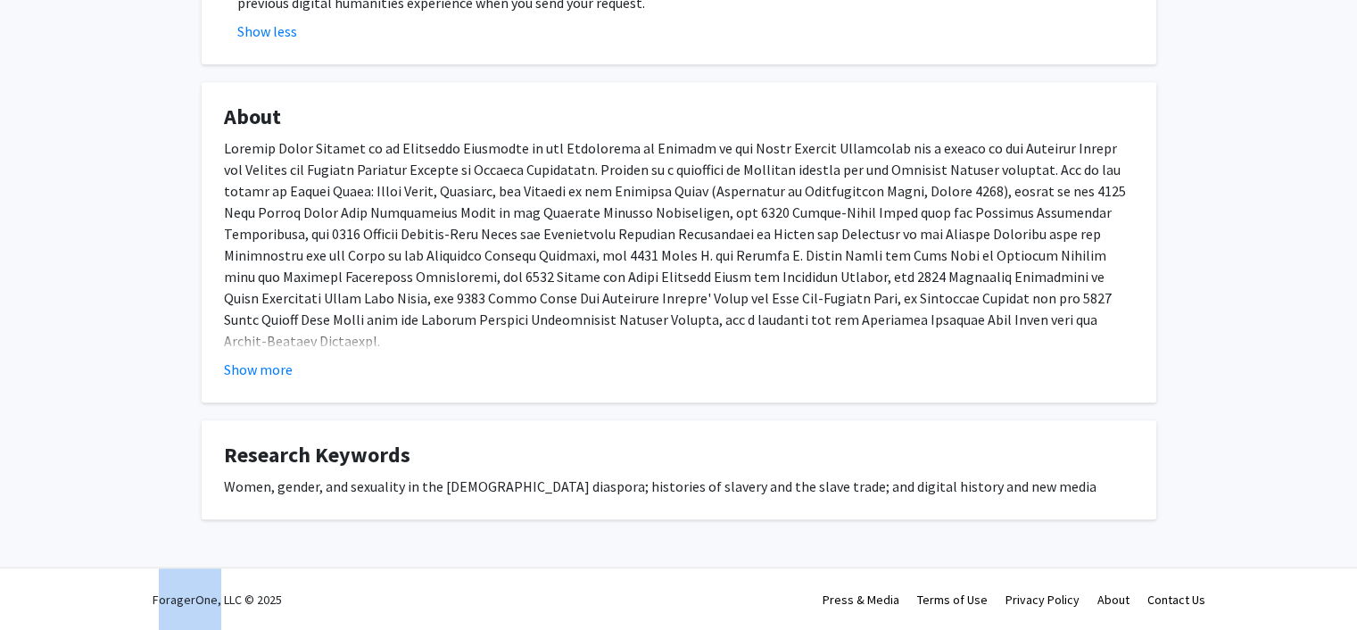
drag, startPoint x: 143, startPoint y: 598, endPoint x: 212, endPoint y: 600, distance: 69.6
click at [212, 600] on div "ForagerOne, LLC © 2025 Press & Media Terms of Use Privacy Policy About Contact …" at bounding box center [679, 599] width 1070 height 62
copy div "ForagerOne"
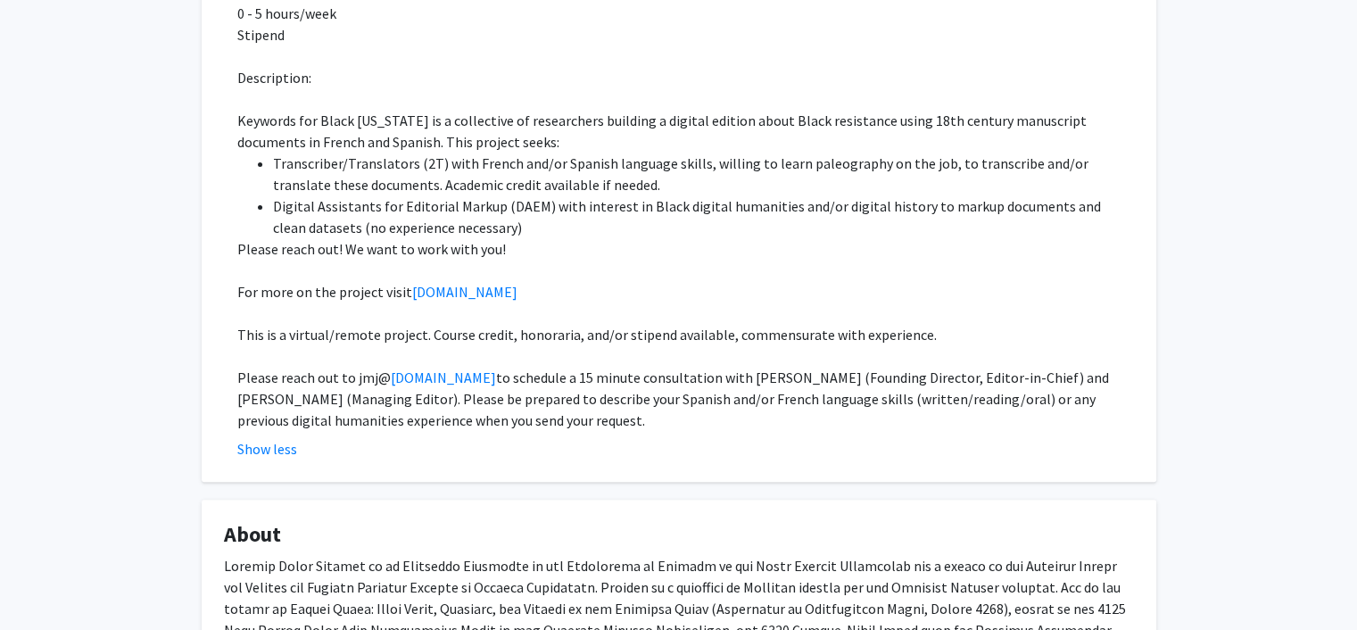
scroll to position [543, 0]
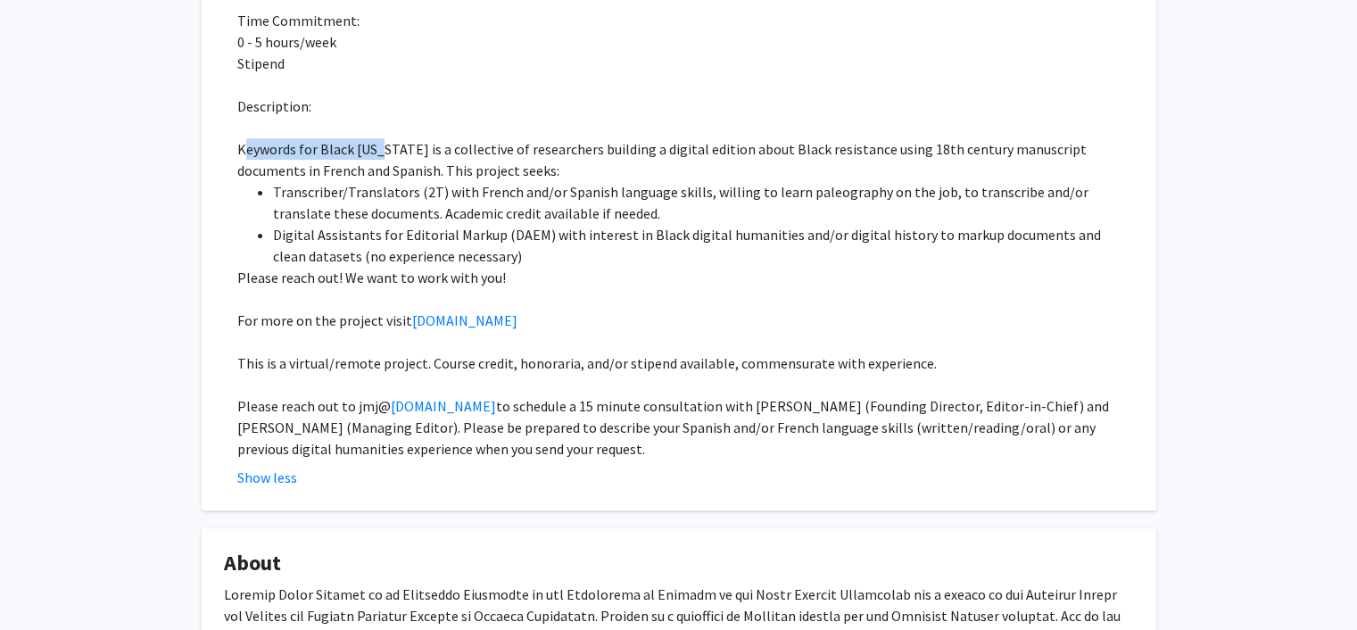
click at [375, 146] on span "Keywords for Black Louisiana is a collective of researchers building a digital …" at bounding box center [661, 159] width 849 height 39
click at [235, 145] on fg-read-more "Paid Research Available: Keywords for Black Louisiana Time Commitment: 0 - 5 ho…" at bounding box center [679, 219] width 910 height 537
drag, startPoint x: 234, startPoint y: 149, endPoint x: 410, endPoint y: 153, distance: 176.7
click at [410, 153] on fg-read-more "Paid Research Available: Keywords for Black Louisiana Time Commitment: 0 - 5 ho…" at bounding box center [679, 219] width 910 height 537
copy span "Keywords for Black Louisiana"
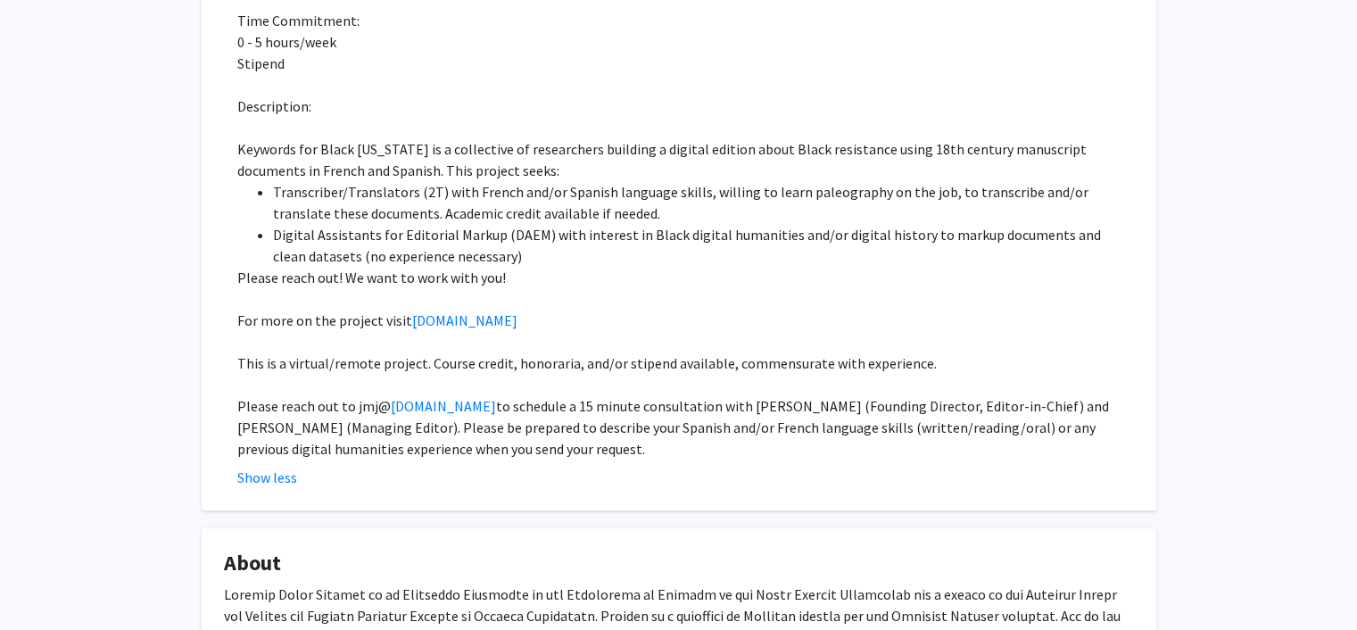
click at [697, 252] on li "Digital Assistants for Editorial Markup (DAEM) with interest in Black digital h…" at bounding box center [703, 245] width 861 height 43
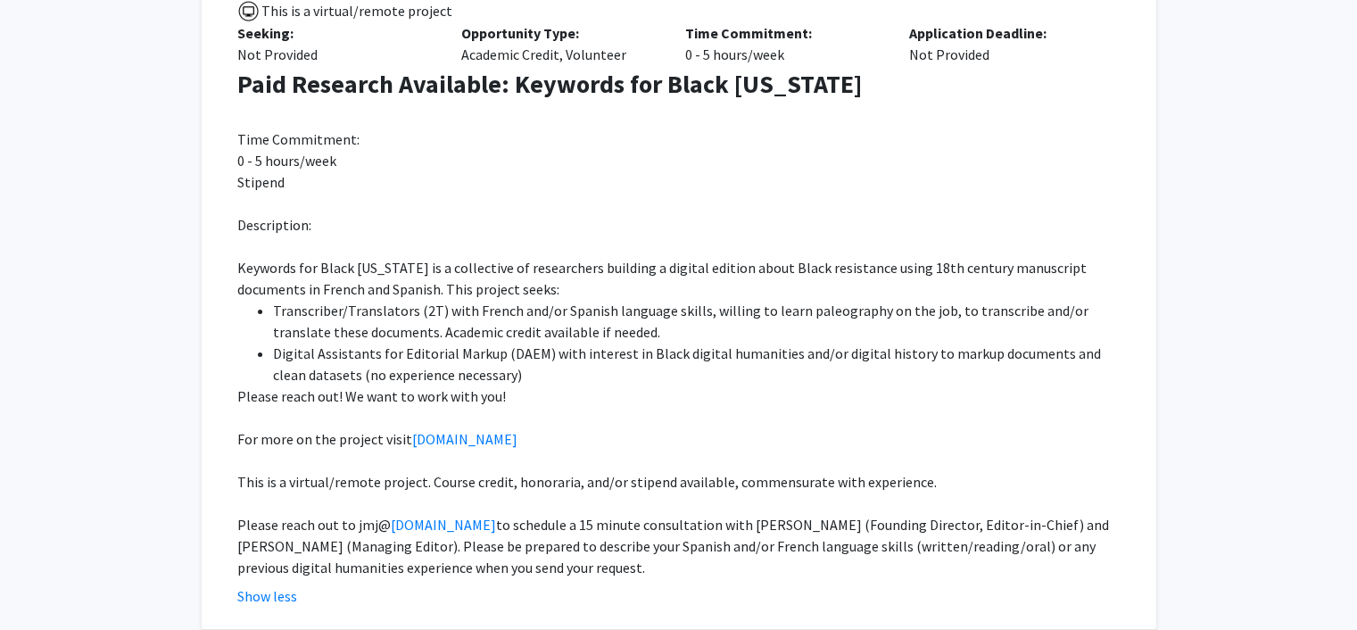
scroll to position [454, 0]
